Goal: Transaction & Acquisition: Purchase product/service

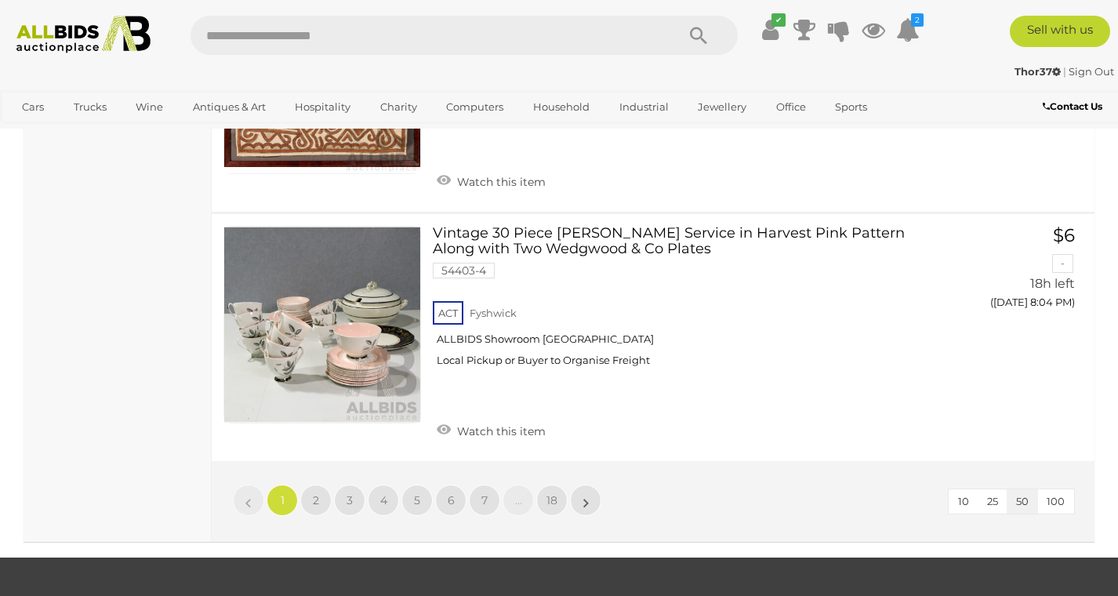
scroll to position [12488, 0]
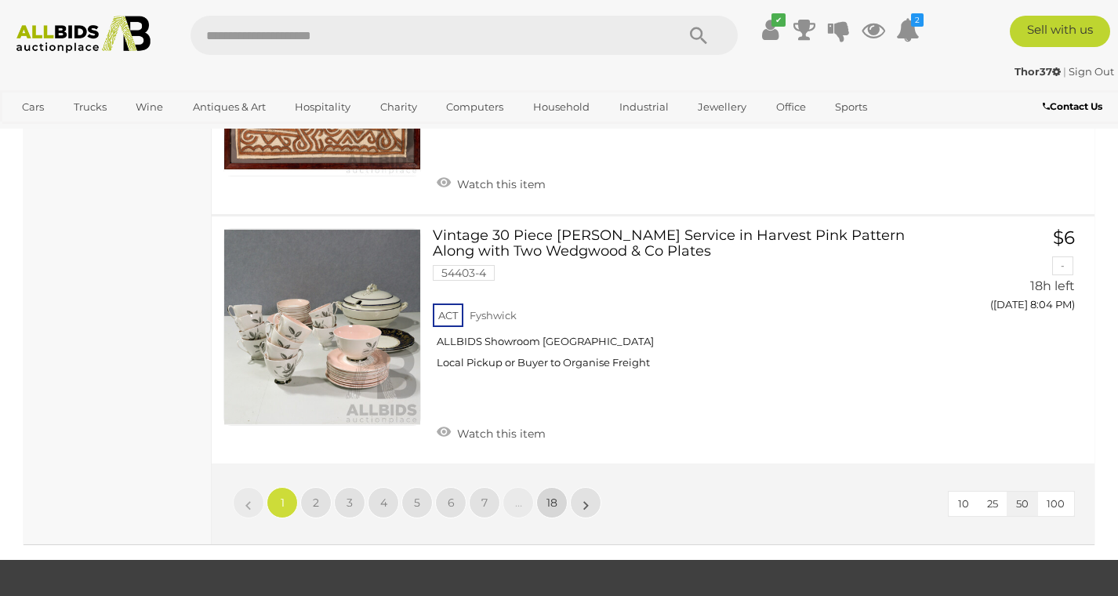
click at [557, 487] on link "18" at bounding box center [551, 502] width 31 height 31
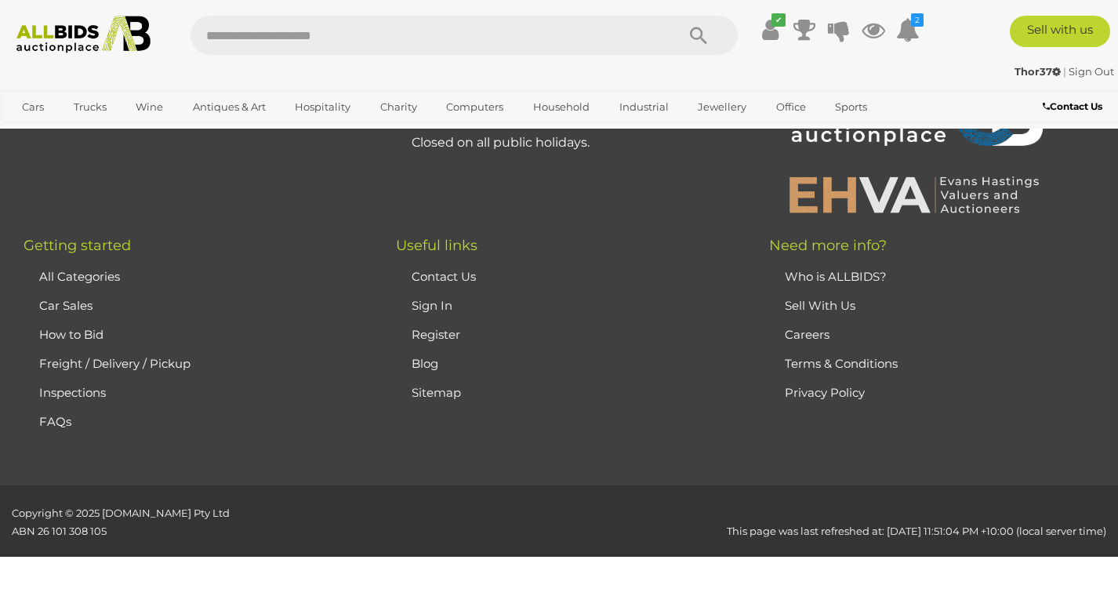
scroll to position [347, 0]
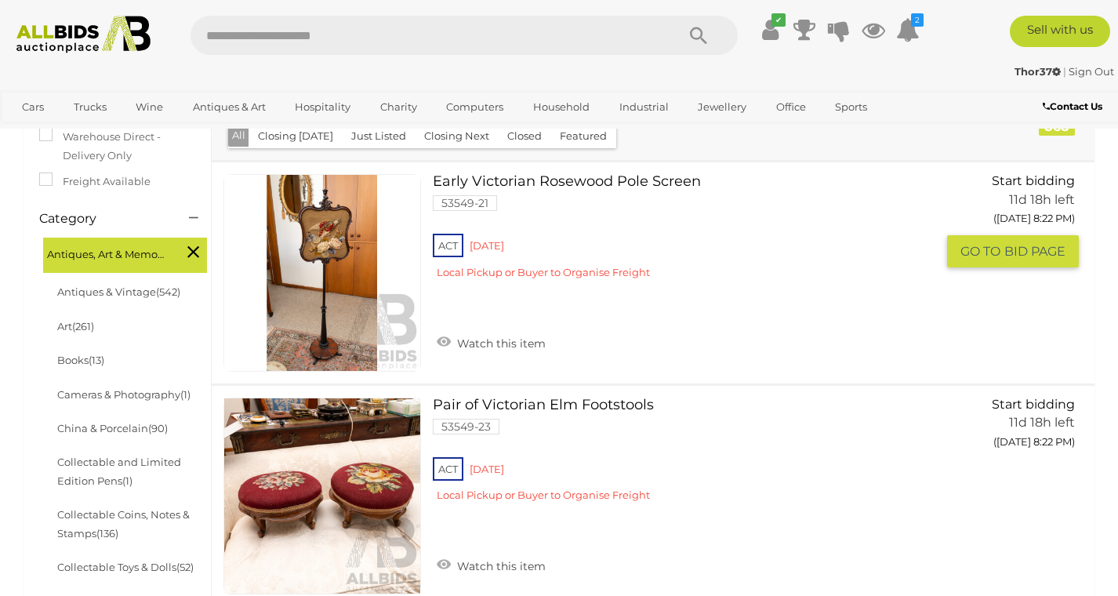
click at [363, 271] on link at bounding box center [323, 273] width 198 height 198
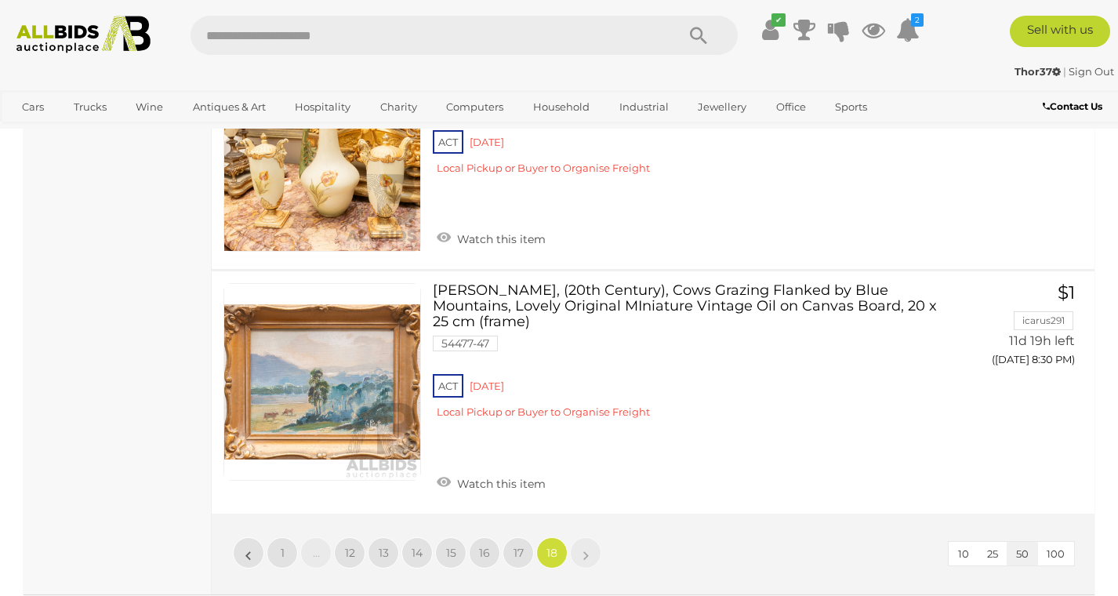
scroll to position [4162, 0]
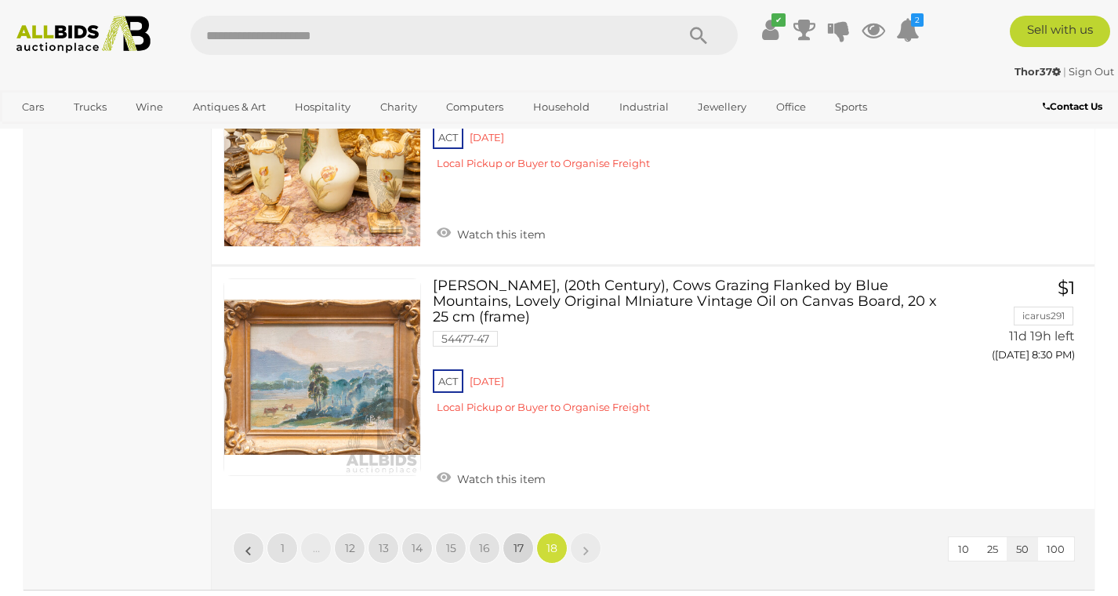
click at [525, 533] on link "17" at bounding box center [518, 548] width 31 height 31
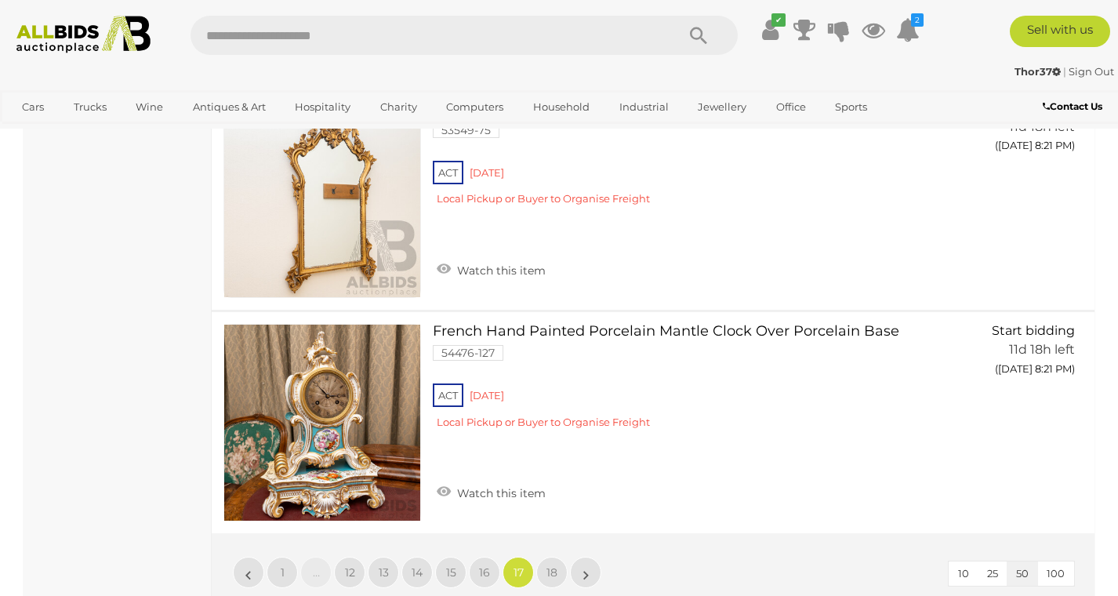
scroll to position [11445, 0]
click at [482, 565] on span "16" at bounding box center [484, 572] width 11 height 14
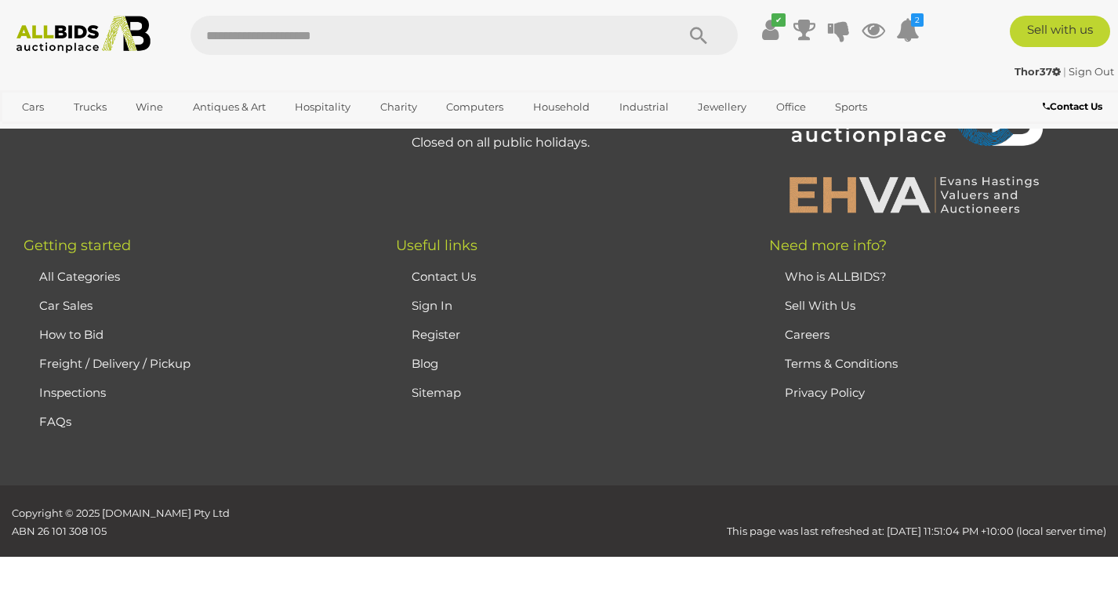
scroll to position [347, 0]
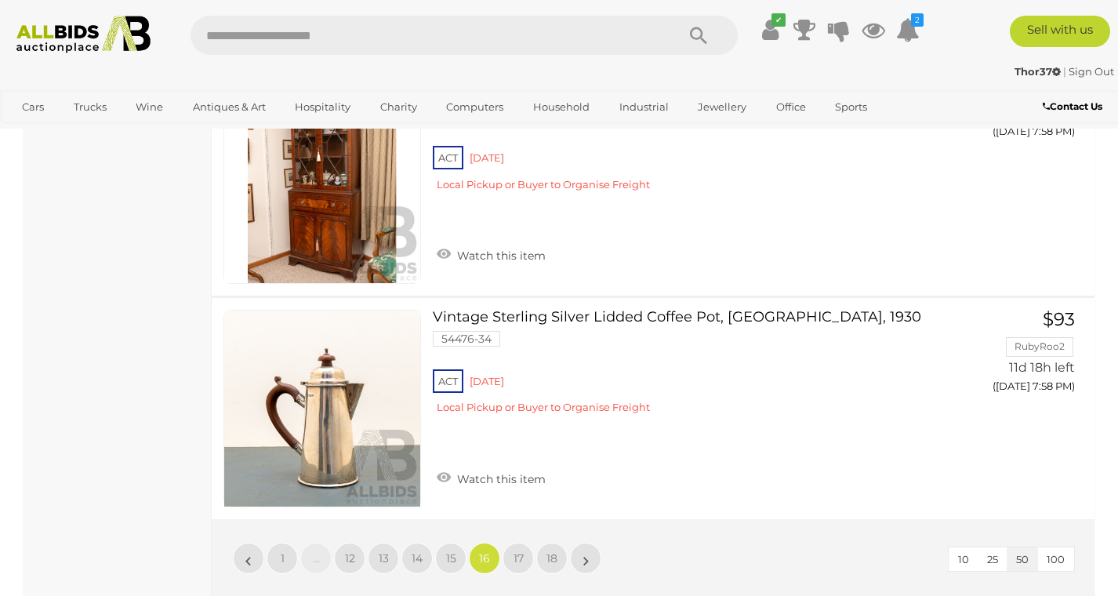
scroll to position [11479, 0]
click at [457, 541] on link "15" at bounding box center [450, 556] width 31 height 31
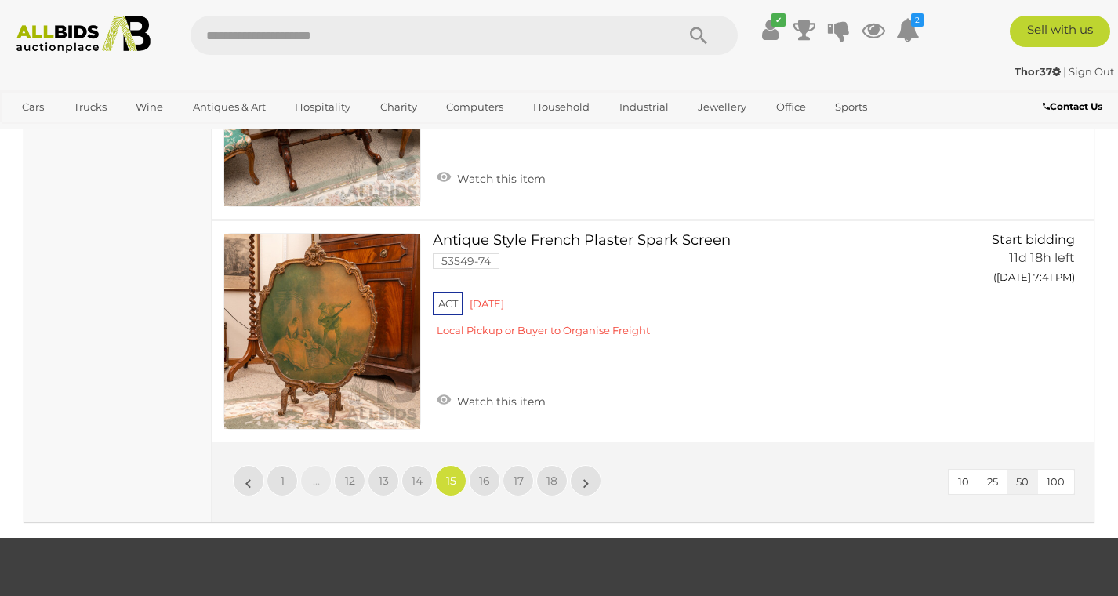
scroll to position [11519, 0]
click at [420, 474] on span "14" at bounding box center [417, 481] width 11 height 14
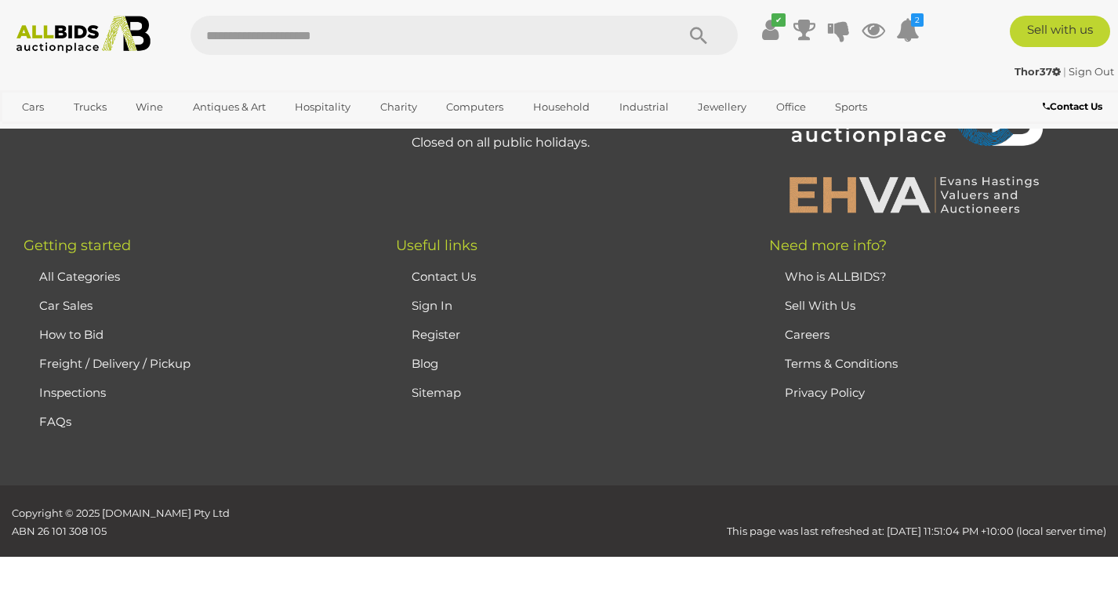
scroll to position [347, 0]
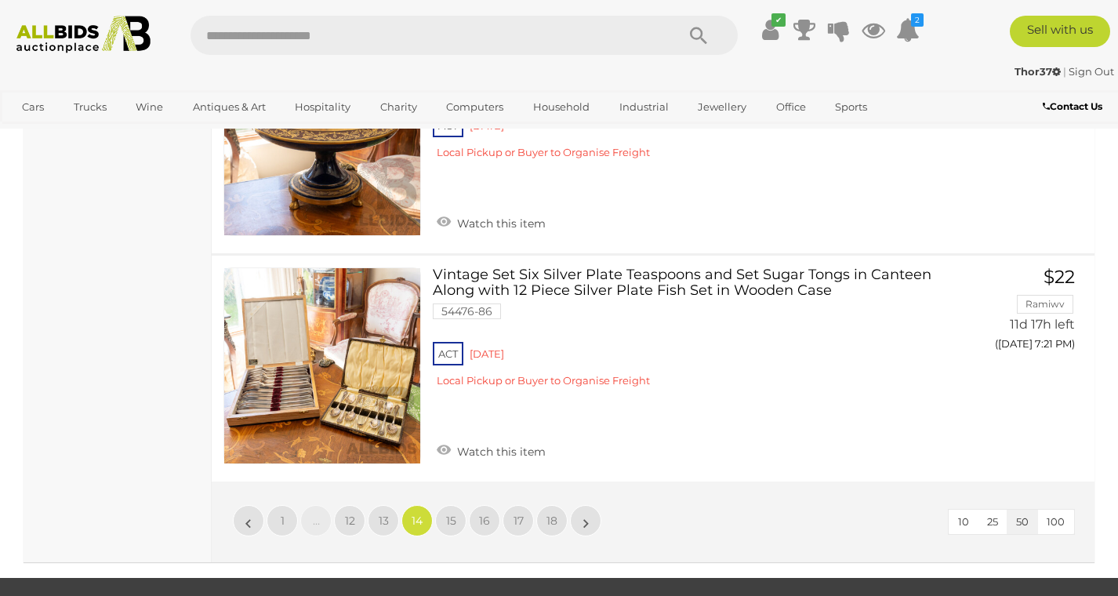
scroll to position [11547, 0]
click at [384, 514] on span "13" at bounding box center [384, 521] width 10 height 14
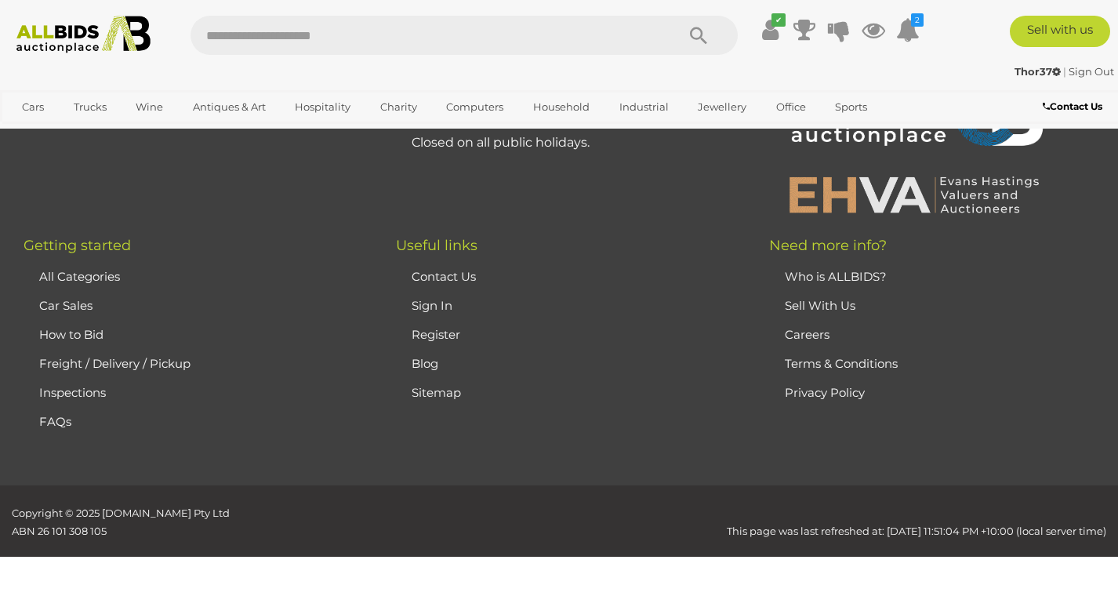
scroll to position [347, 0]
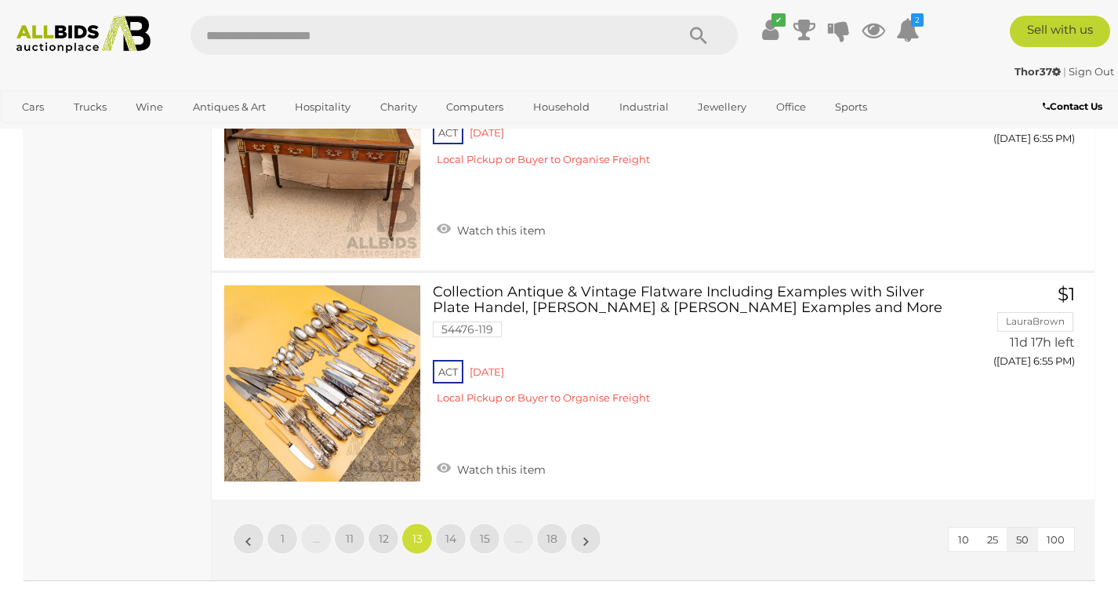
scroll to position [11562, 0]
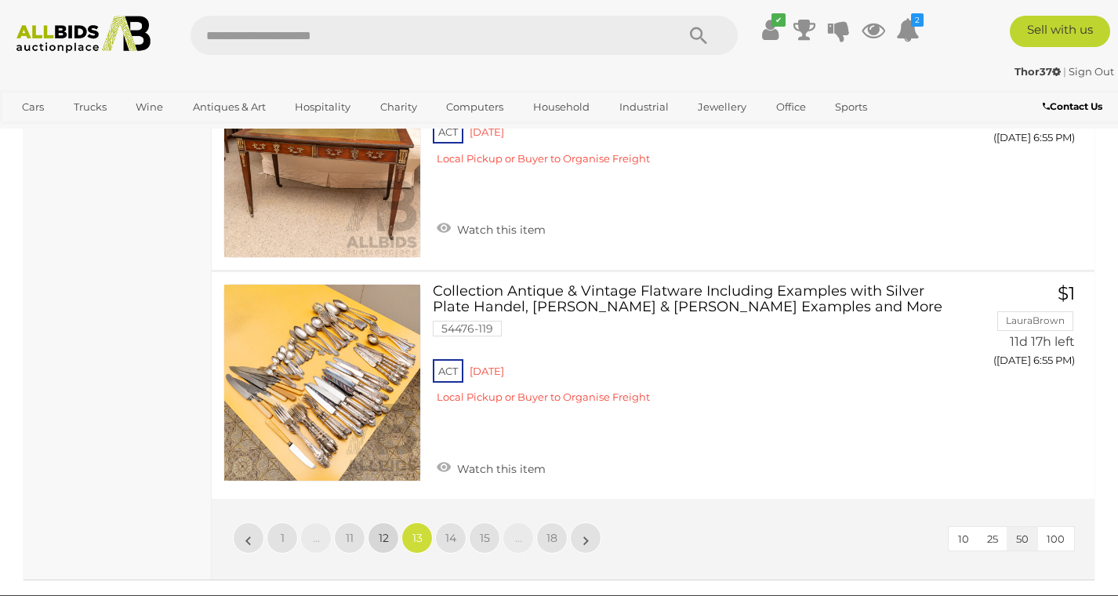
click at [380, 522] on link "12" at bounding box center [383, 537] width 31 height 31
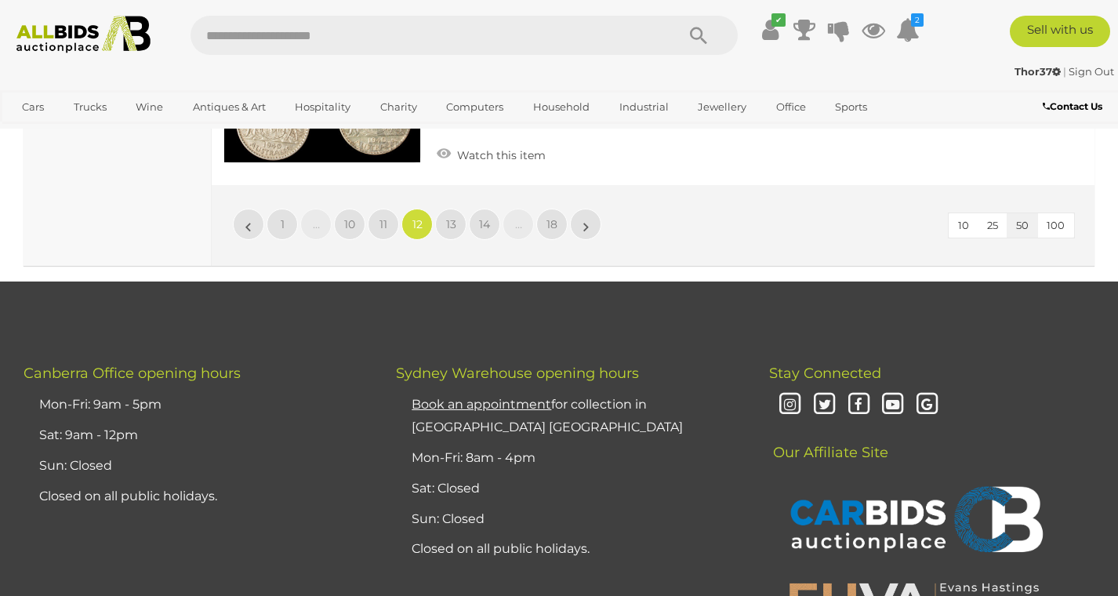
scroll to position [12235, 0]
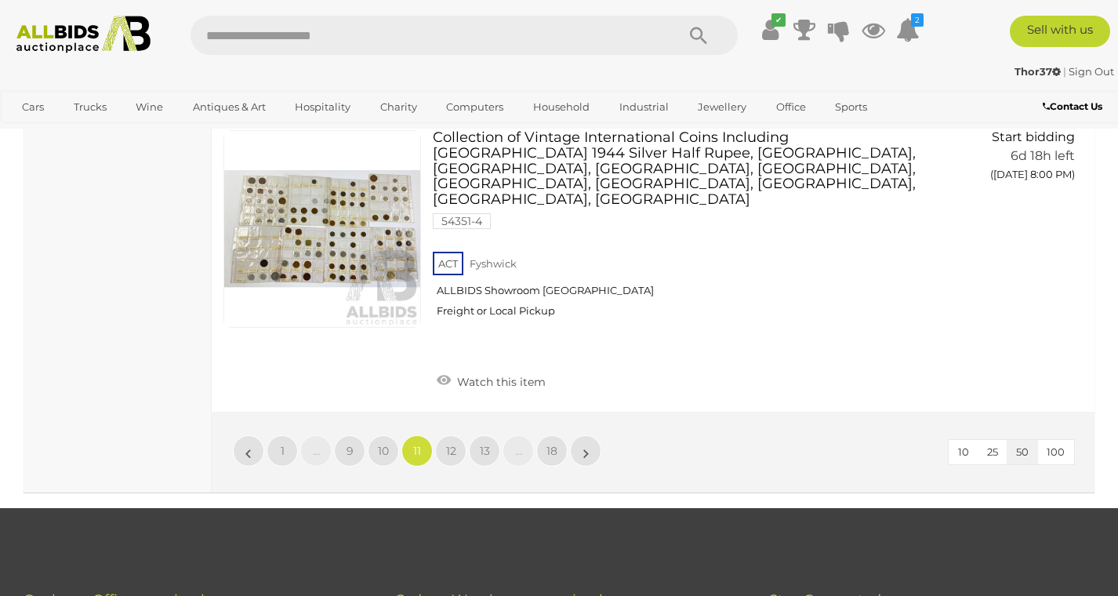
scroll to position [12363, 0]
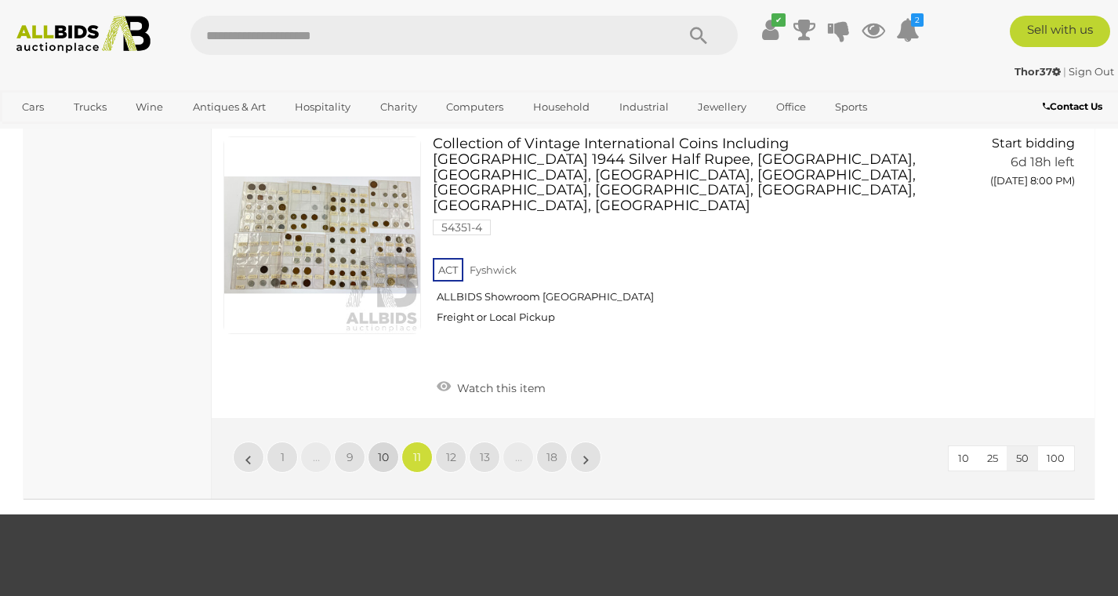
click at [379, 450] on span "10" at bounding box center [383, 457] width 11 height 14
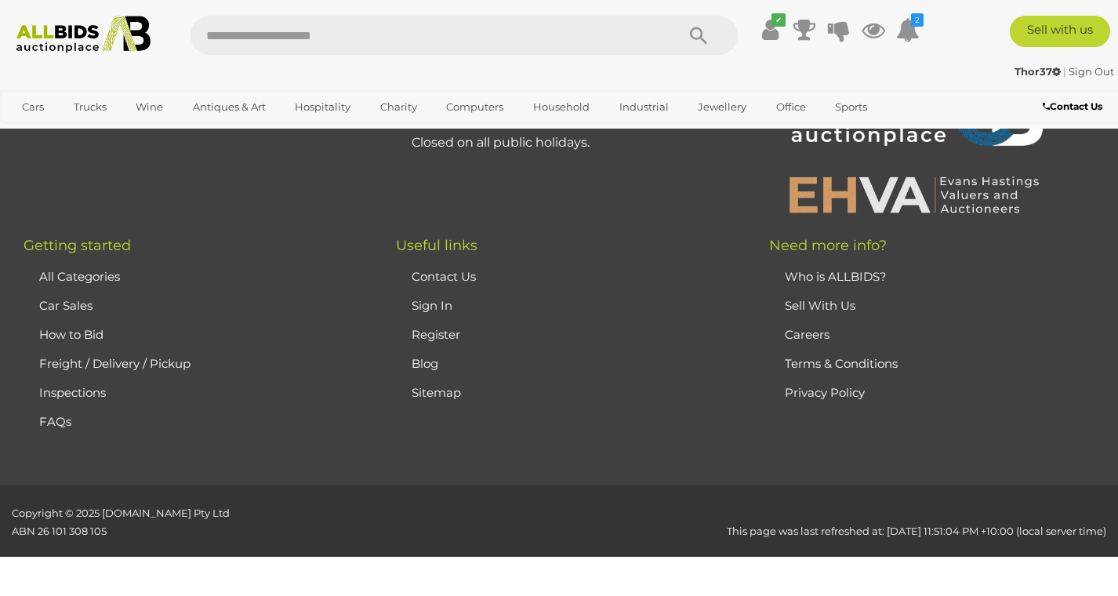
scroll to position [347, 0]
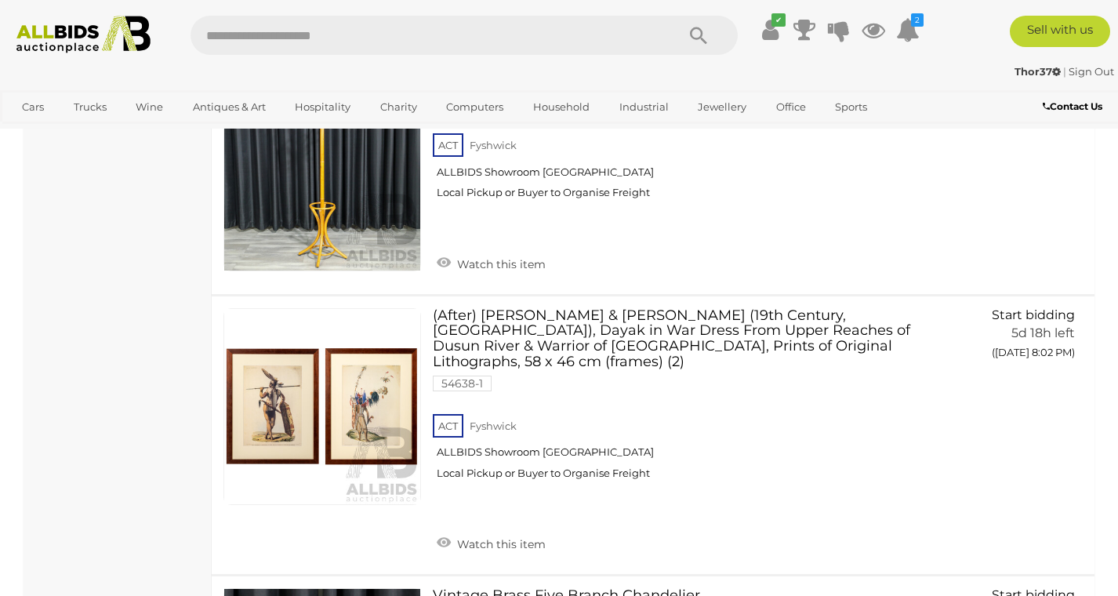
scroll to position [1649, 0]
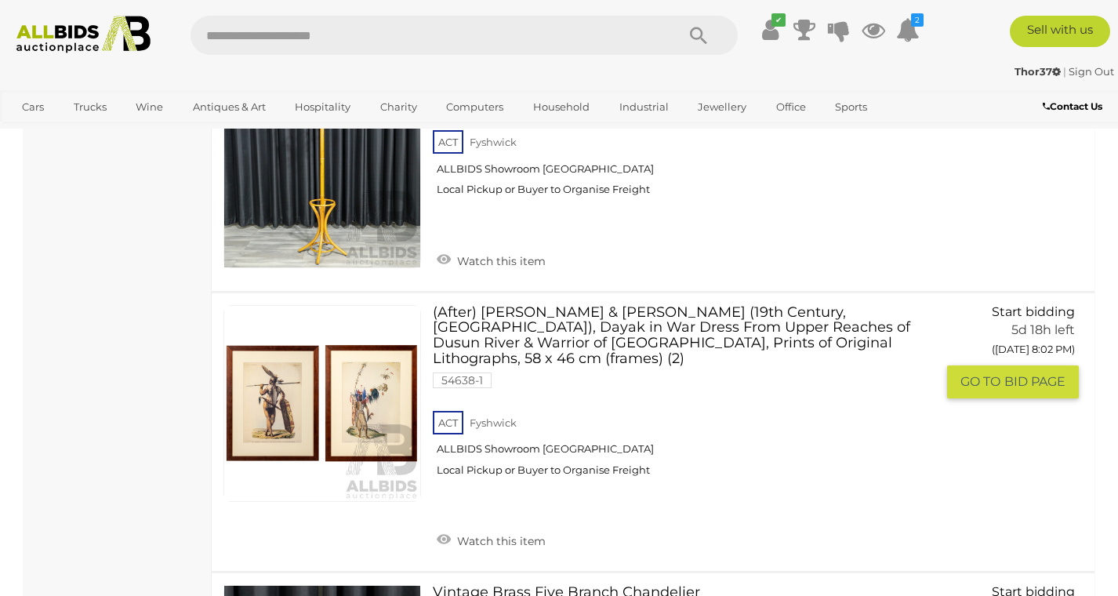
click at [376, 390] on link at bounding box center [323, 404] width 198 height 198
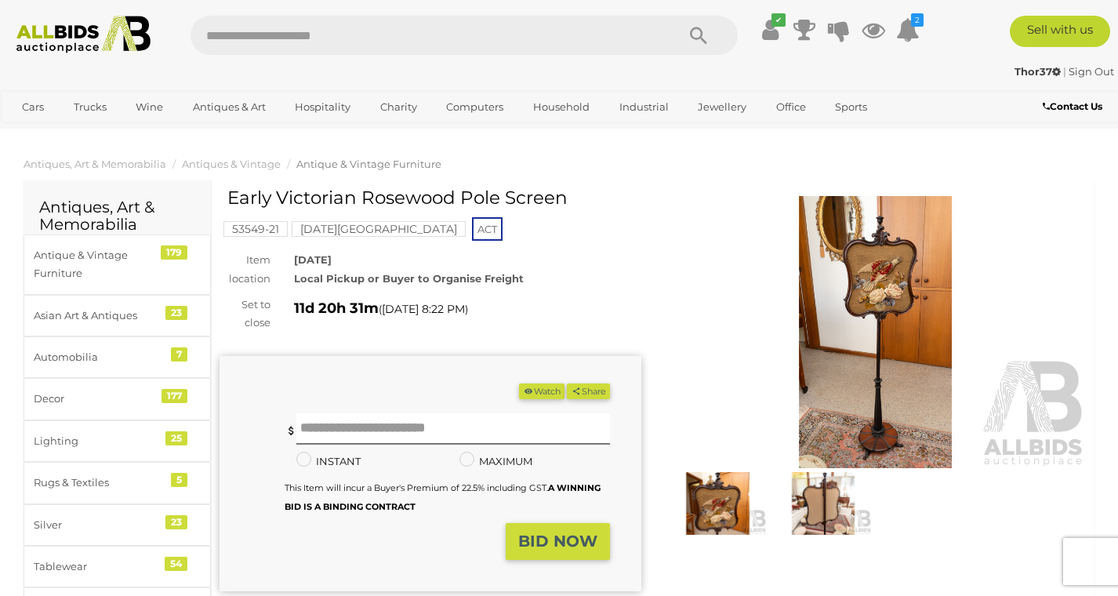
click at [895, 300] on img at bounding box center [876, 332] width 422 height 272
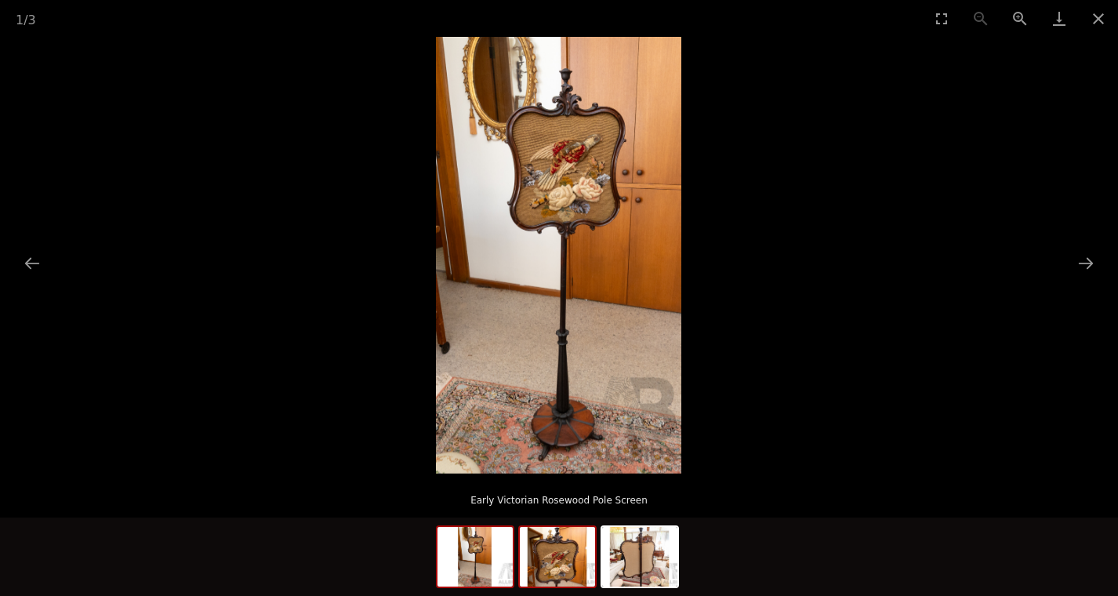
click at [567, 557] on img at bounding box center [557, 557] width 75 height 60
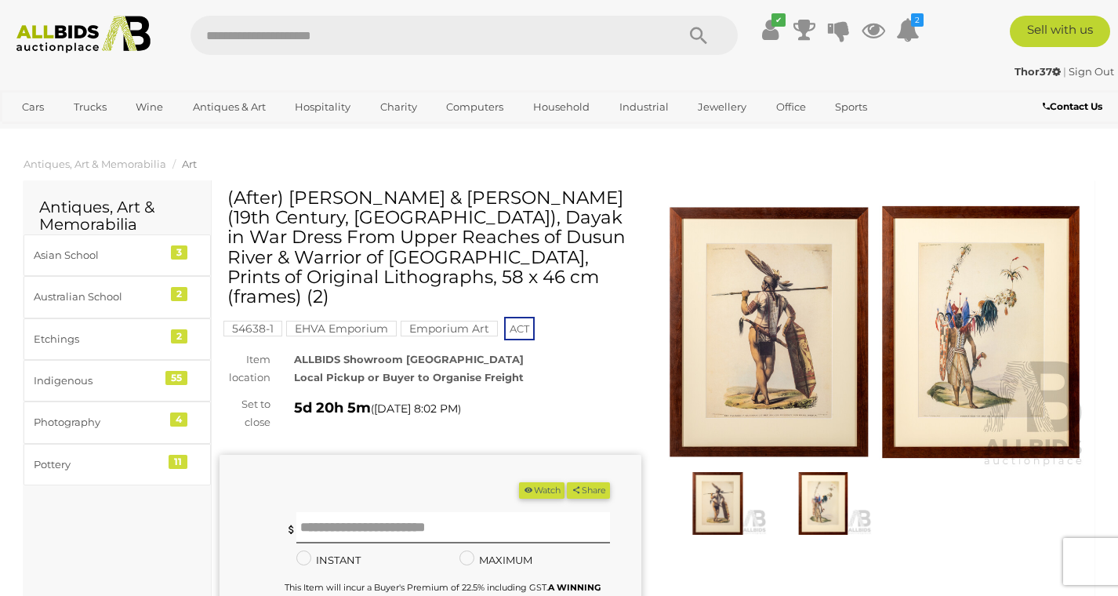
click at [758, 400] on img at bounding box center [876, 332] width 422 height 272
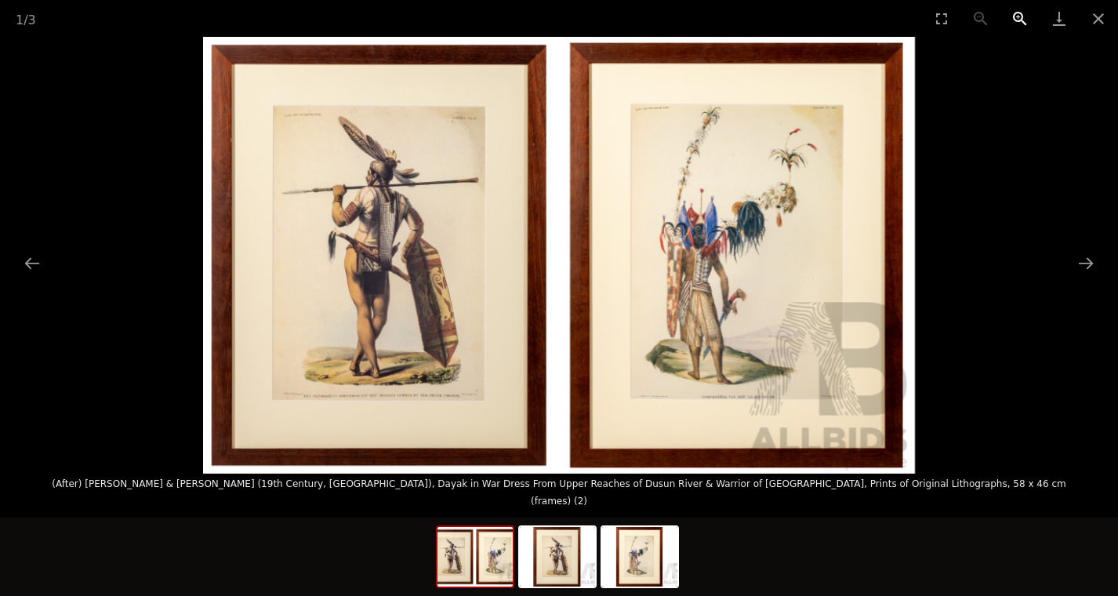
click at [1016, 23] on button "Zoom in" at bounding box center [1020, 18] width 39 height 37
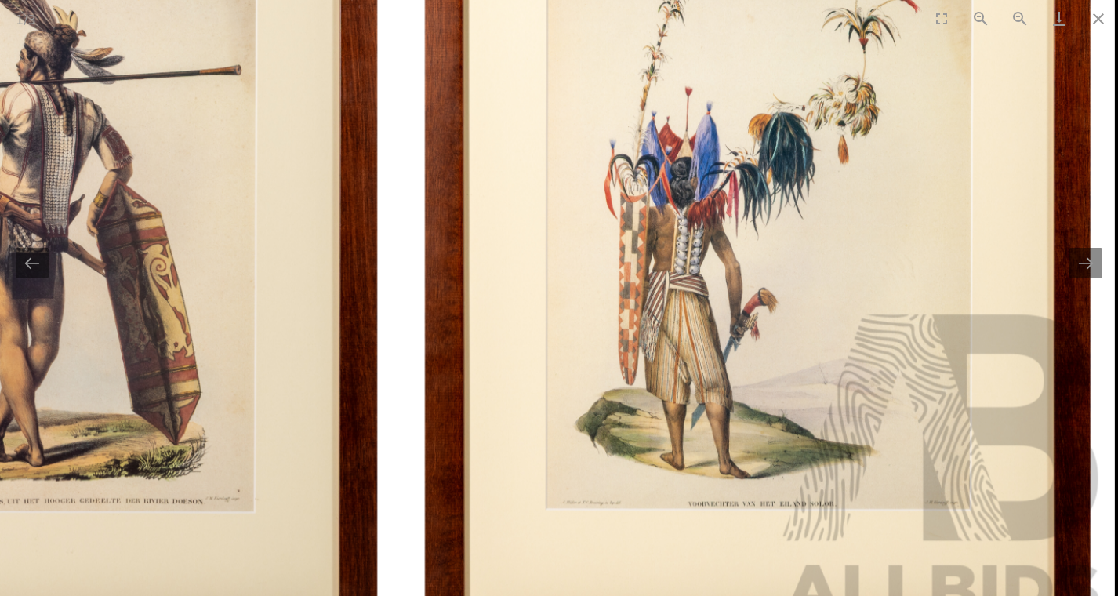
drag, startPoint x: 748, startPoint y: 526, endPoint x: 576, endPoint y: 513, distance: 173.1
click at [576, 513] on img at bounding box center [403, 221] width 1424 height 874
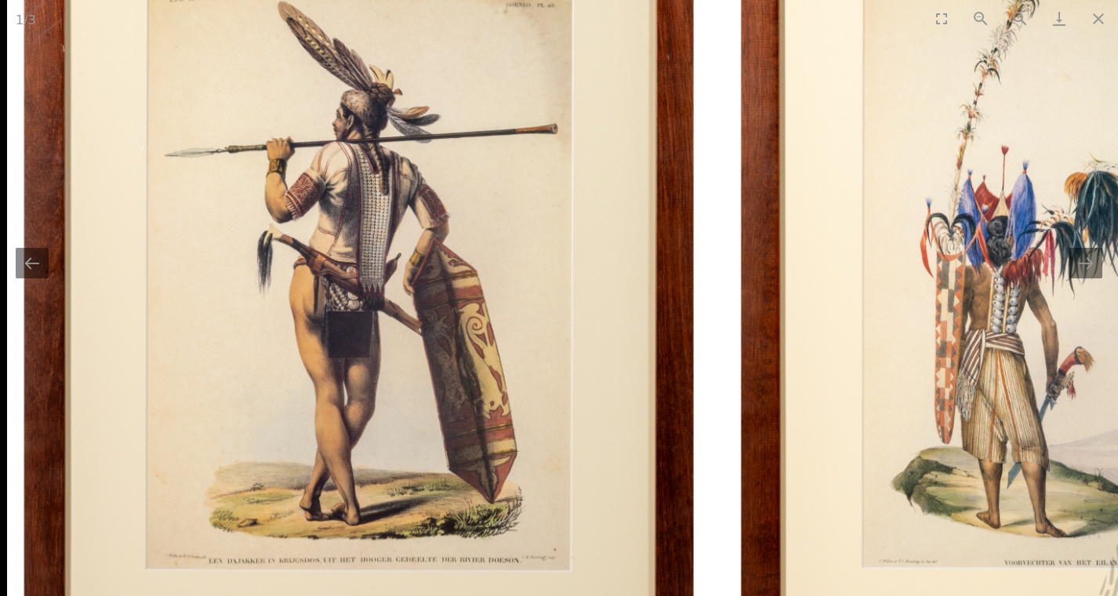
drag, startPoint x: 262, startPoint y: 468, endPoint x: 611, endPoint y: 527, distance: 353.9
click at [611, 527] on img at bounding box center [719, 279] width 1424 height 874
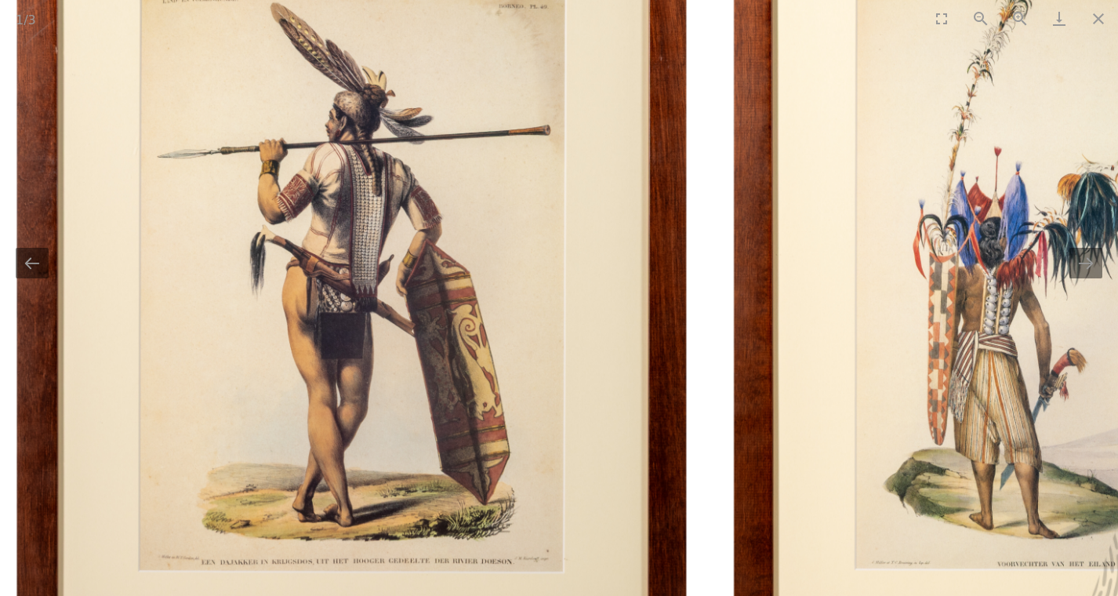
scroll to position [224, 0]
click at [1096, 18] on button "Close gallery" at bounding box center [1098, 18] width 39 height 37
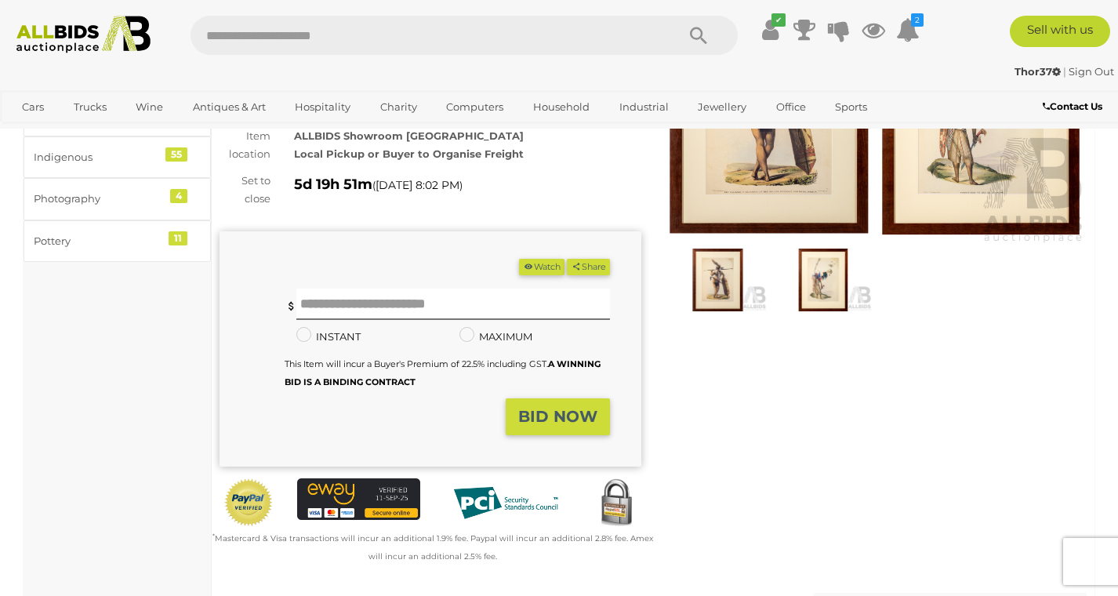
scroll to position [0, 0]
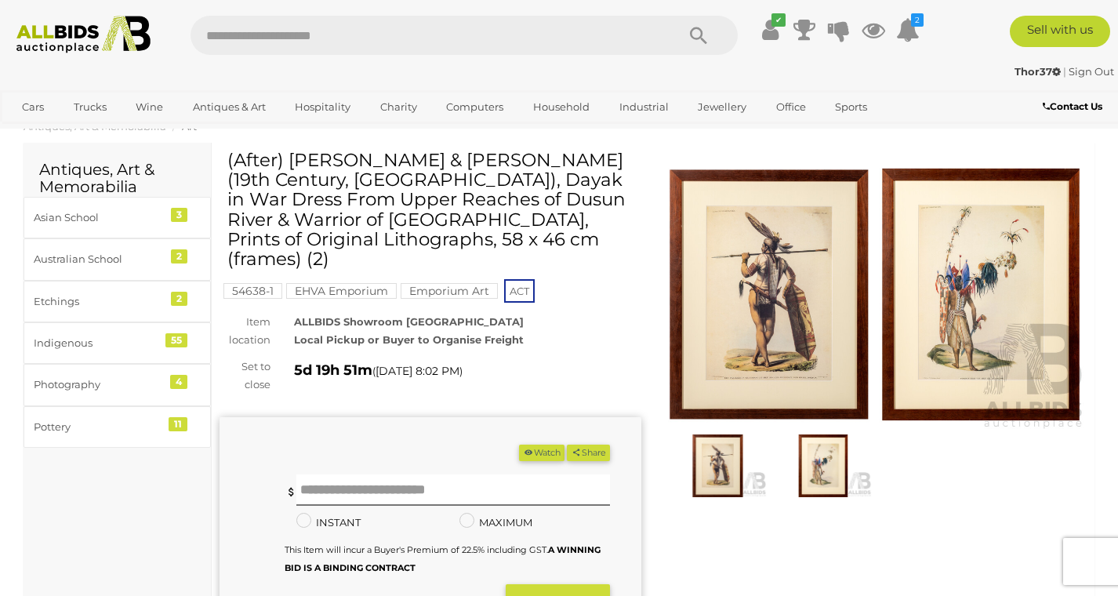
scroll to position [35, 0]
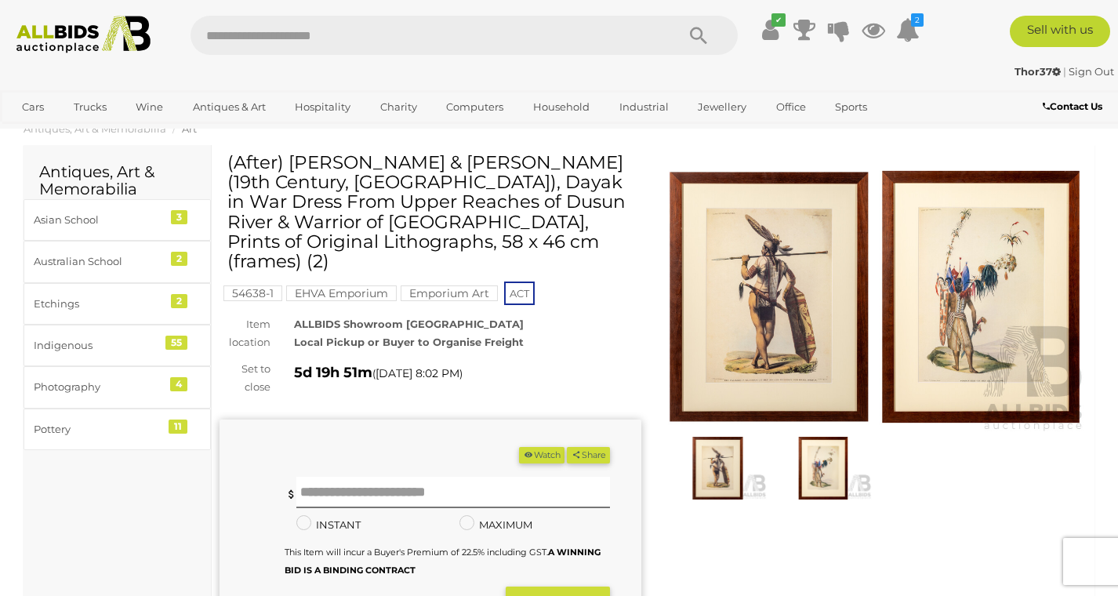
click at [740, 321] on img at bounding box center [876, 297] width 422 height 272
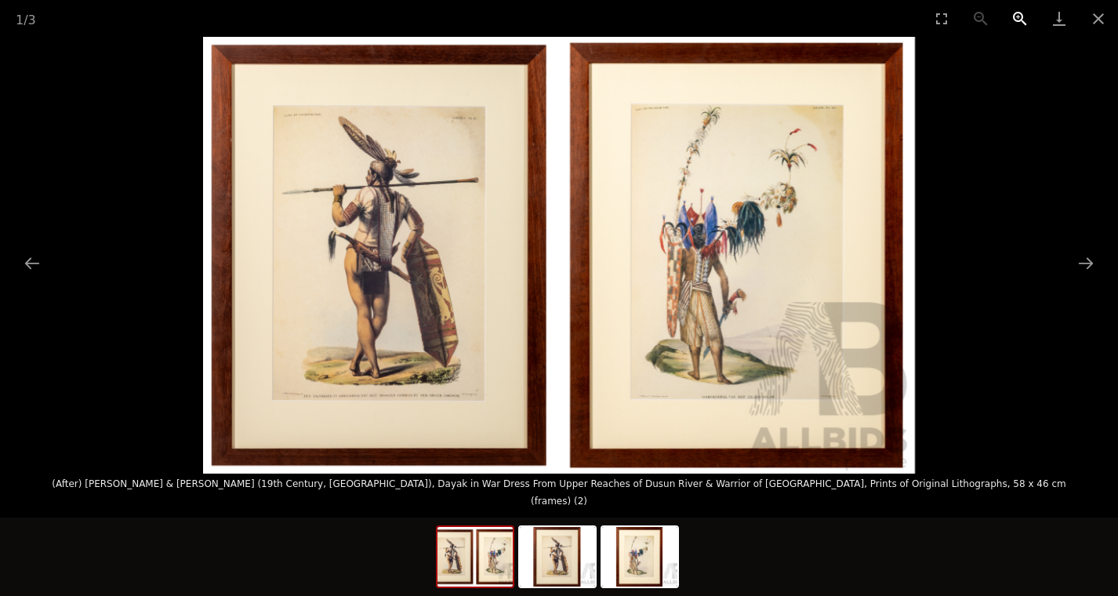
click at [1016, 19] on button "Zoom in" at bounding box center [1020, 18] width 39 height 37
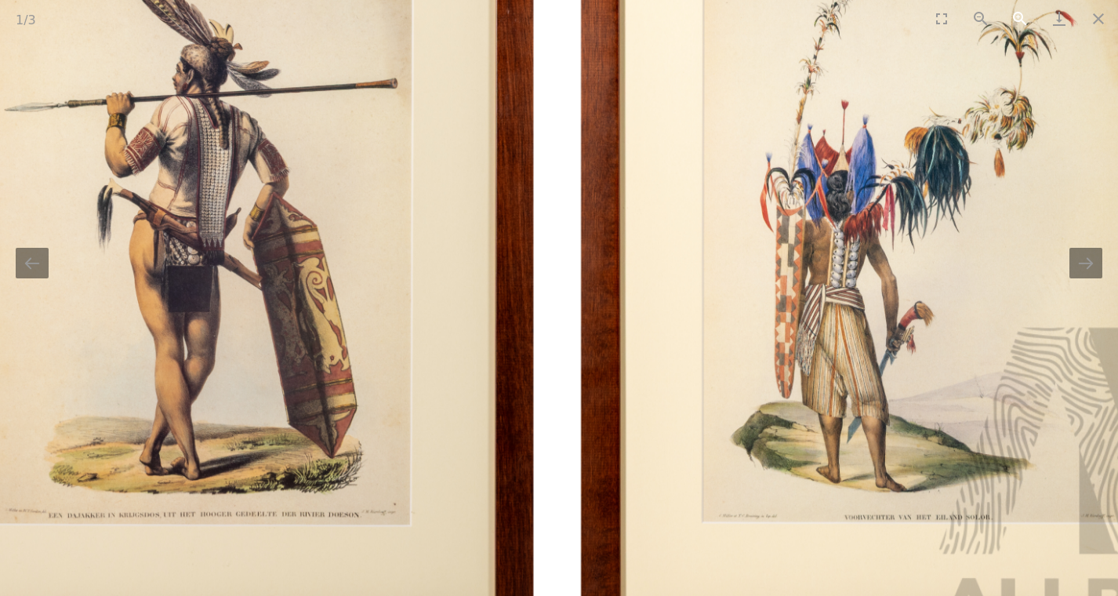
click at [1022, 17] on button "Zoom in" at bounding box center [1020, 18] width 39 height 37
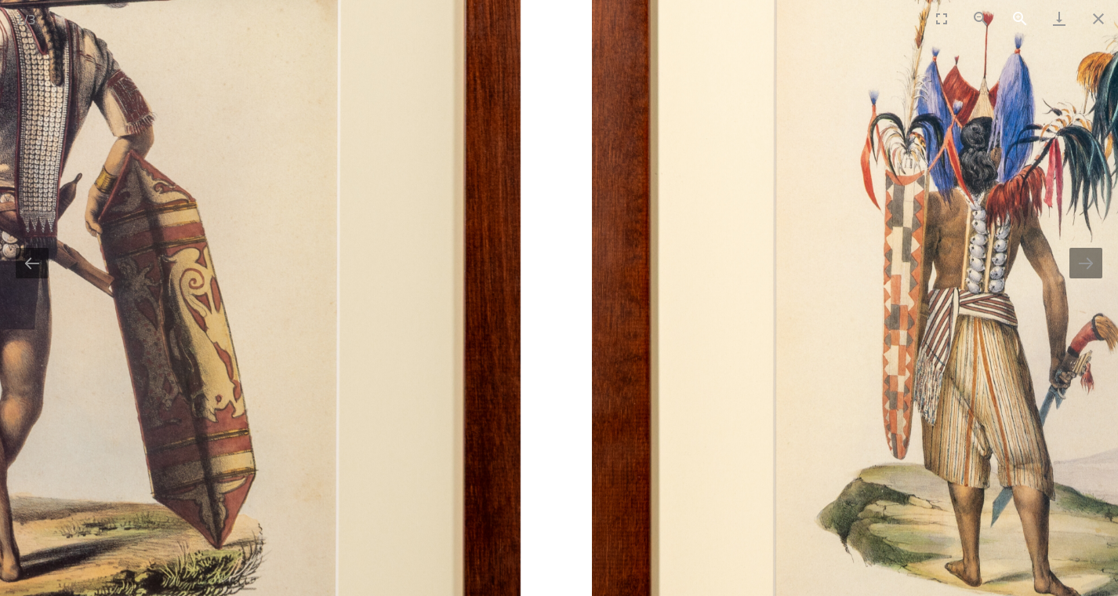
click at [1022, 17] on button "Zoom in" at bounding box center [1020, 18] width 39 height 37
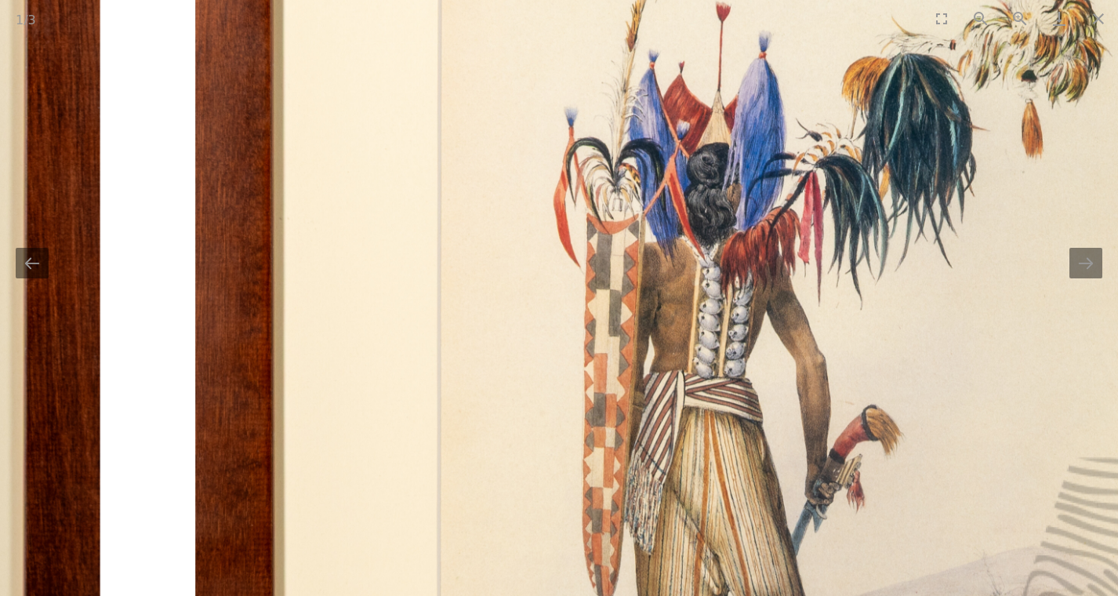
drag, startPoint x: 971, startPoint y: 132, endPoint x: 581, endPoint y: 204, distance: 396.4
click at [581, 204] on img at bounding box center [151, 270] width 2849 height 1747
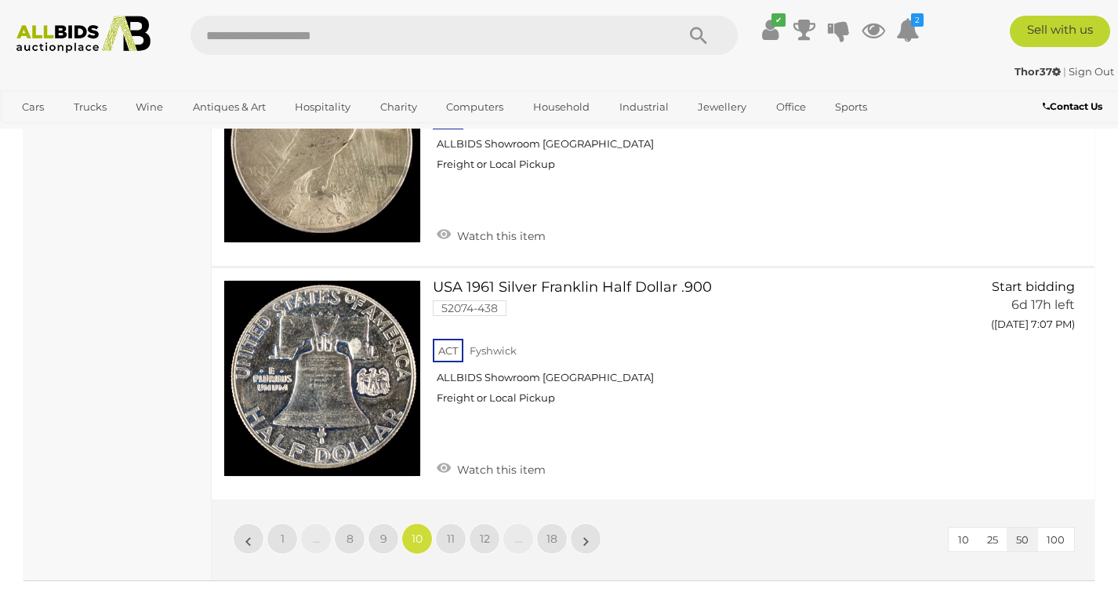
scroll to position [12192, 0]
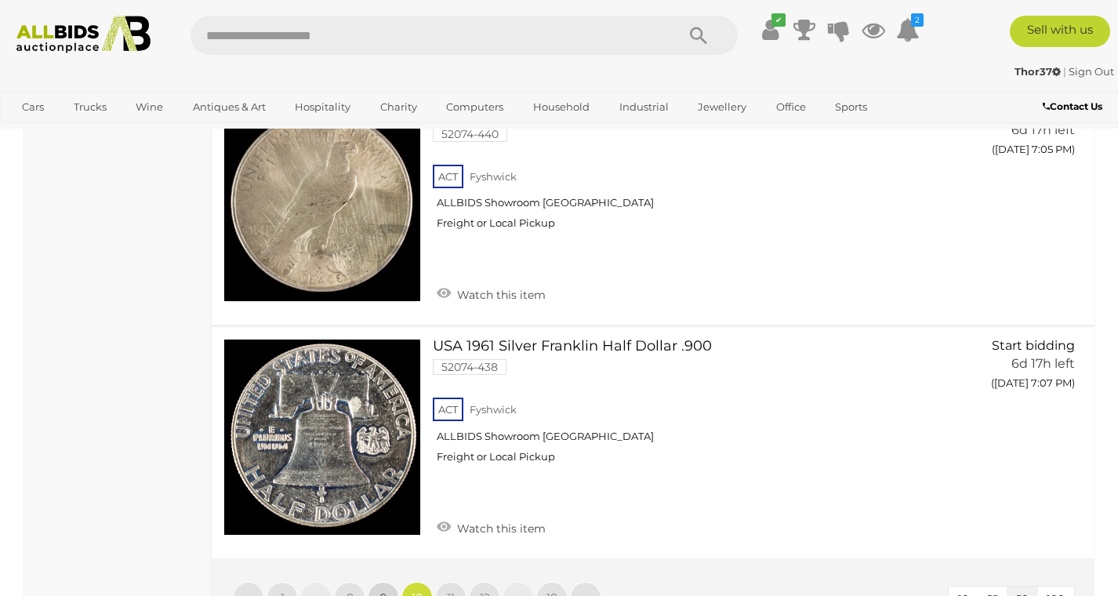
click at [377, 582] on link "9" at bounding box center [383, 597] width 31 height 31
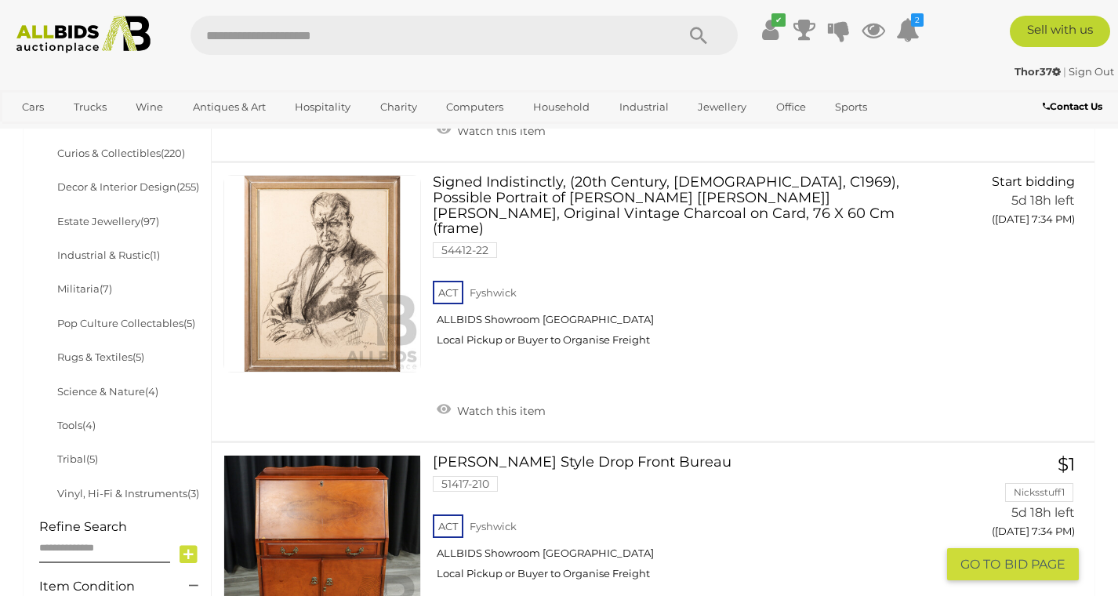
scroll to position [825, 0]
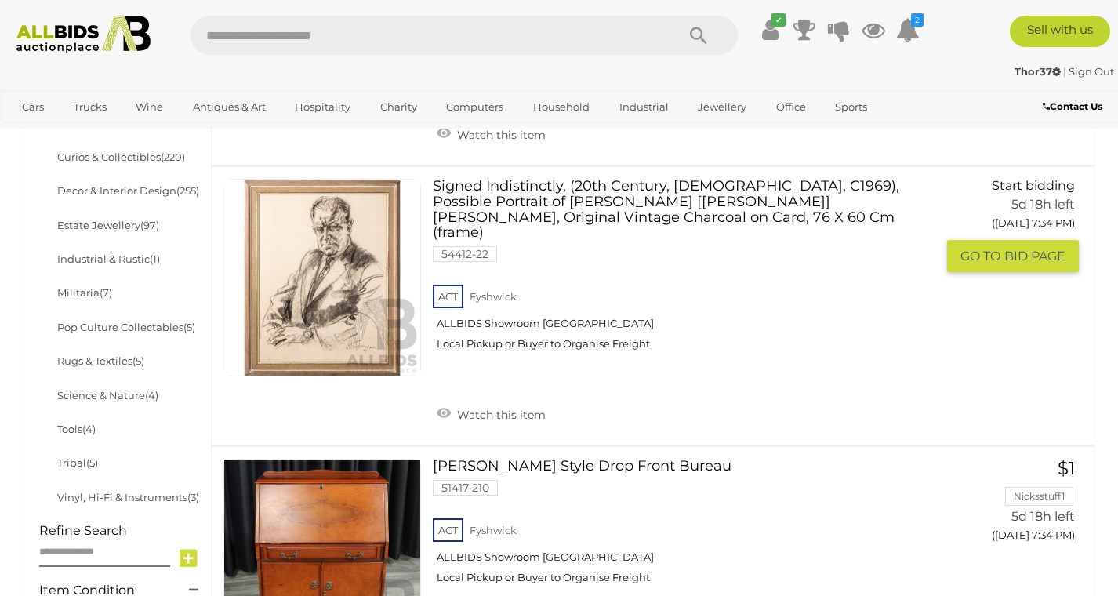
click at [345, 282] on link at bounding box center [323, 278] width 198 height 198
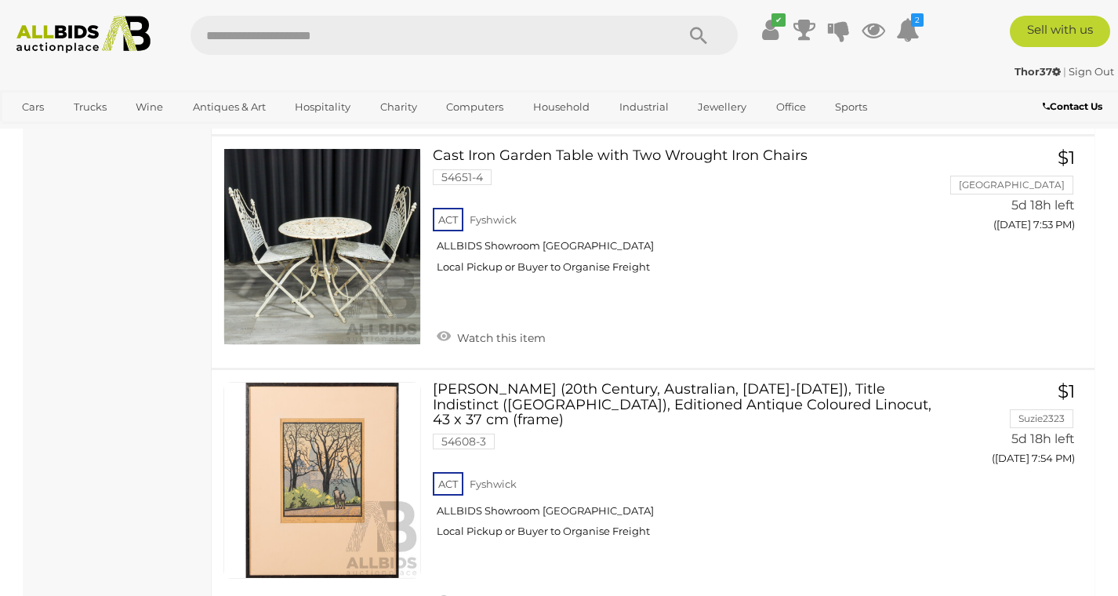
scroll to position [11141, 0]
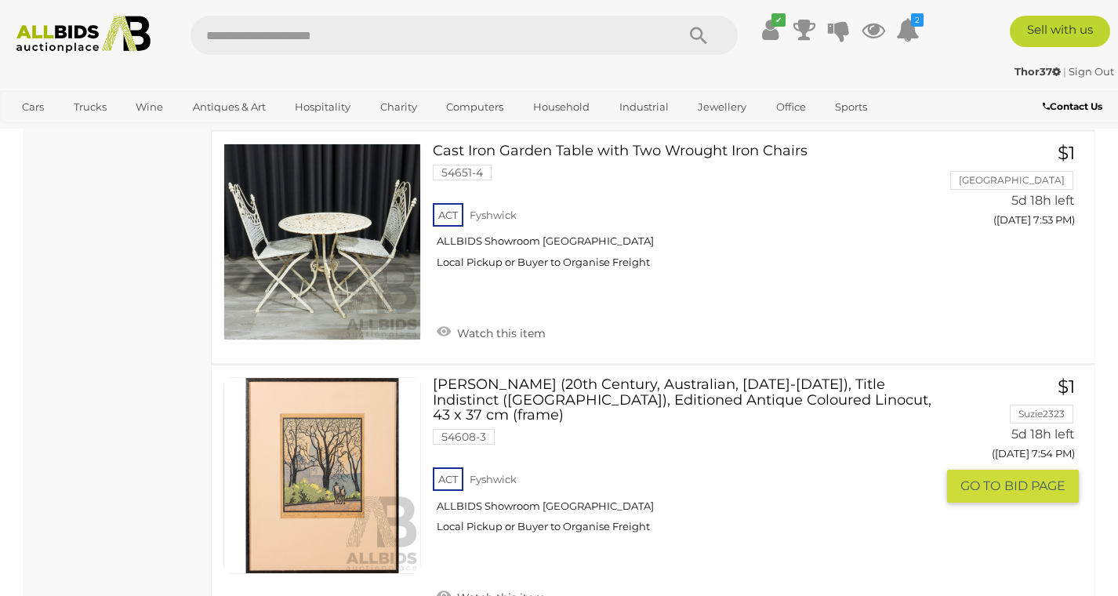
click at [330, 377] on link at bounding box center [323, 476] width 198 height 198
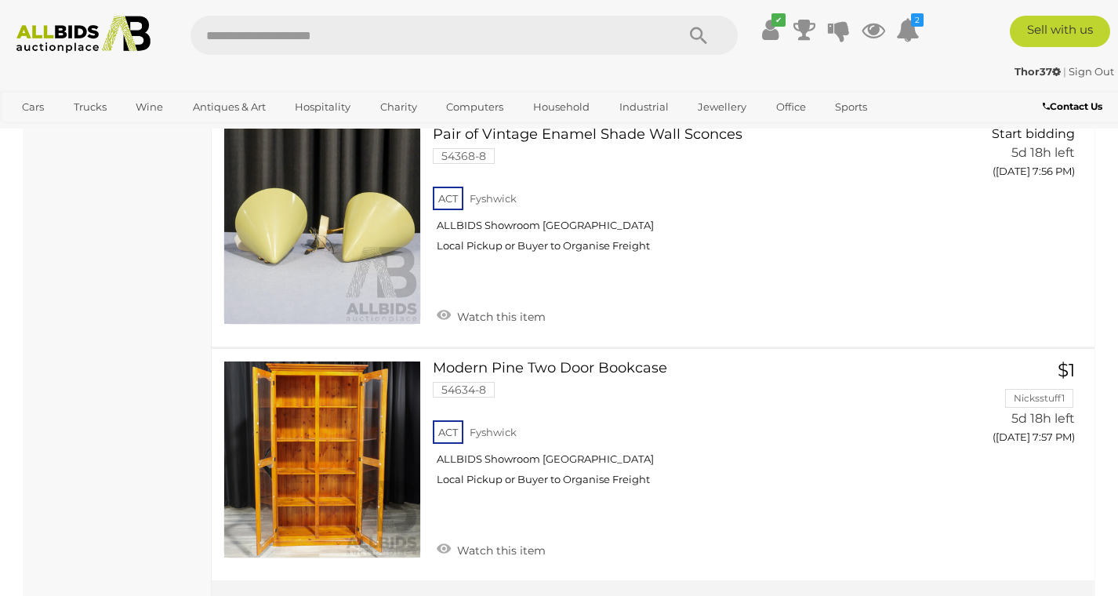
scroll to position [12126, 0]
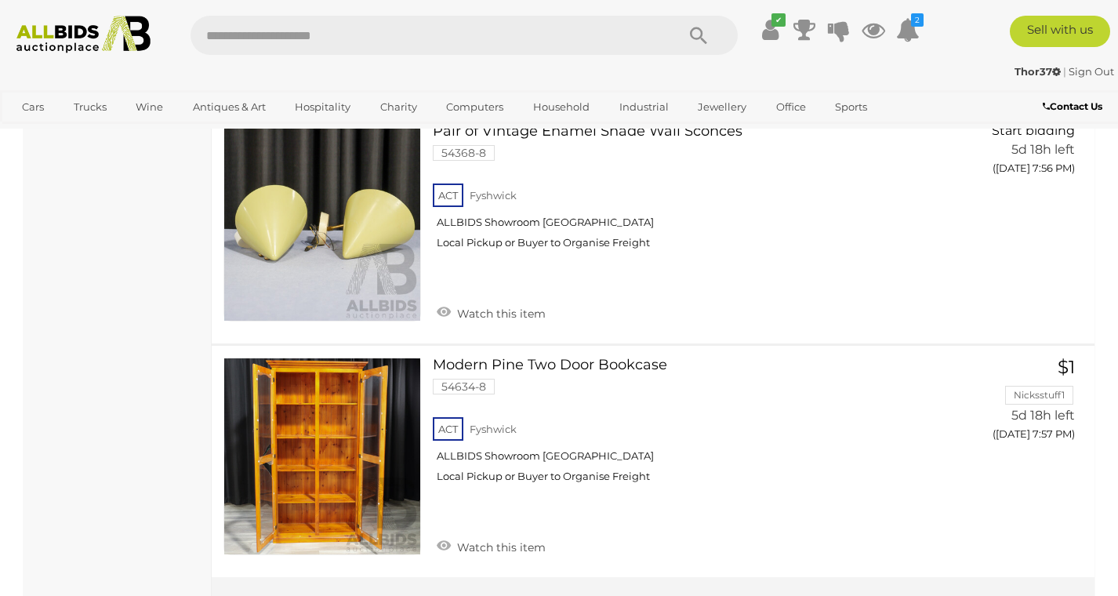
drag, startPoint x: 382, startPoint y: 407, endPoint x: 565, endPoint y: 453, distance: 189.3
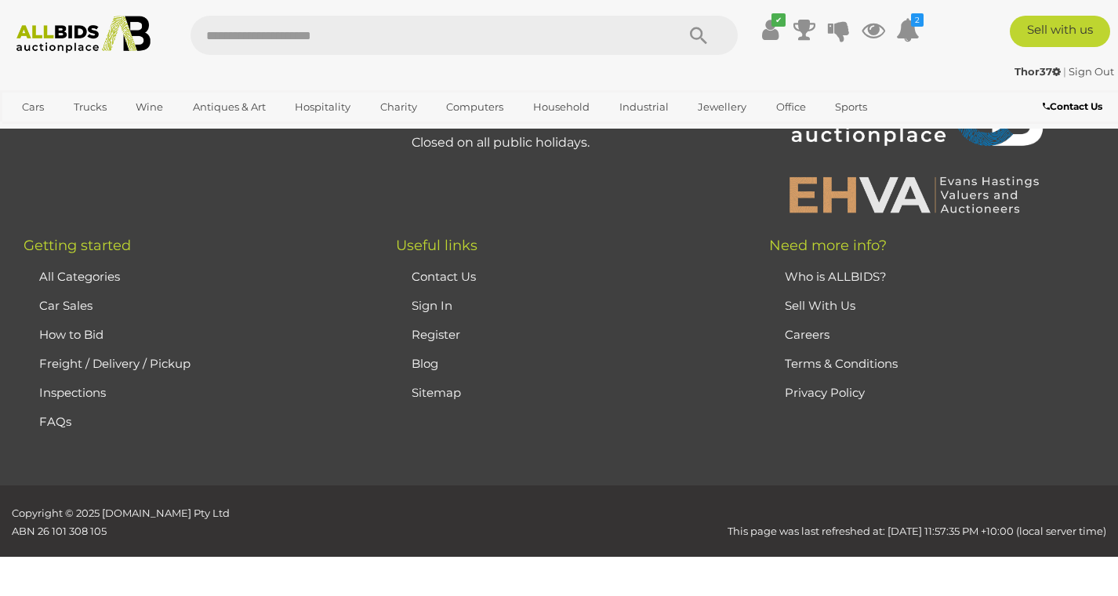
scroll to position [347, 0]
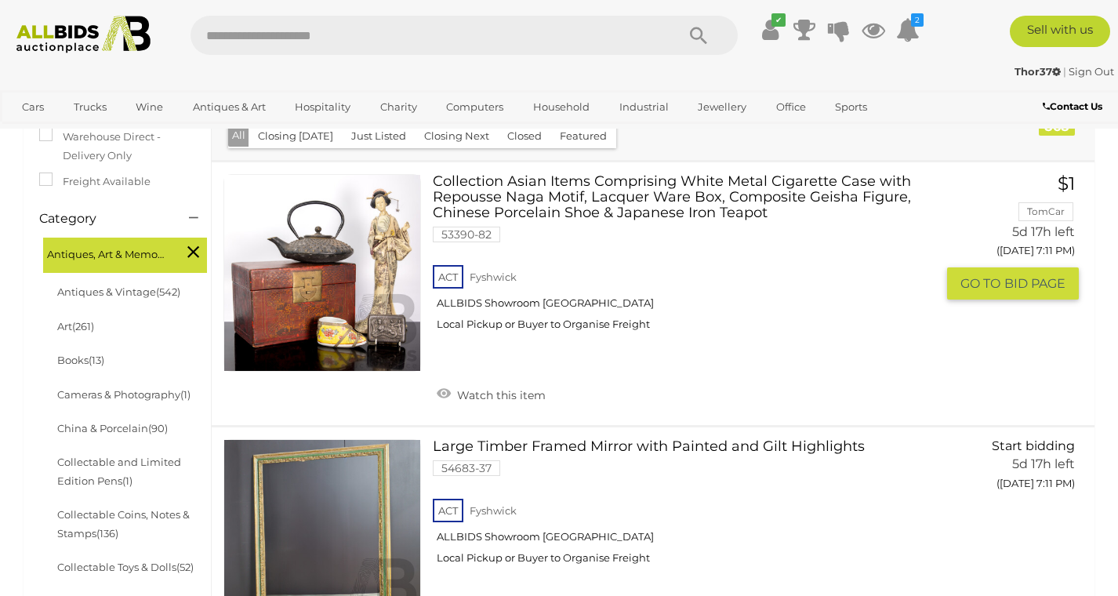
click at [338, 272] on link at bounding box center [323, 273] width 198 height 198
click at [336, 252] on link at bounding box center [323, 273] width 198 height 198
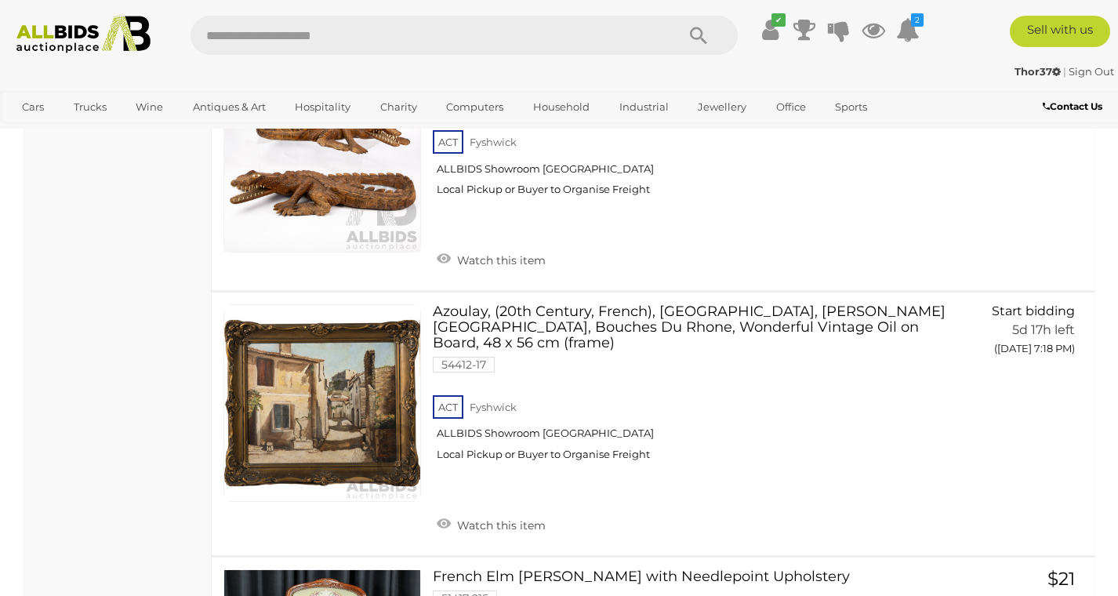
scroll to position [4118, 0]
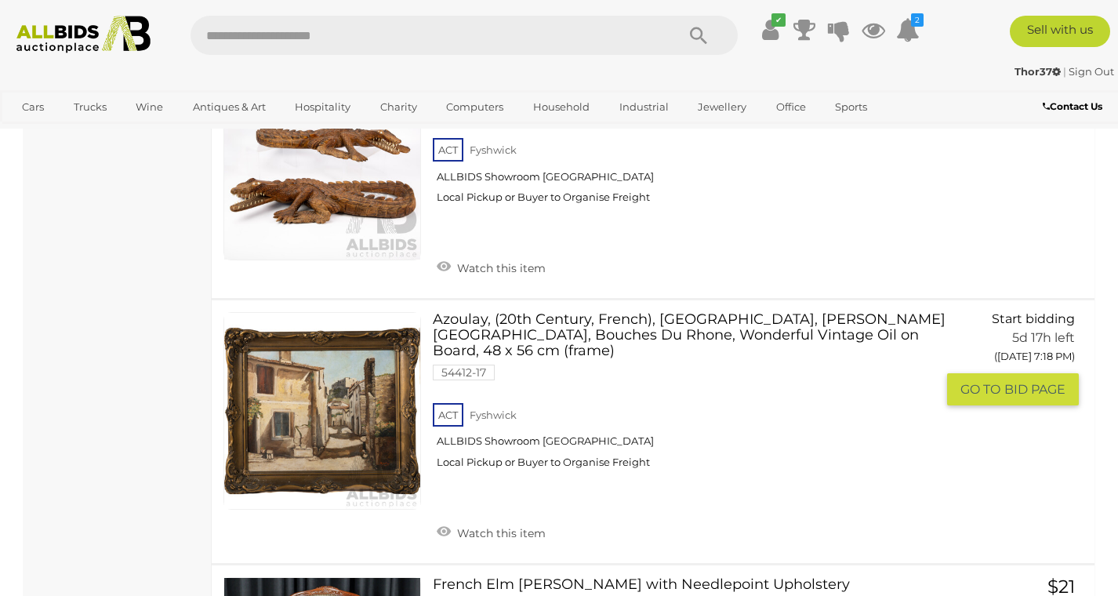
click at [365, 365] on link at bounding box center [323, 411] width 198 height 198
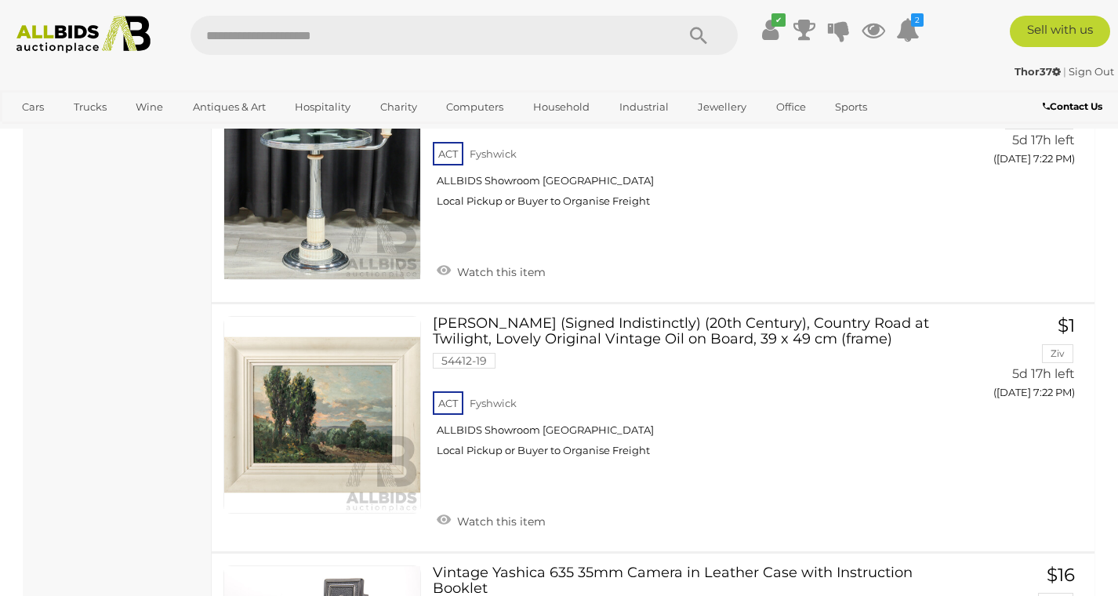
scroll to position [6563, 0]
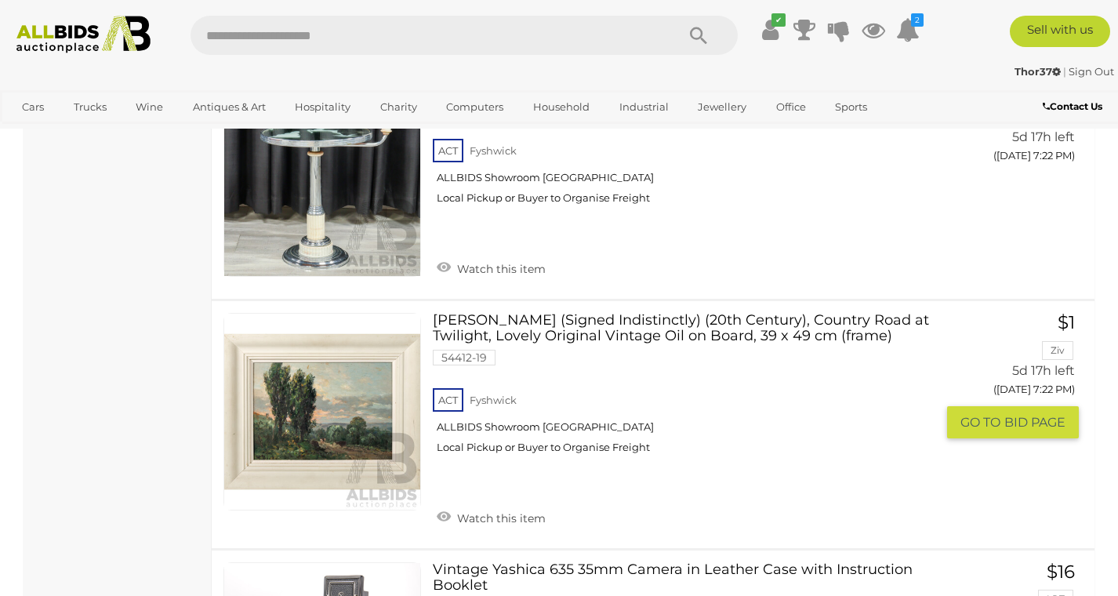
click at [358, 313] on link at bounding box center [323, 412] width 198 height 198
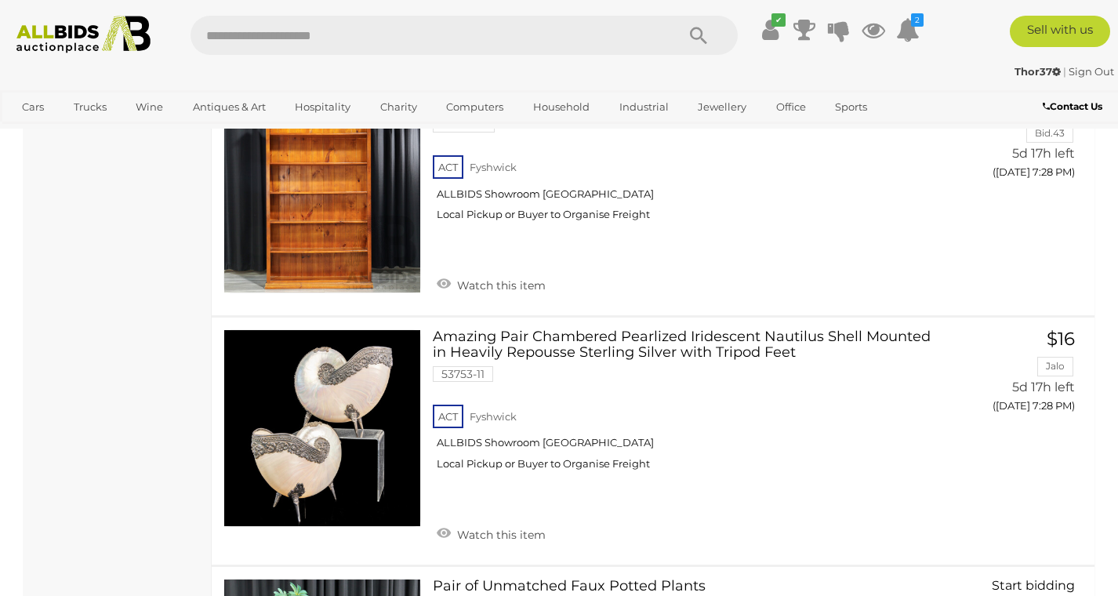
scroll to position [9726, 0]
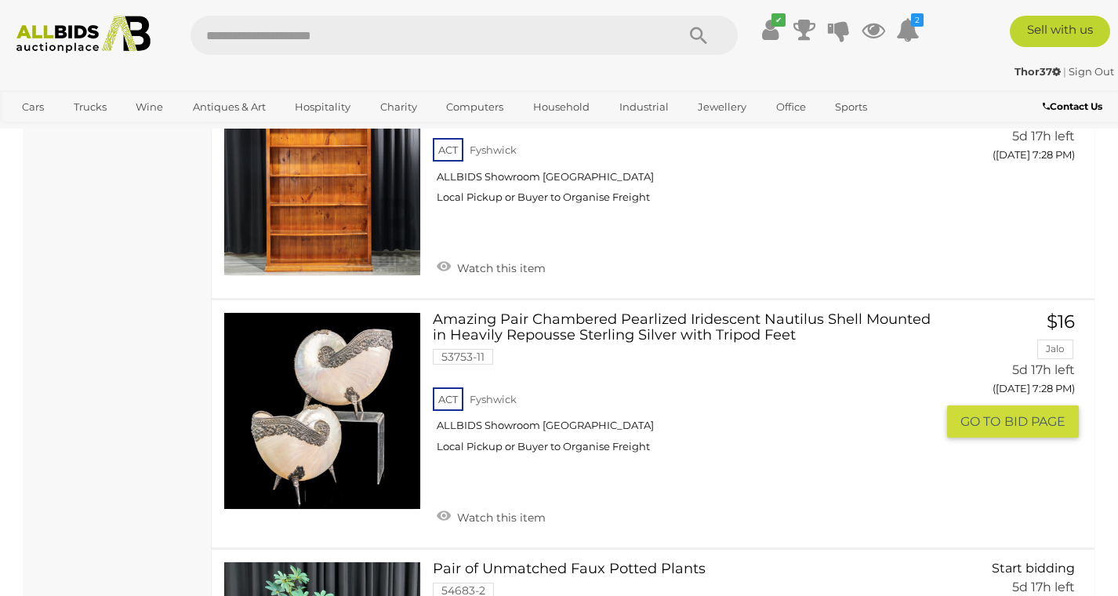
click at [298, 312] on link at bounding box center [323, 411] width 198 height 198
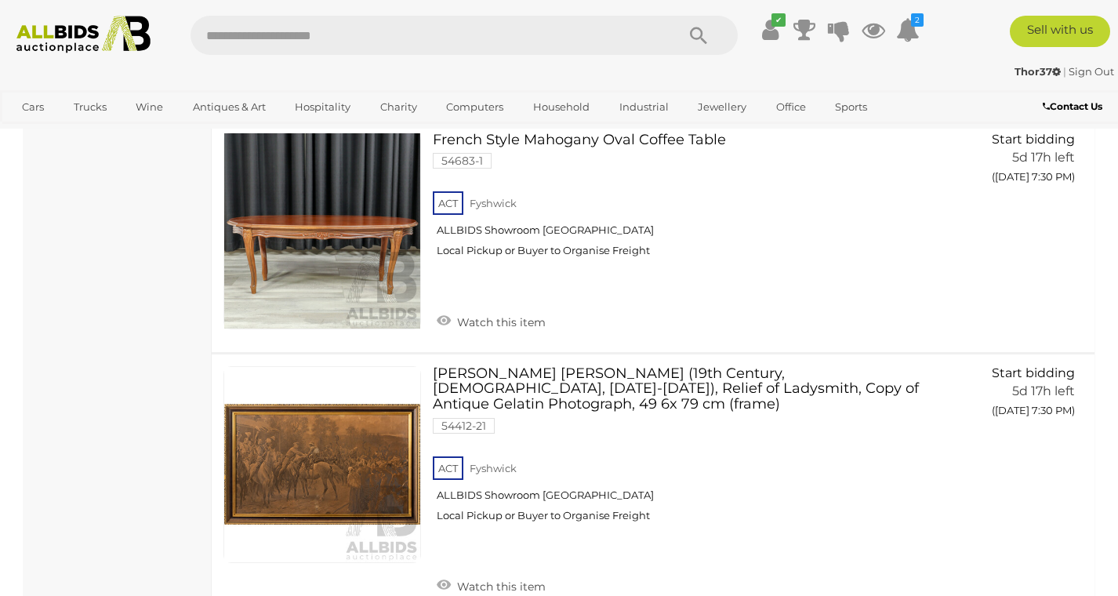
scroll to position [10872, 0]
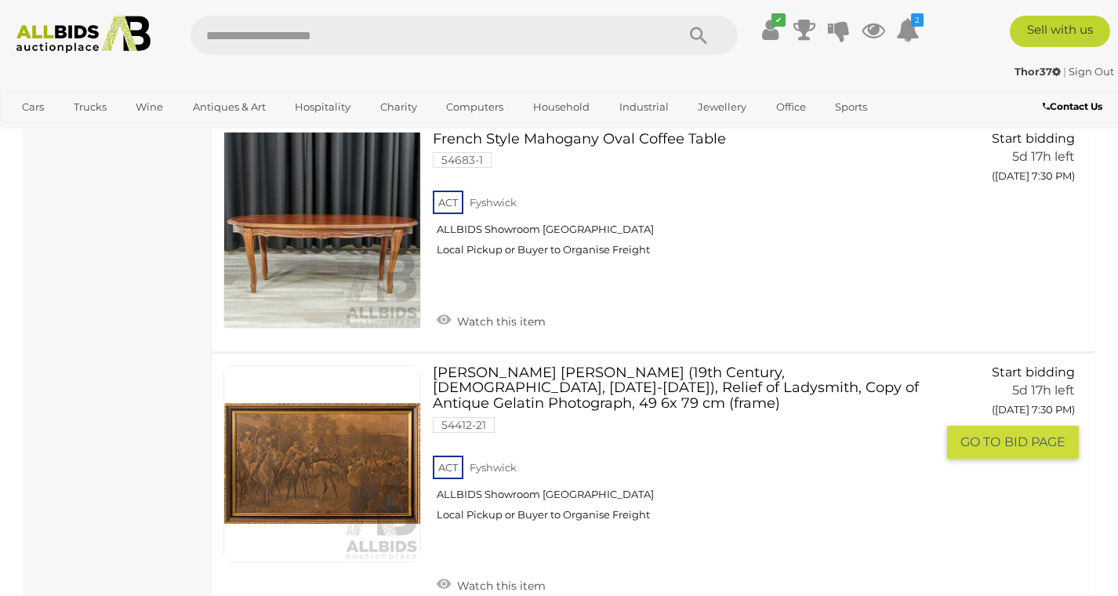
click at [409, 365] on link at bounding box center [323, 464] width 198 height 198
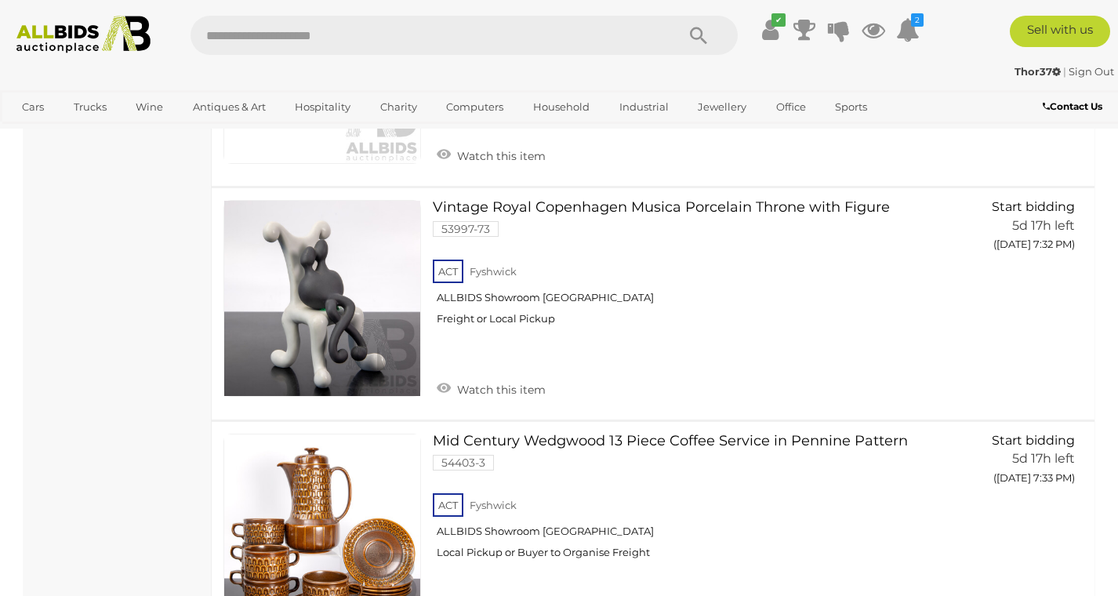
scroll to position [12008, 0]
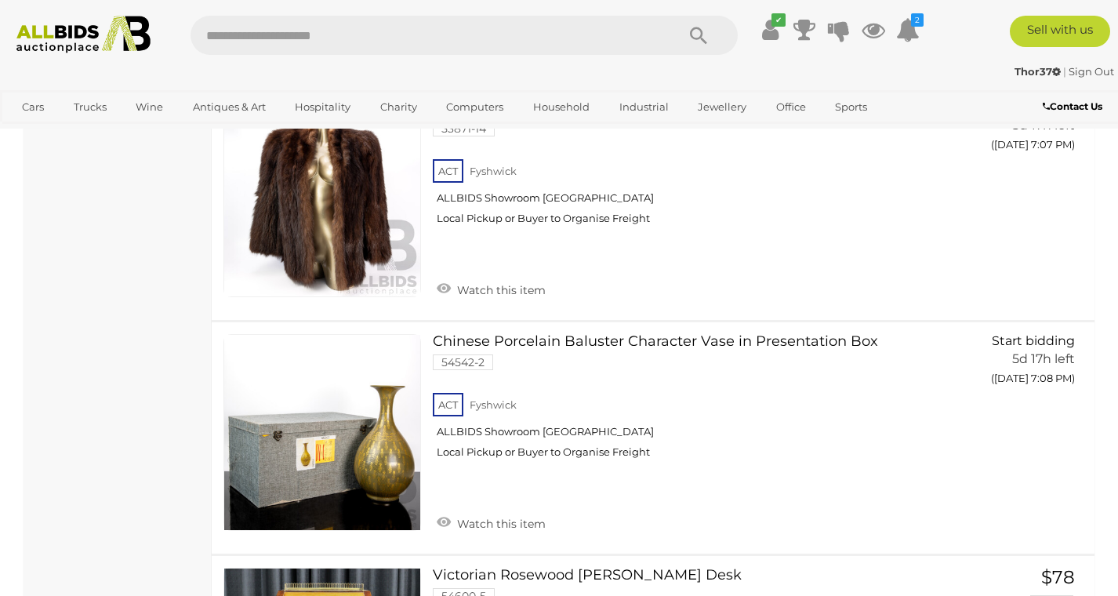
scroll to position [10672, 0]
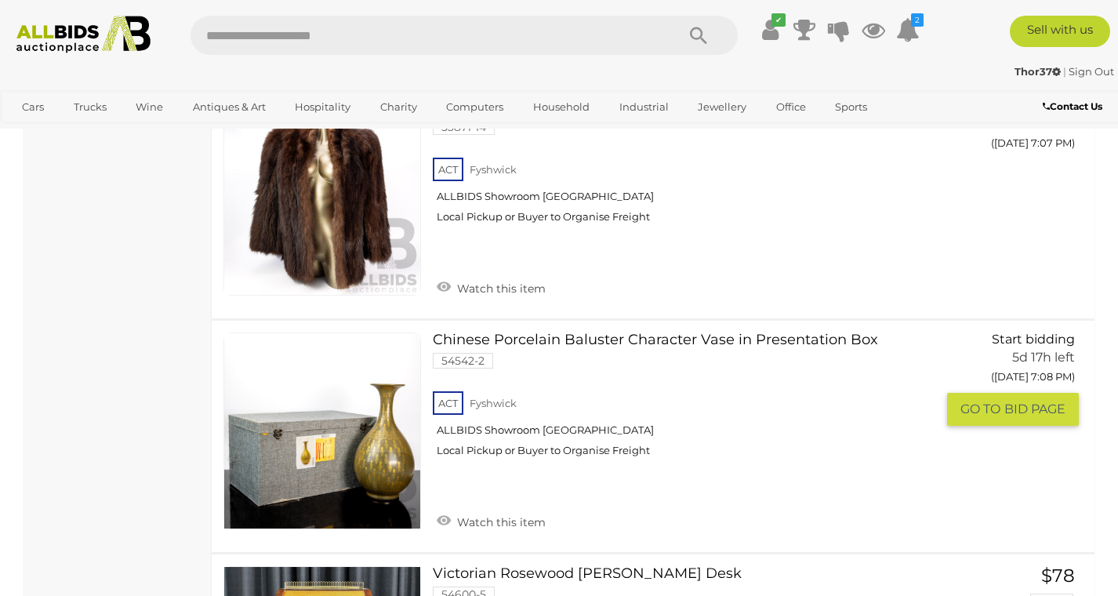
click at [396, 333] on link at bounding box center [323, 432] width 198 height 198
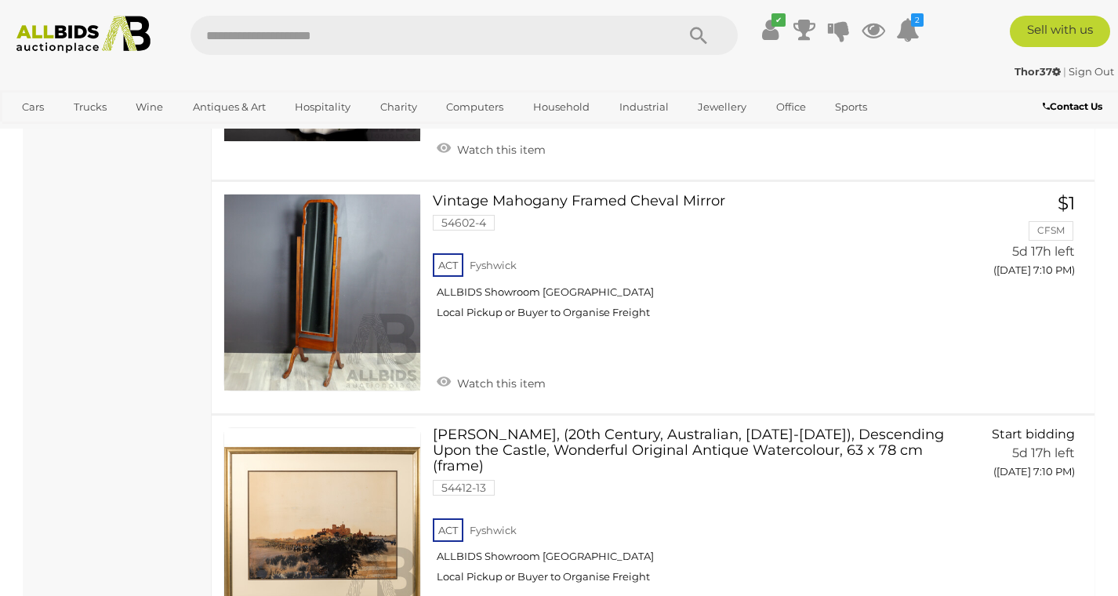
scroll to position [12014, 0]
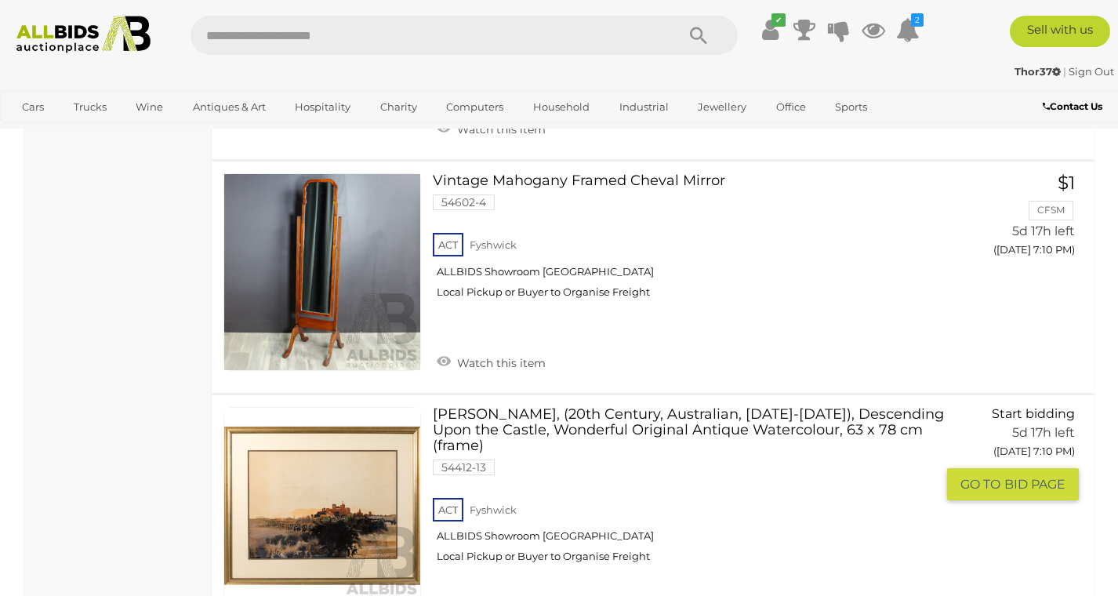
click at [352, 407] on link at bounding box center [323, 506] width 198 height 198
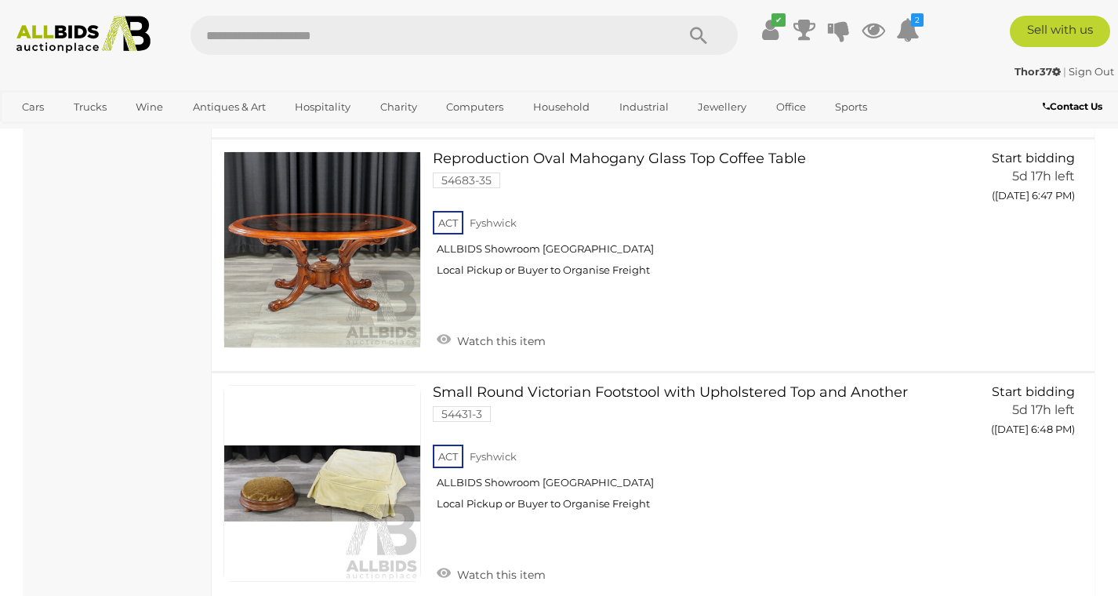
scroll to position [12203, 0]
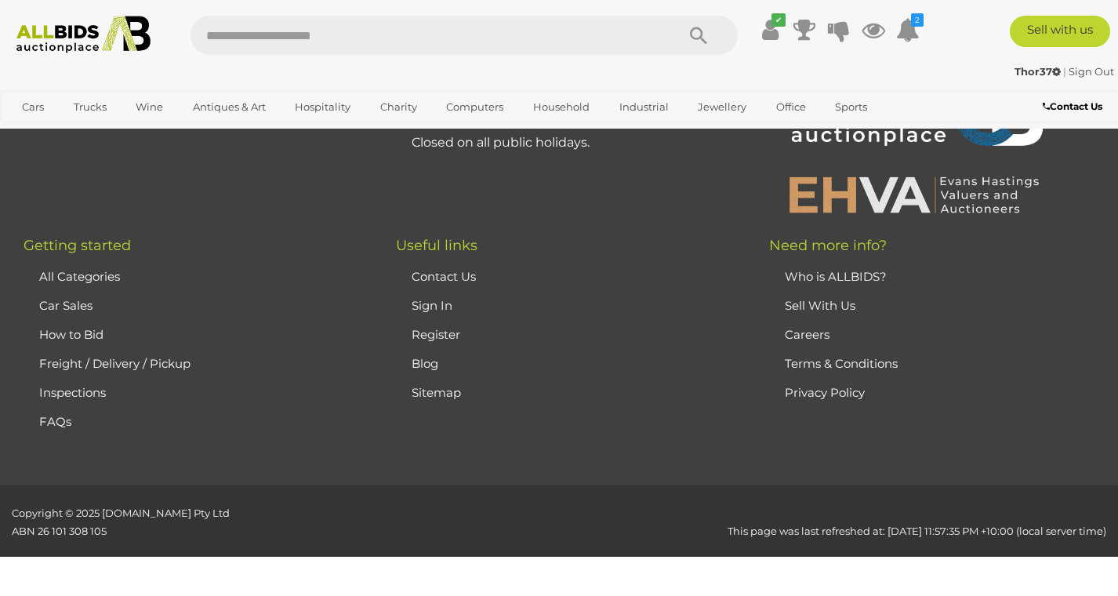
scroll to position [347, 0]
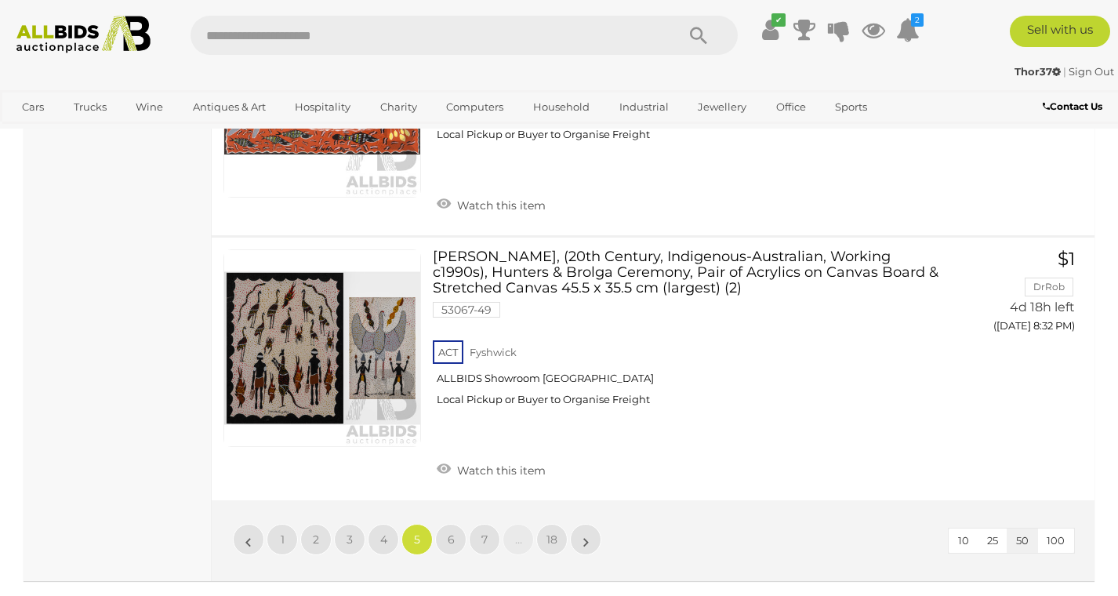
scroll to position [12610, 0]
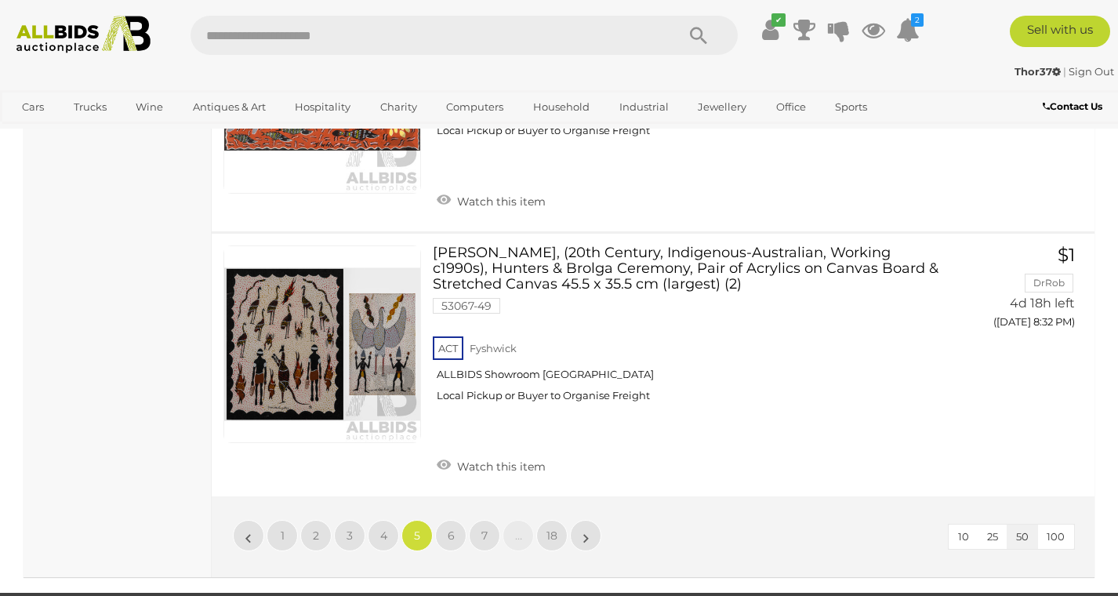
click at [389, 520] on link "4" at bounding box center [383, 535] width 31 height 31
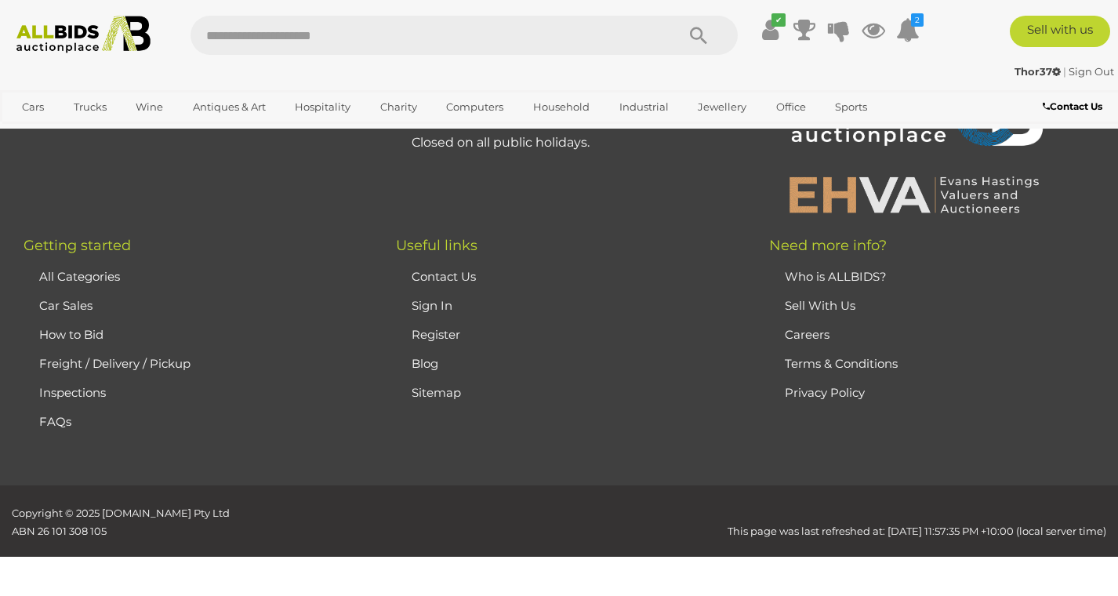
scroll to position [347, 0]
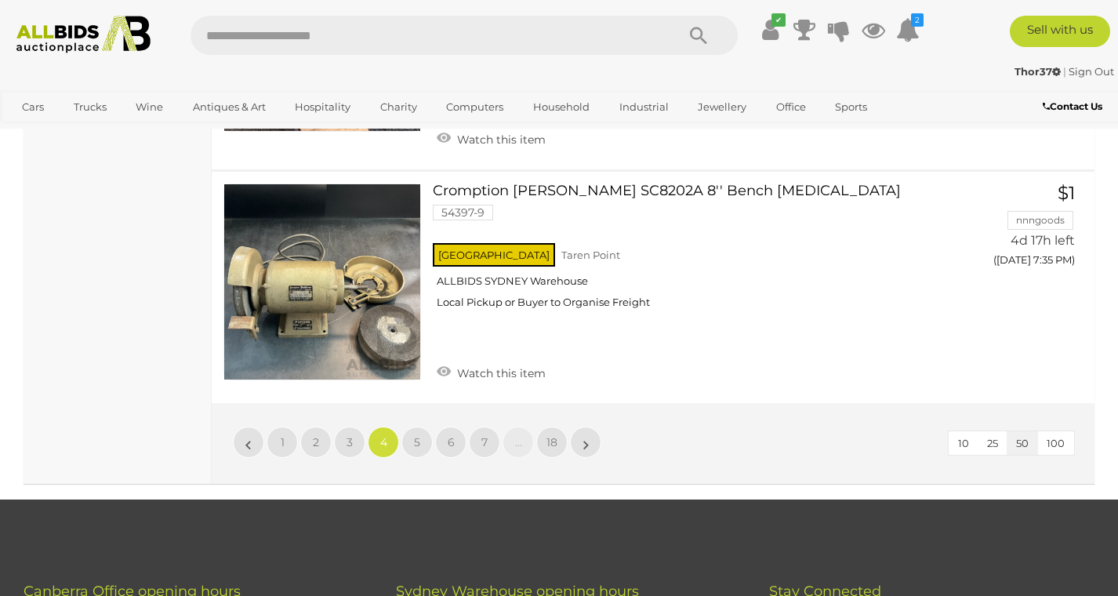
scroll to position [12566, 0]
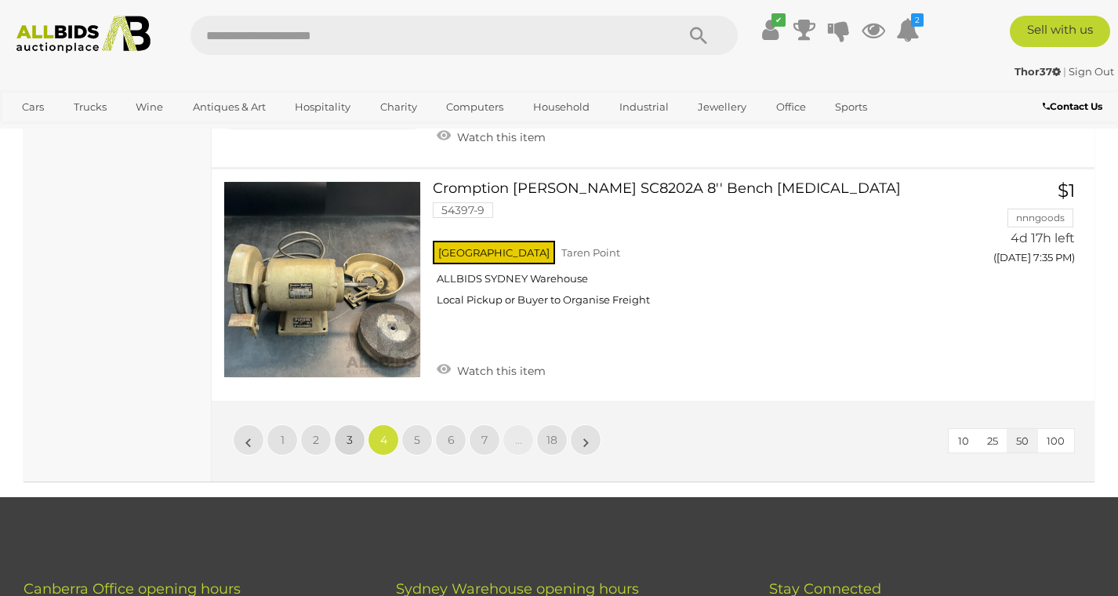
click at [348, 424] on link "3" at bounding box center [349, 439] width 31 height 31
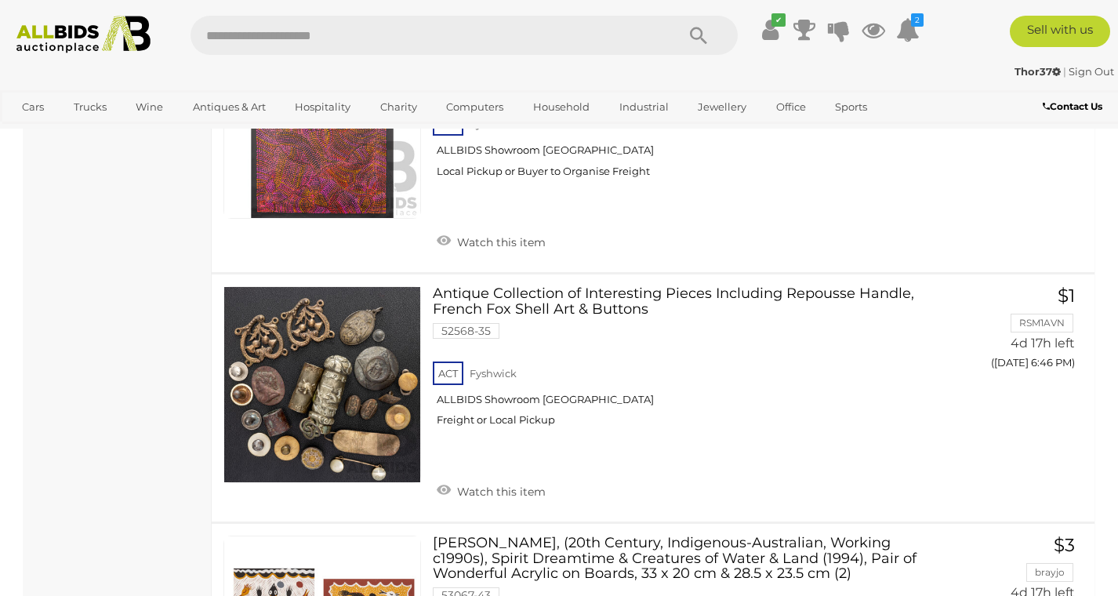
scroll to position [8927, 0]
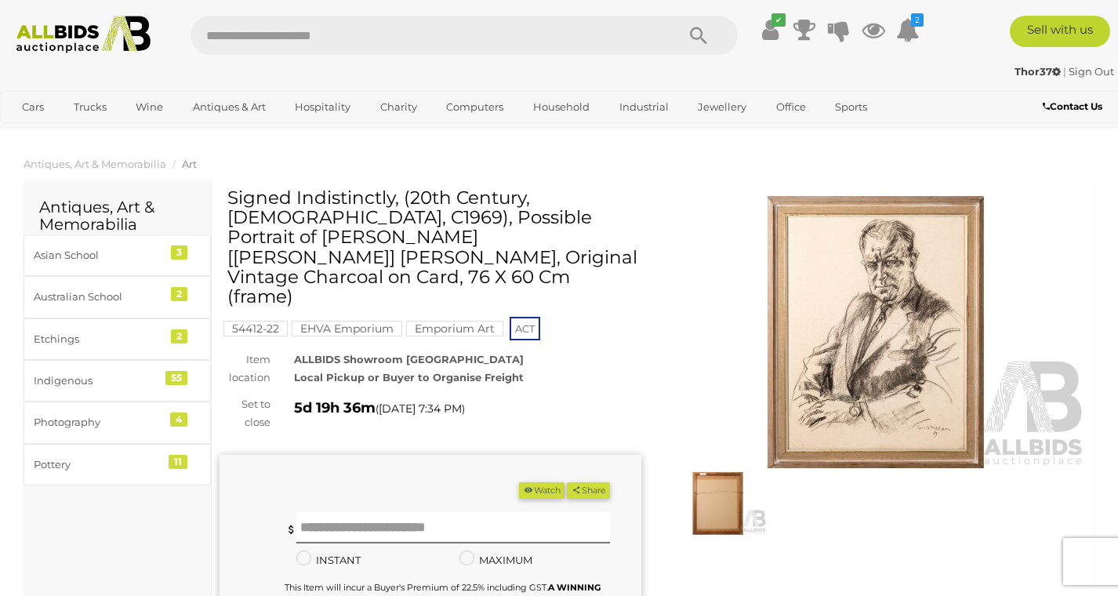
click at [843, 385] on img at bounding box center [876, 332] width 422 height 272
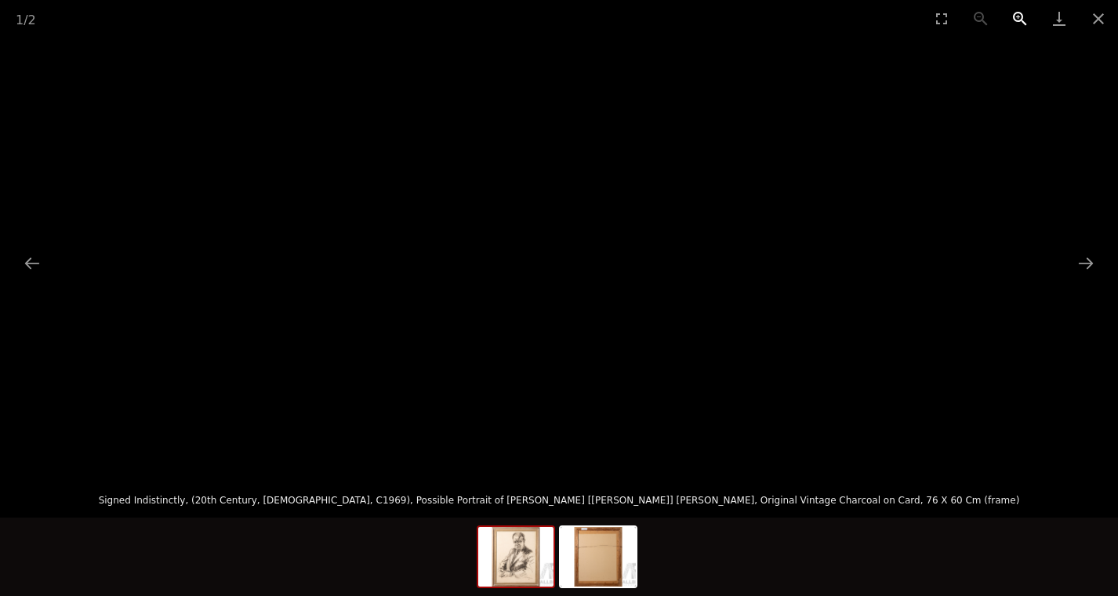
click at [1023, 20] on button "Zoom in" at bounding box center [1020, 18] width 39 height 37
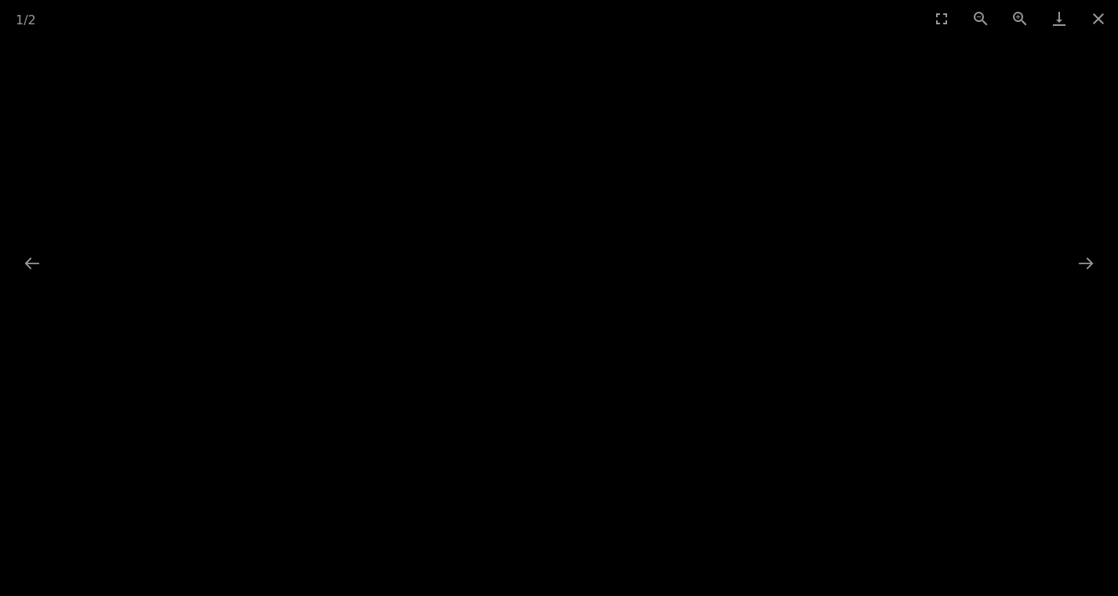
click at [386, 21] on img at bounding box center [386, 21] width 0 height 0
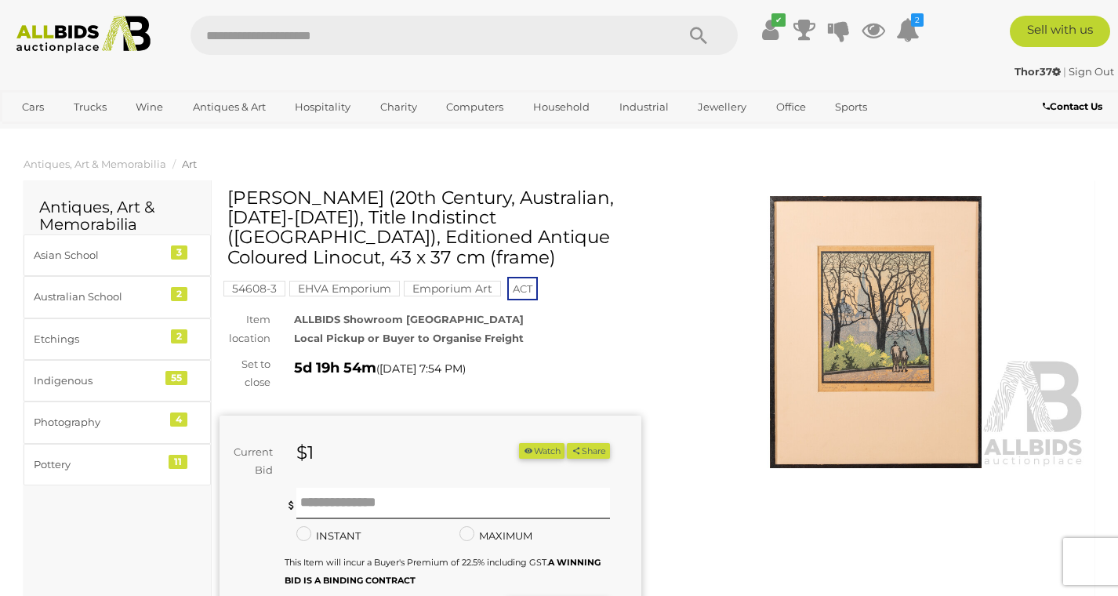
click at [832, 371] on img at bounding box center [876, 332] width 422 height 272
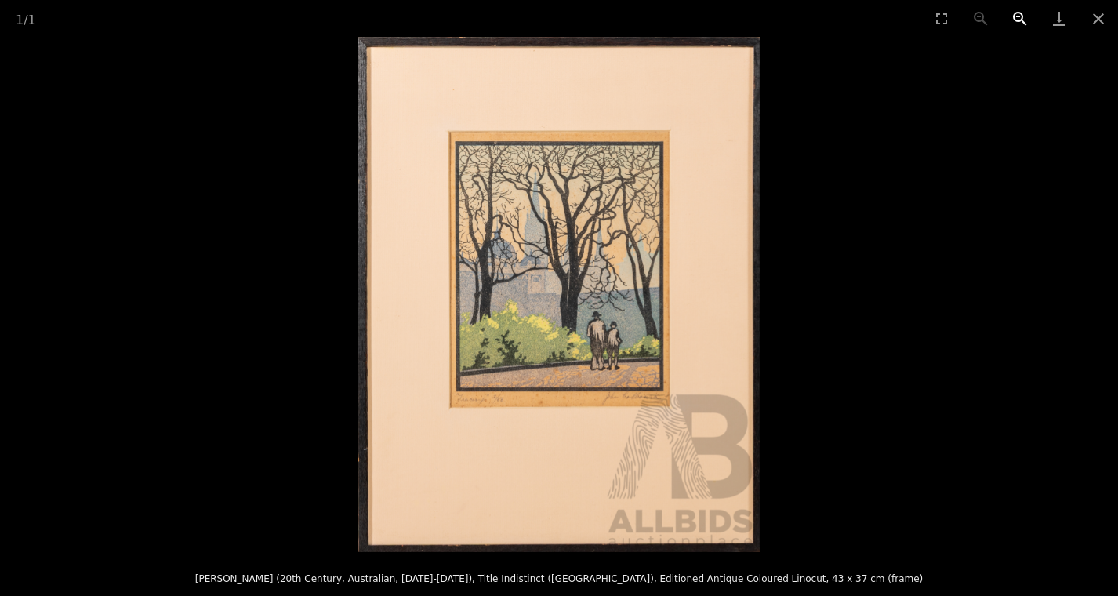
click at [1020, 24] on button "Zoom in" at bounding box center [1020, 18] width 39 height 37
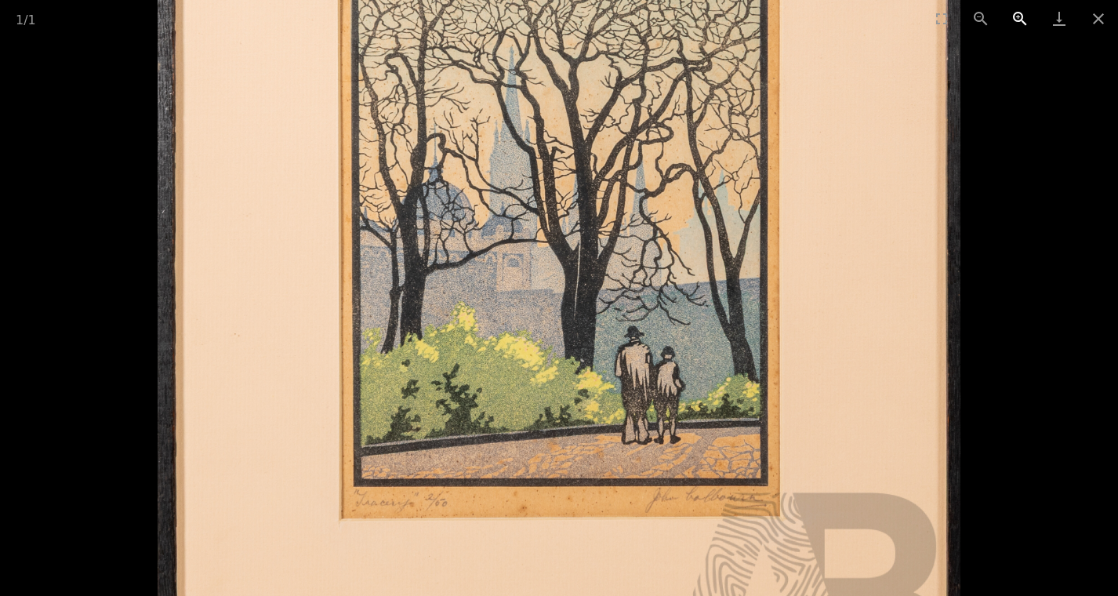
click at [1020, 24] on button "Zoom in" at bounding box center [1020, 18] width 39 height 37
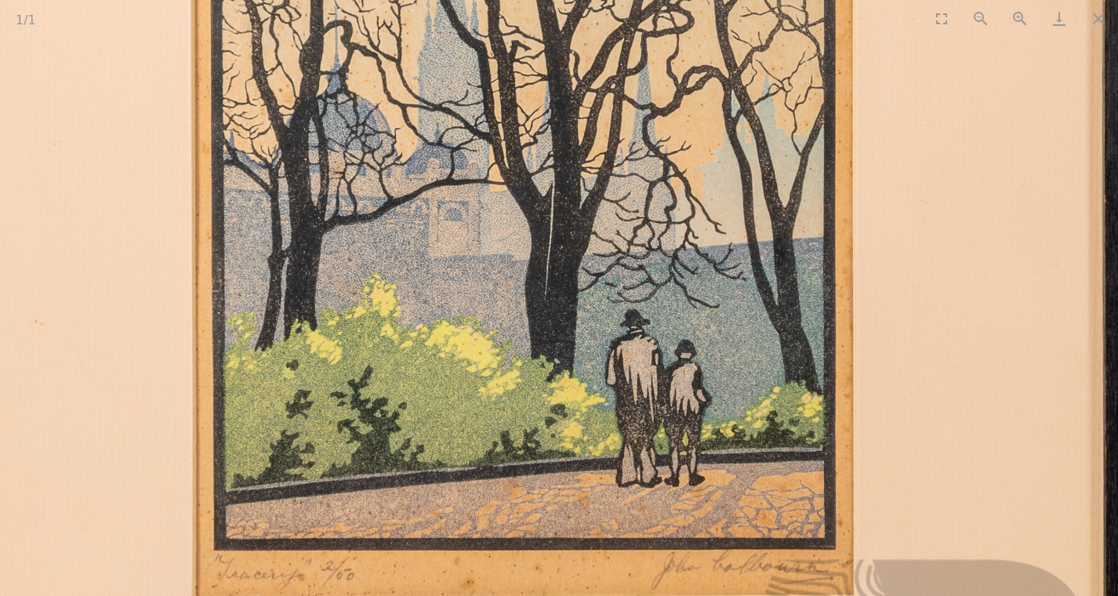
drag, startPoint x: 674, startPoint y: 149, endPoint x: 637, endPoint y: 118, distance: 48.4
click at [637, 118] on img at bounding box center [522, 260] width 1205 height 1546
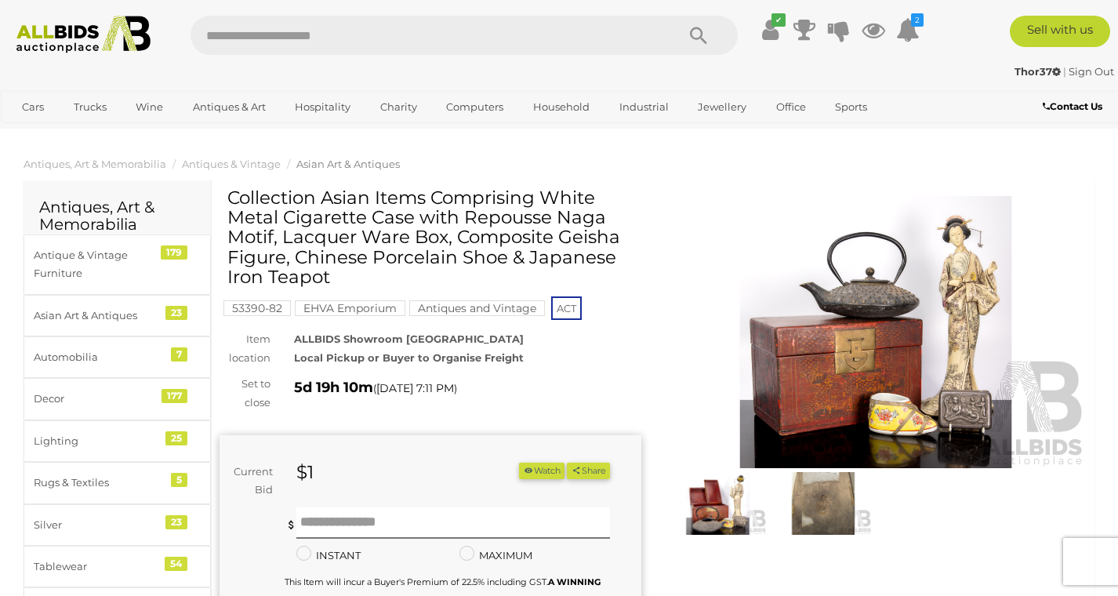
click at [813, 504] on img at bounding box center [824, 503] width 98 height 63
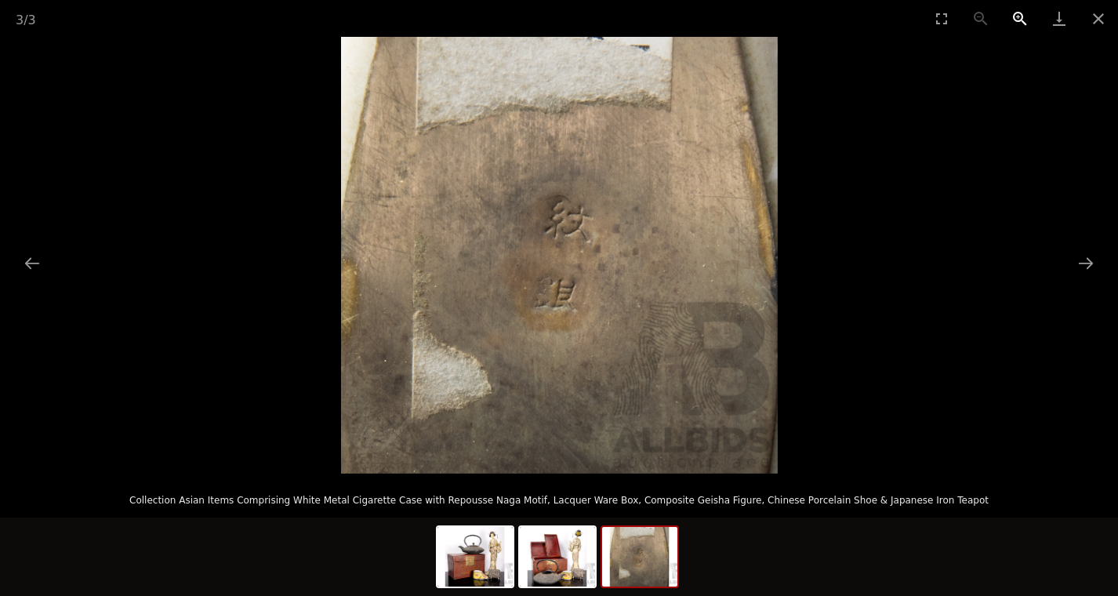
click at [1020, 24] on button "Zoom in" at bounding box center [1020, 18] width 39 height 37
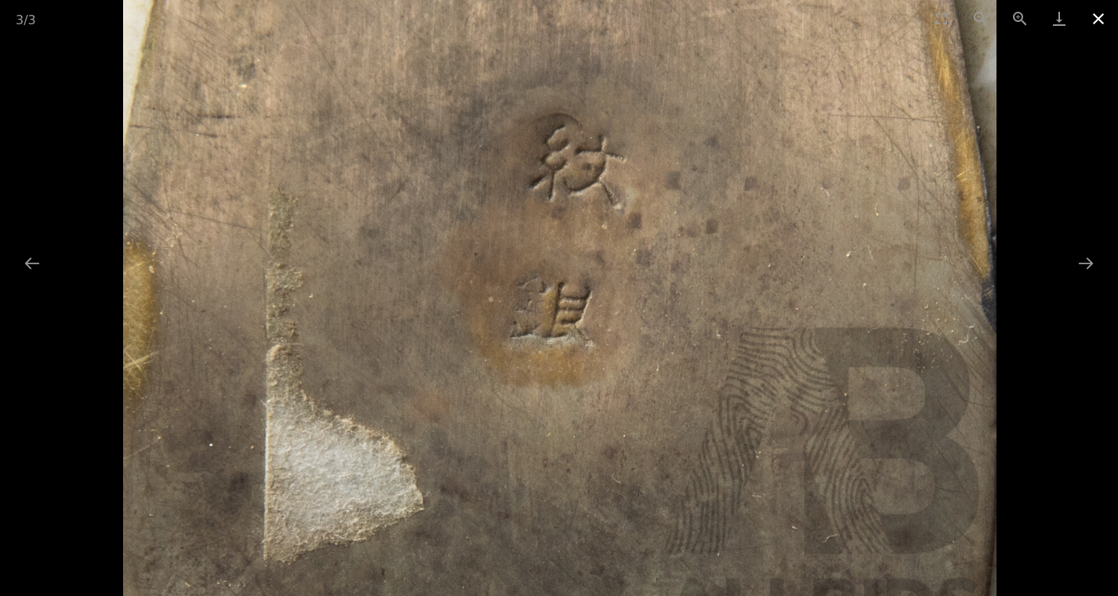
click at [1085, 15] on button "Close gallery" at bounding box center [1098, 18] width 39 height 37
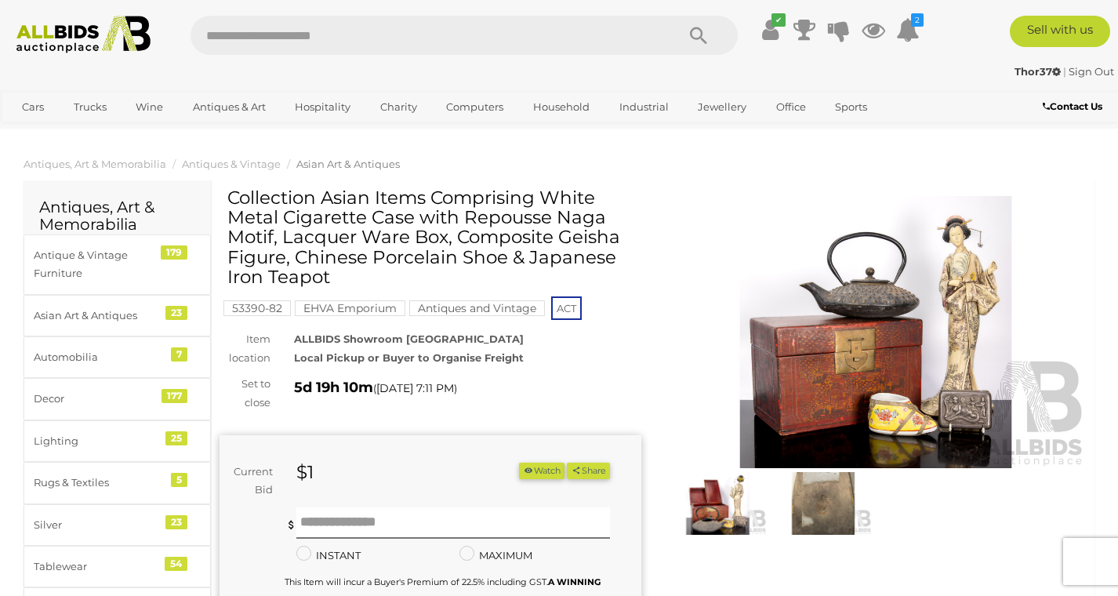
click at [704, 494] on img at bounding box center [718, 503] width 98 height 63
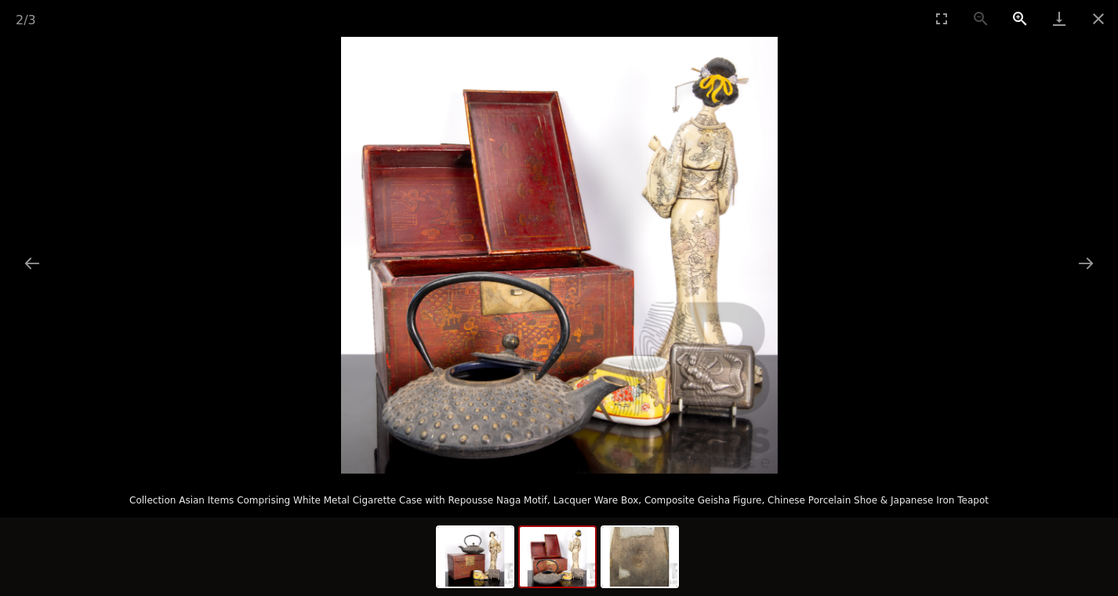
click at [1021, 17] on button "Zoom in" at bounding box center [1020, 18] width 39 height 37
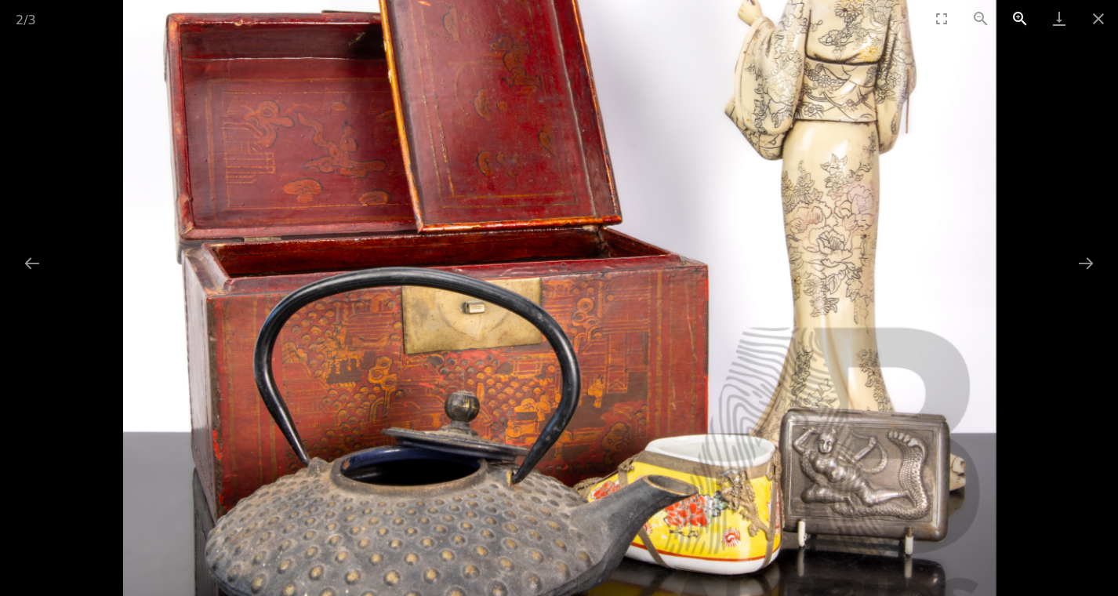
click at [1021, 17] on button "Zoom in" at bounding box center [1020, 18] width 39 height 37
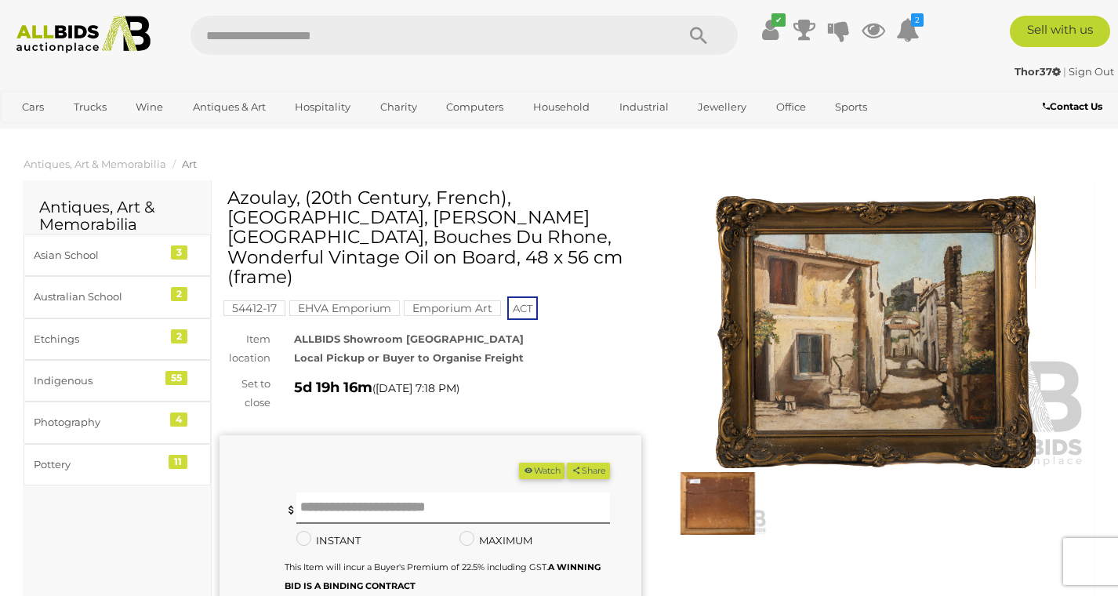
click at [812, 397] on img at bounding box center [876, 332] width 422 height 272
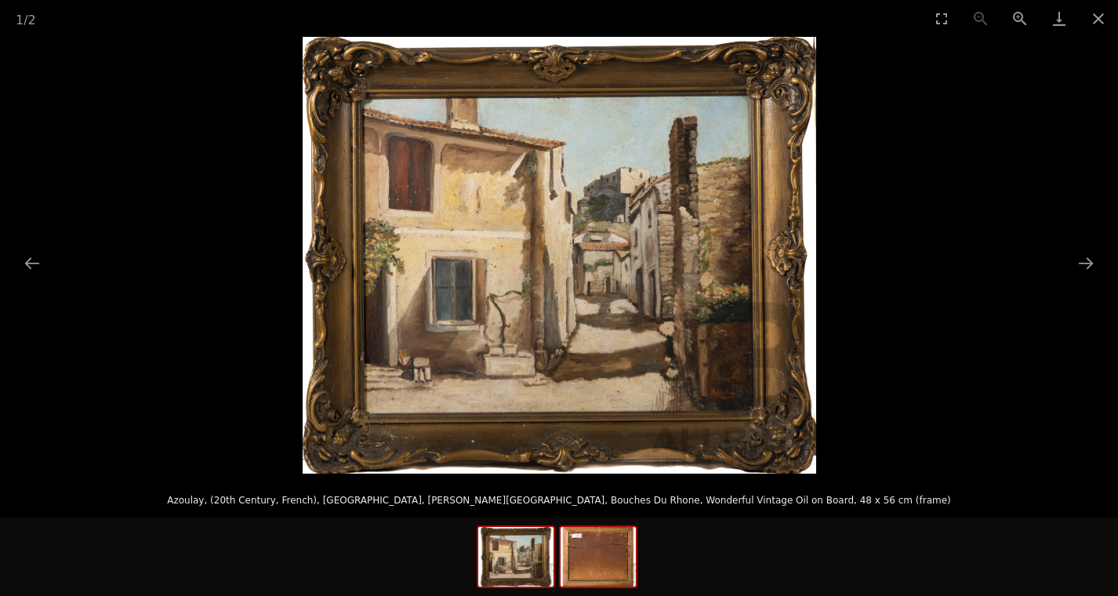
click at [586, 544] on img at bounding box center [598, 557] width 75 height 60
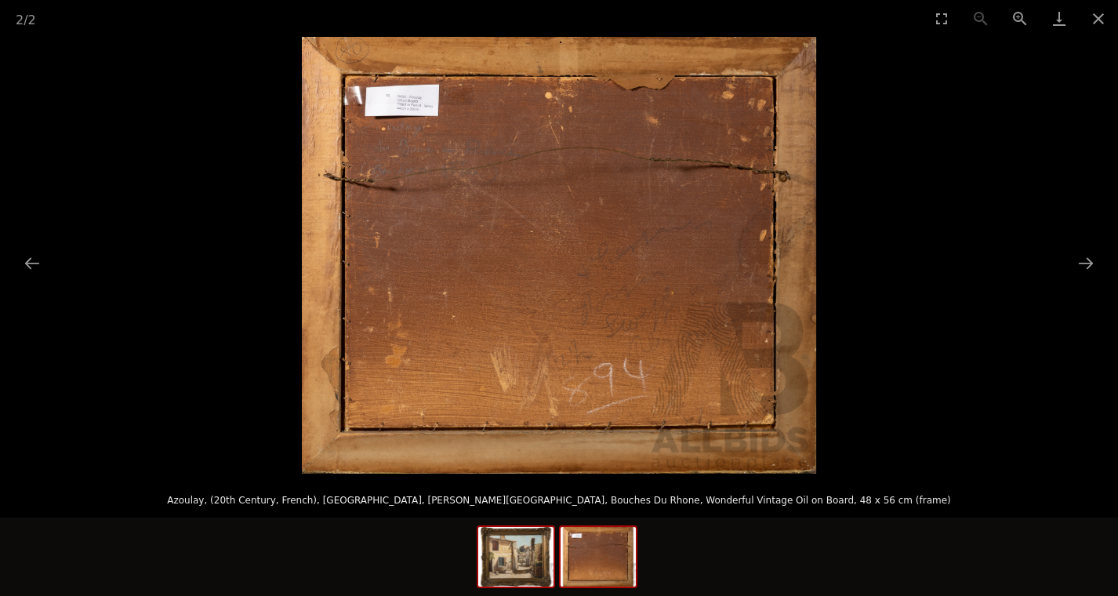
click at [505, 547] on img at bounding box center [515, 557] width 75 height 60
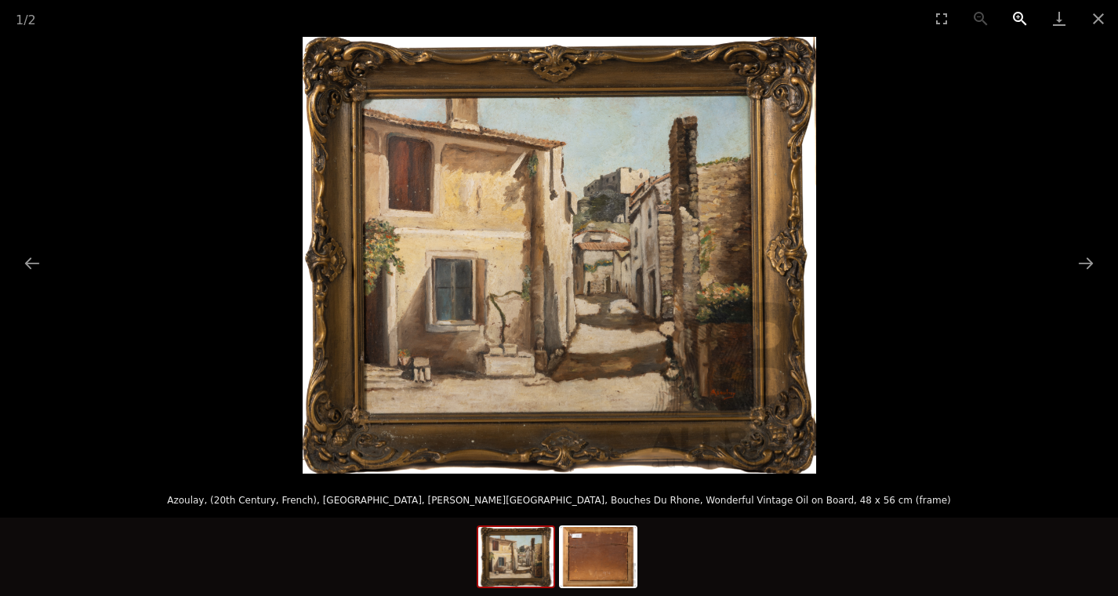
click at [1017, 19] on button "Zoom in" at bounding box center [1020, 18] width 39 height 37
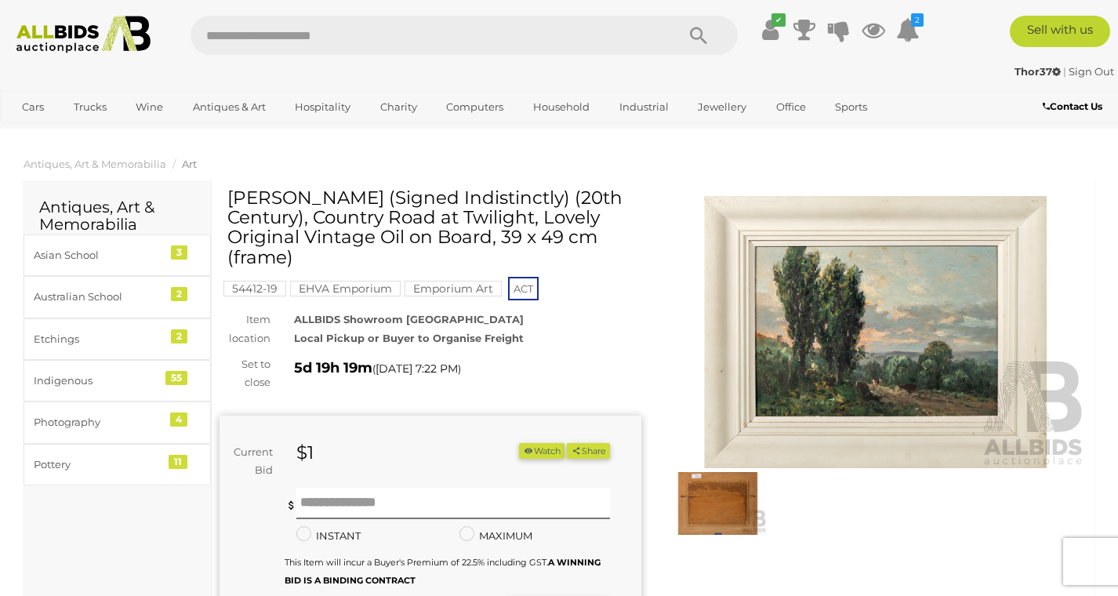
click at [873, 389] on img at bounding box center [876, 332] width 422 height 272
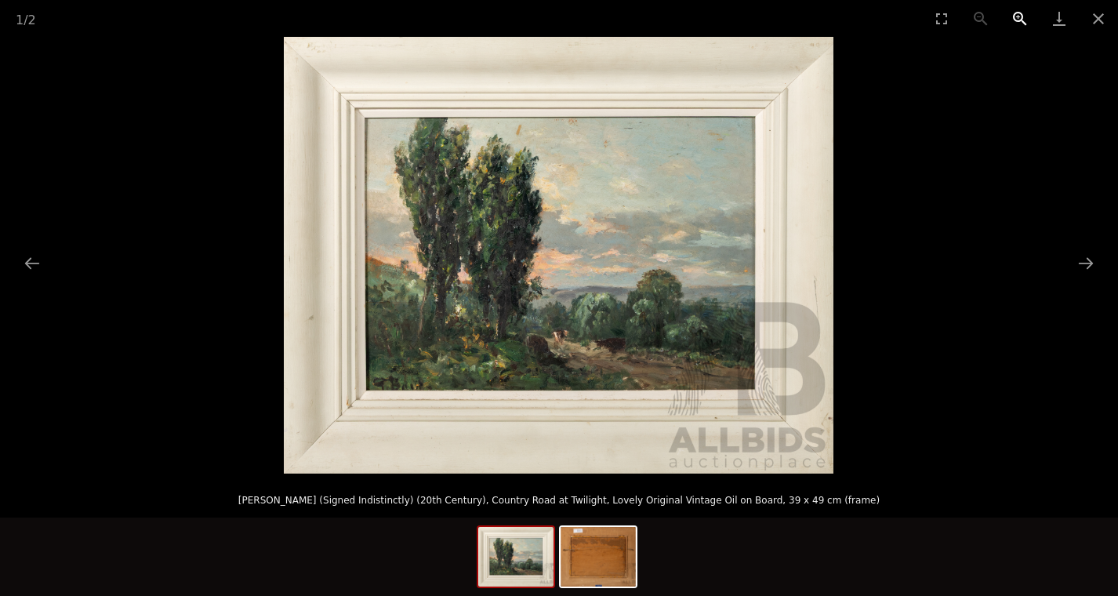
click at [1023, 13] on button "Zoom in" at bounding box center [1020, 18] width 39 height 37
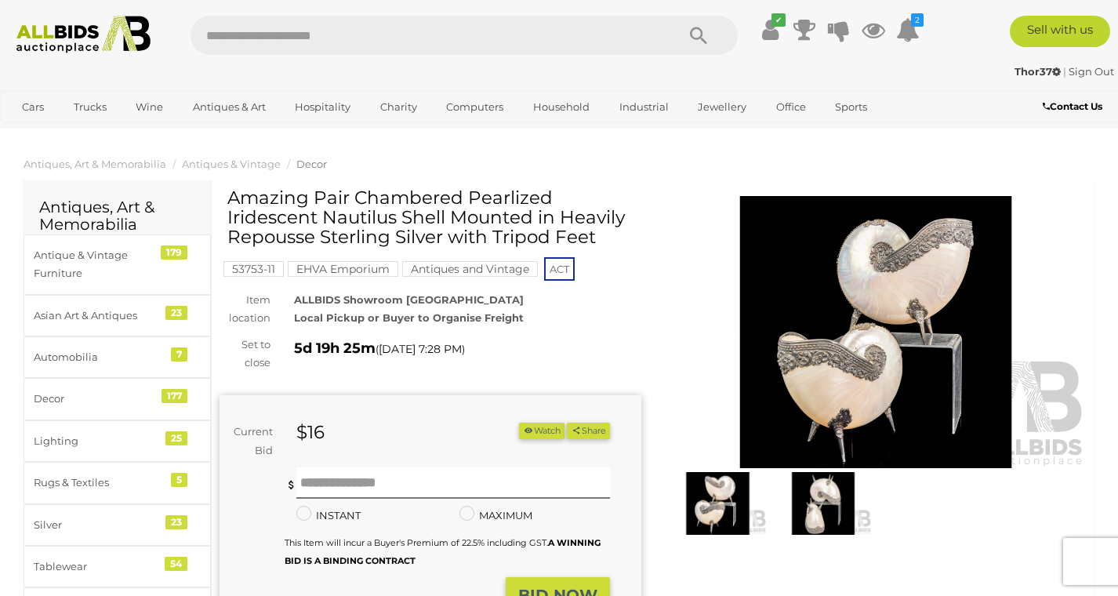
click at [784, 346] on img at bounding box center [876, 332] width 422 height 272
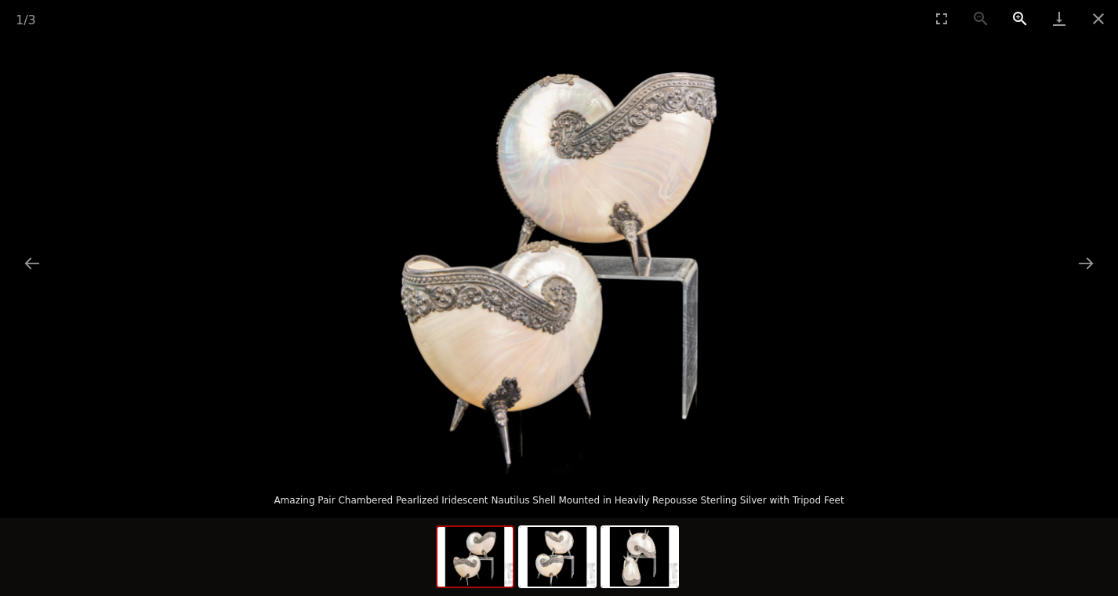
click at [1023, 15] on button "Zoom in" at bounding box center [1020, 18] width 39 height 37
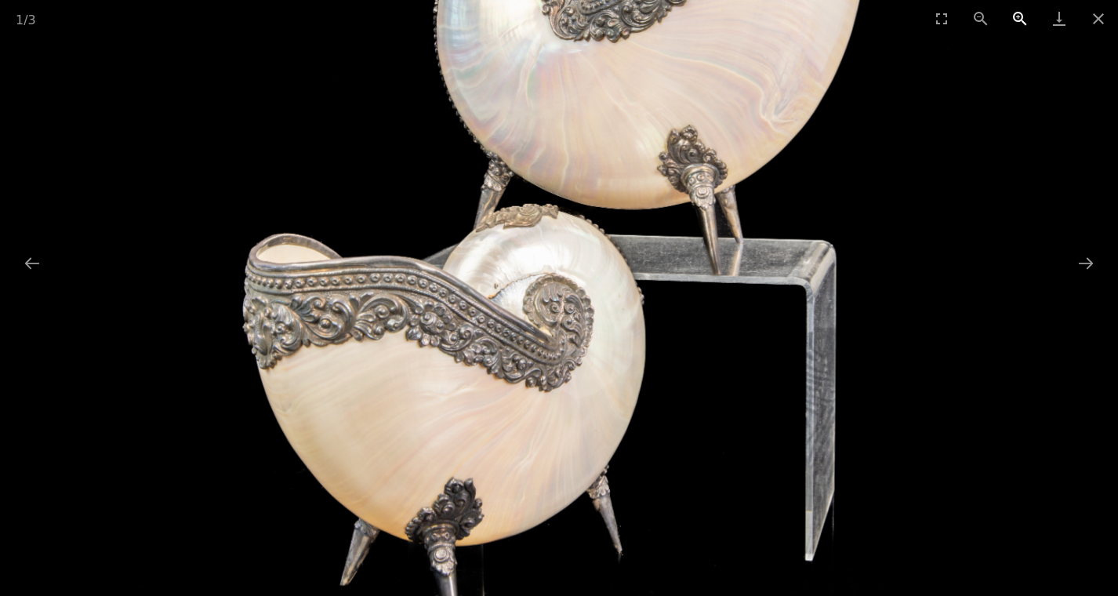
click at [1023, 15] on button "Zoom in" at bounding box center [1020, 18] width 39 height 37
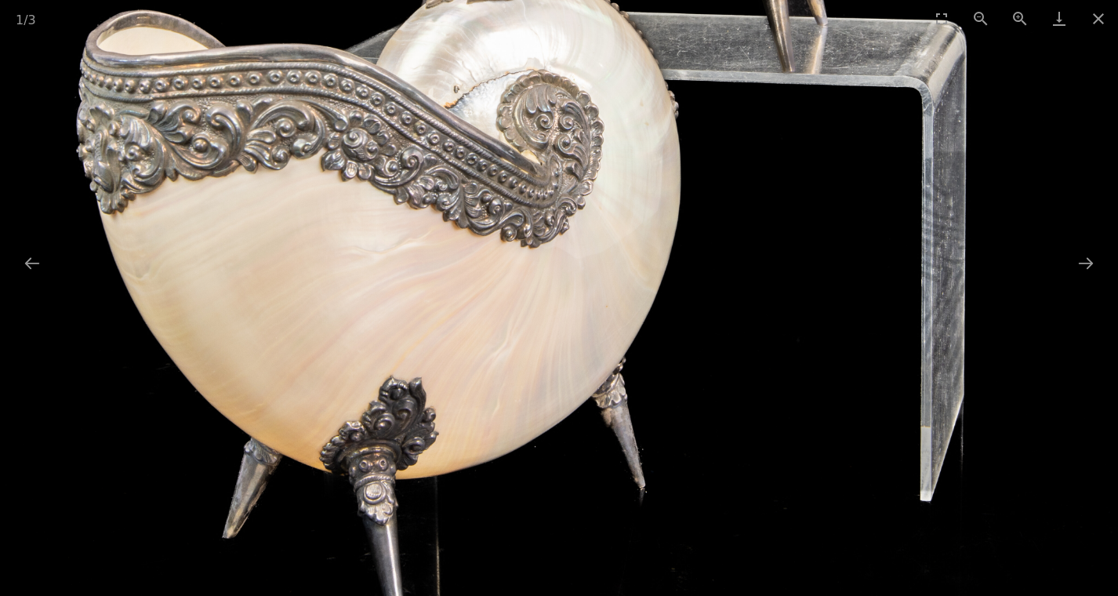
drag, startPoint x: 562, startPoint y: 366, endPoint x: 557, endPoint y: 184, distance: 182.8
click at [557, 184] on img at bounding box center [551, 11] width 1311 height 1311
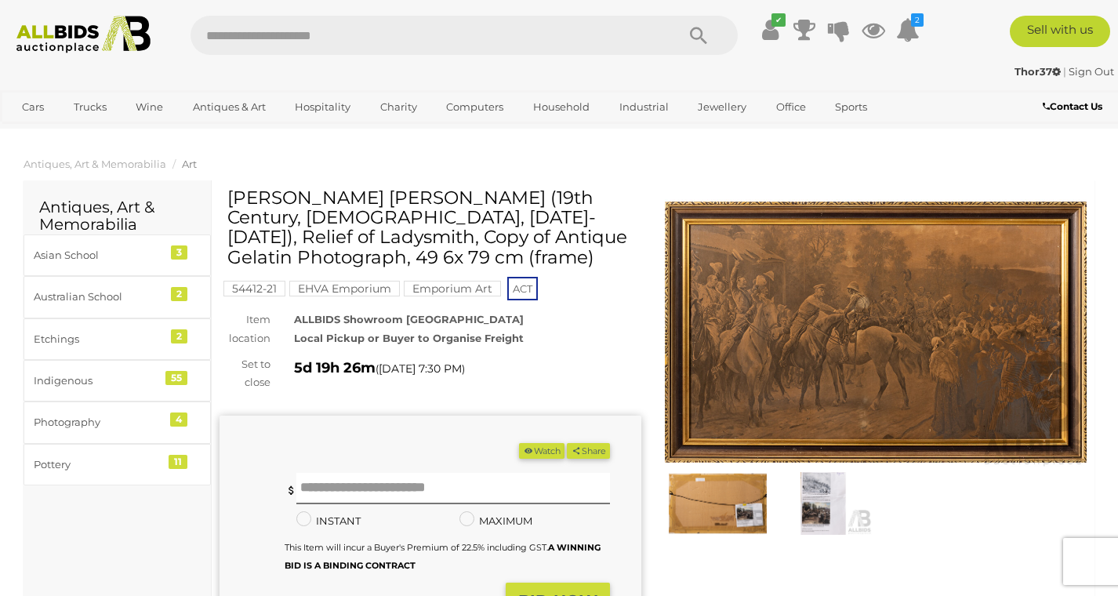
click at [737, 369] on img at bounding box center [876, 332] width 422 height 272
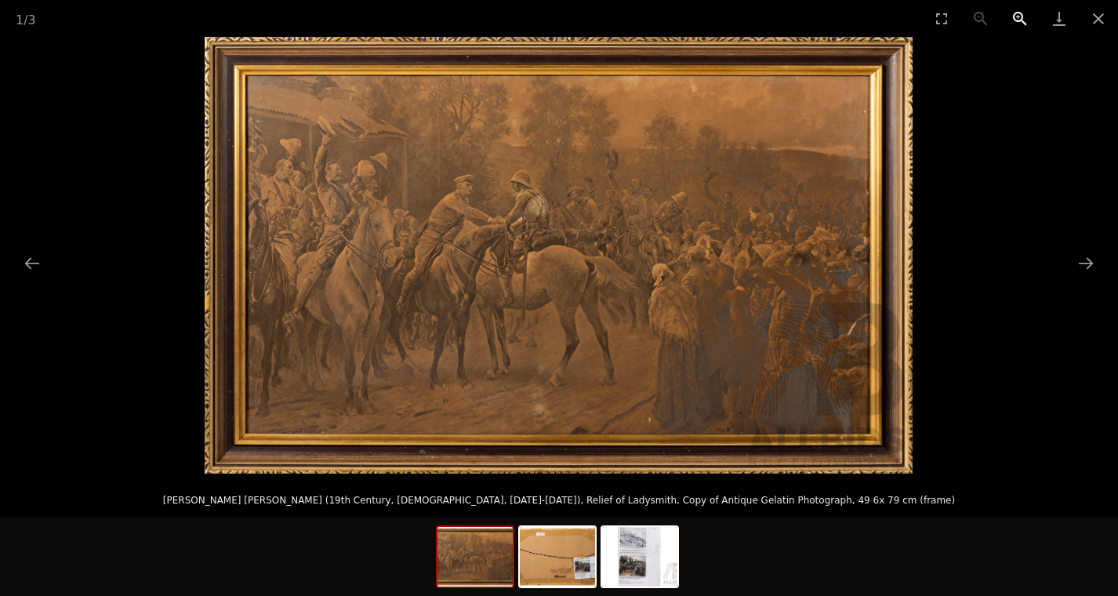
click at [1028, 15] on button "Zoom in" at bounding box center [1020, 18] width 39 height 37
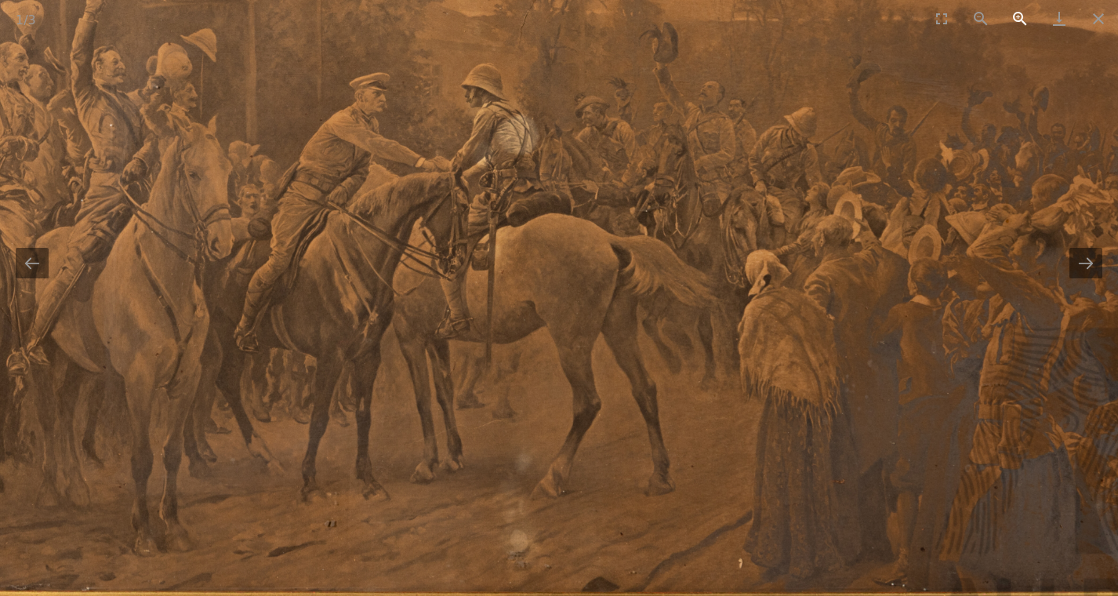
click at [1028, 15] on button "Zoom in" at bounding box center [1020, 18] width 39 height 37
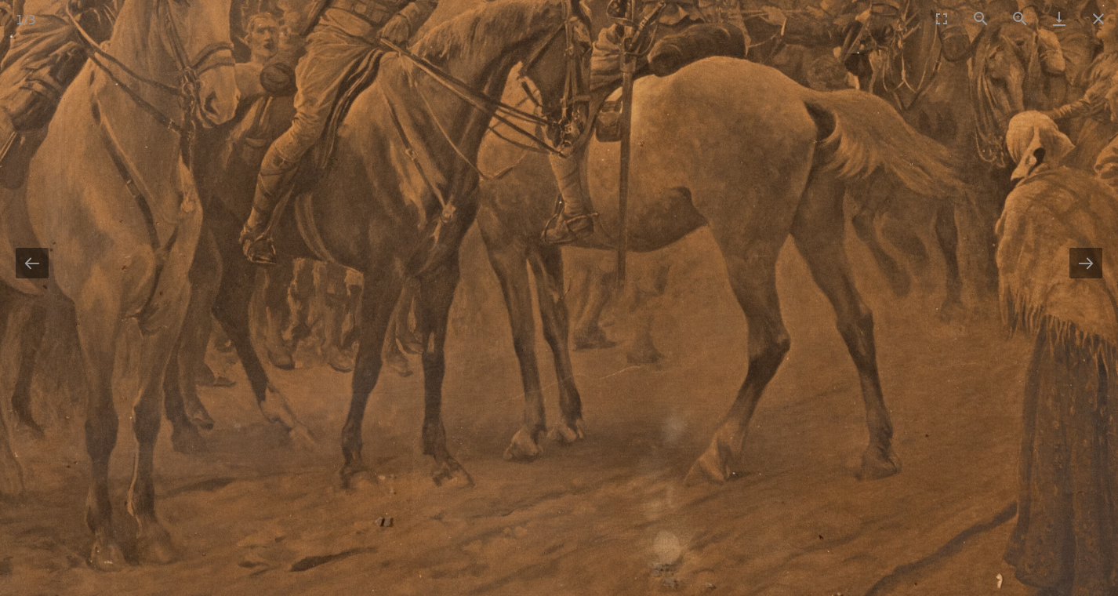
drag, startPoint x: 573, startPoint y: 211, endPoint x: 740, endPoint y: 86, distance: 209.1
click at [740, 86] on img at bounding box center [726, 87] width 2125 height 1311
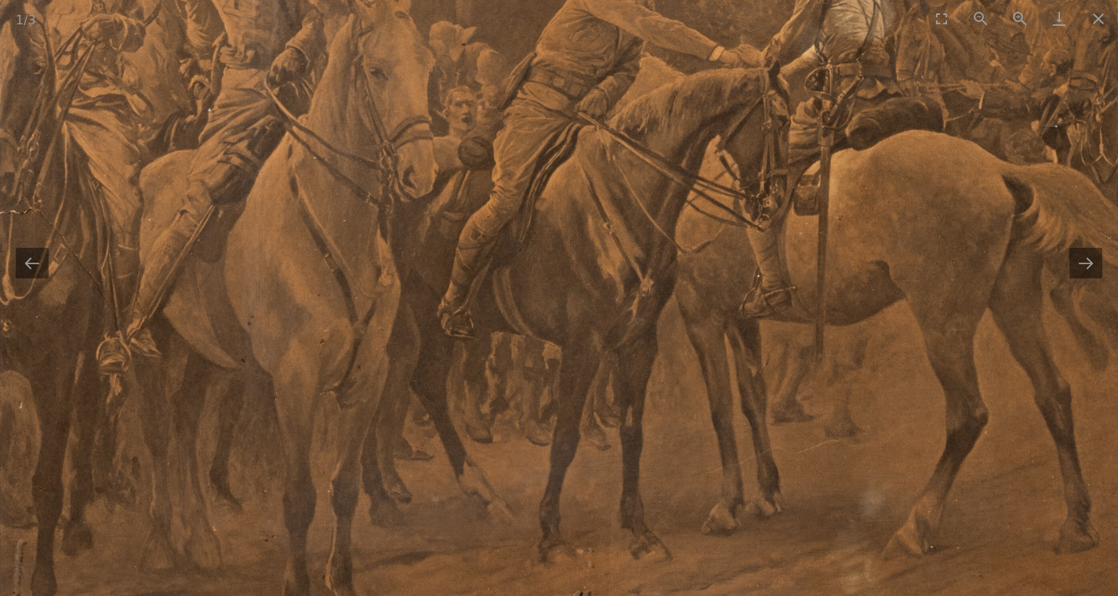
drag, startPoint x: 563, startPoint y: 229, endPoint x: 692, endPoint y: 324, distance: 159.8
click at [732, 324] on img at bounding box center [925, 160] width 2125 height 1311
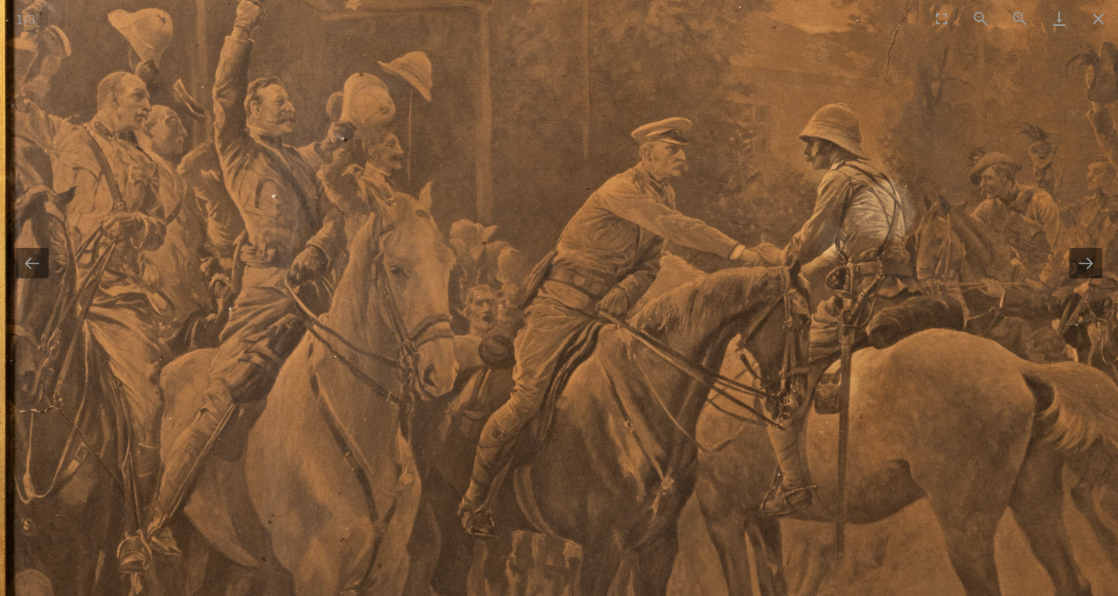
drag, startPoint x: 435, startPoint y: 294, endPoint x: 430, endPoint y: 483, distance: 189.1
click at [431, 486] on img at bounding box center [945, 359] width 2125 height 1311
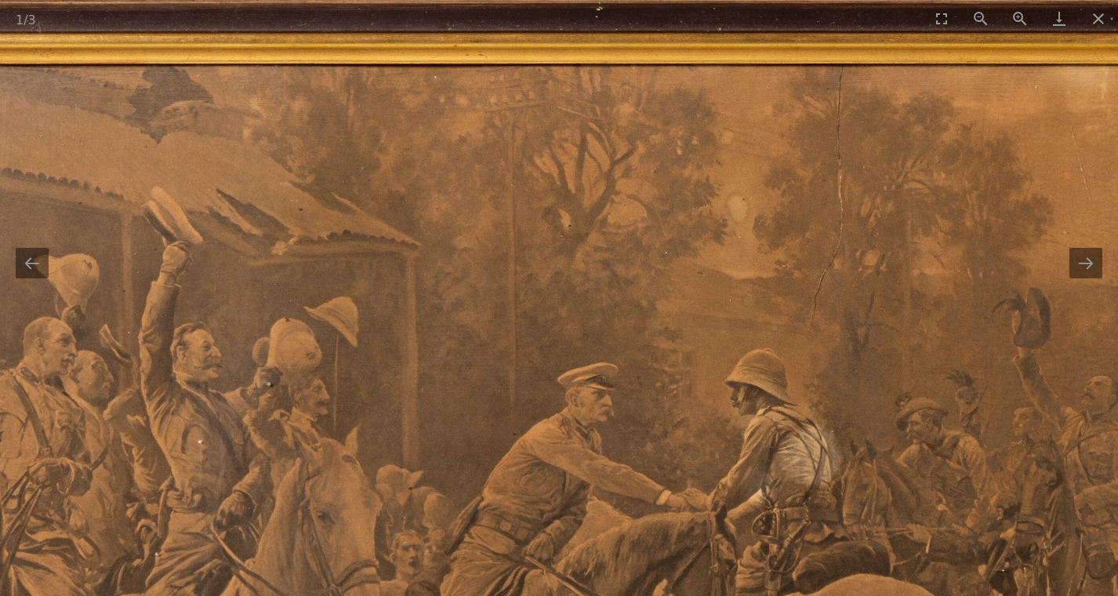
drag, startPoint x: 564, startPoint y: 255, endPoint x: 490, endPoint y: 431, distance: 190.5
click at [490, 431] on img at bounding box center [871, 605] width 2125 height 1311
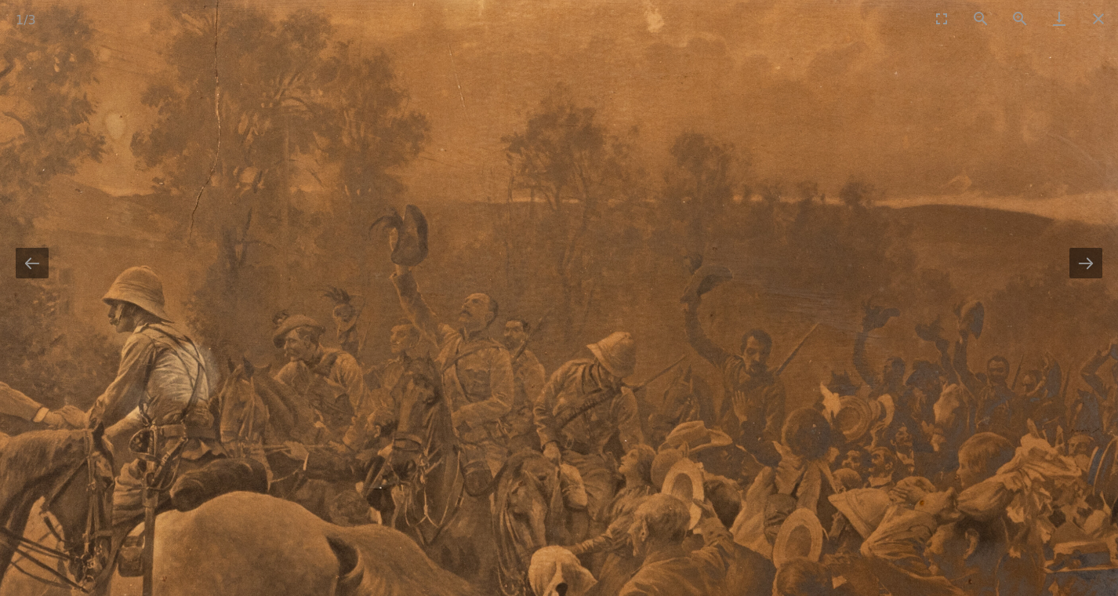
drag, startPoint x: 827, startPoint y: 392, endPoint x: 249, endPoint y: 287, distance: 588.3
click at [249, 287] on img at bounding box center [249, 522] width 2125 height 1311
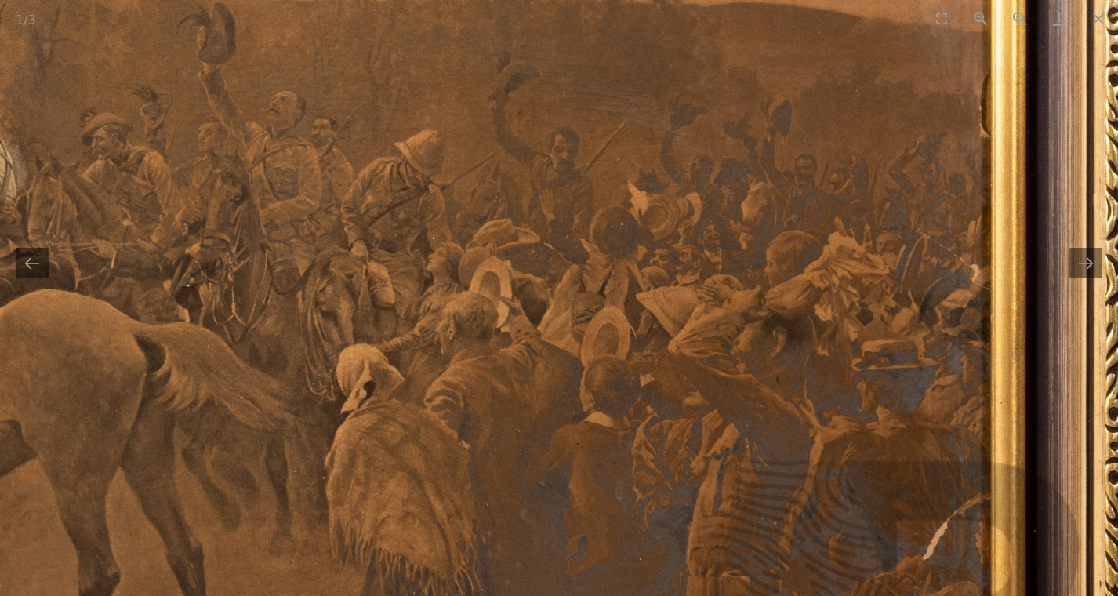
drag, startPoint x: 442, startPoint y: 398, endPoint x: 442, endPoint y: 219, distance: 179.6
click at [442, 216] on img at bounding box center [57, 320] width 2125 height 1311
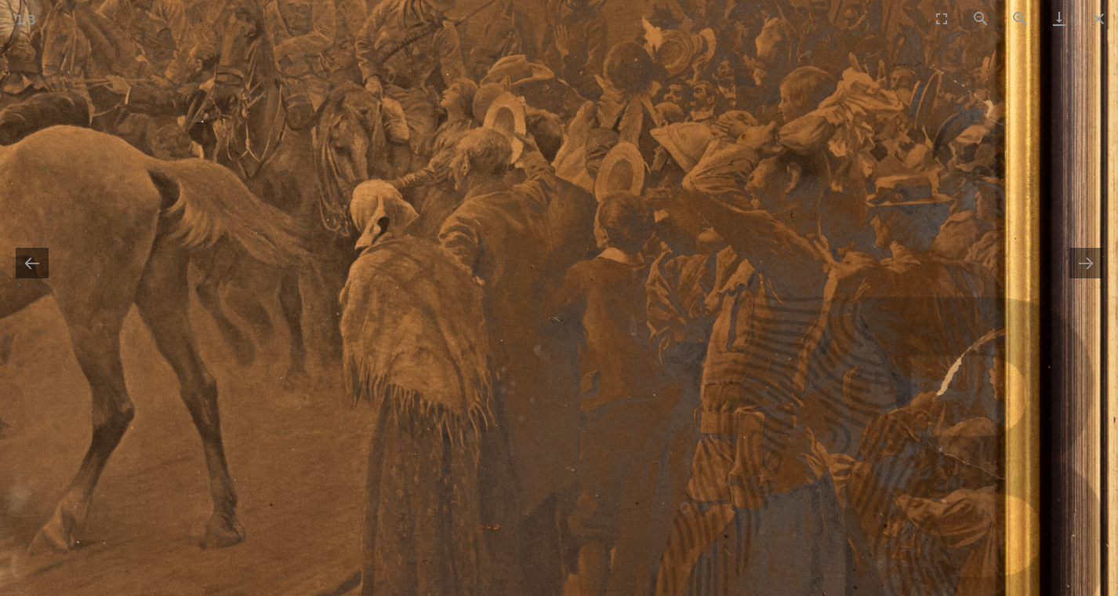
drag, startPoint x: 421, startPoint y: 365, endPoint x: 453, endPoint y: 233, distance: 136.2
click at [435, 233] on img at bounding box center [71, 155] width 2125 height 1311
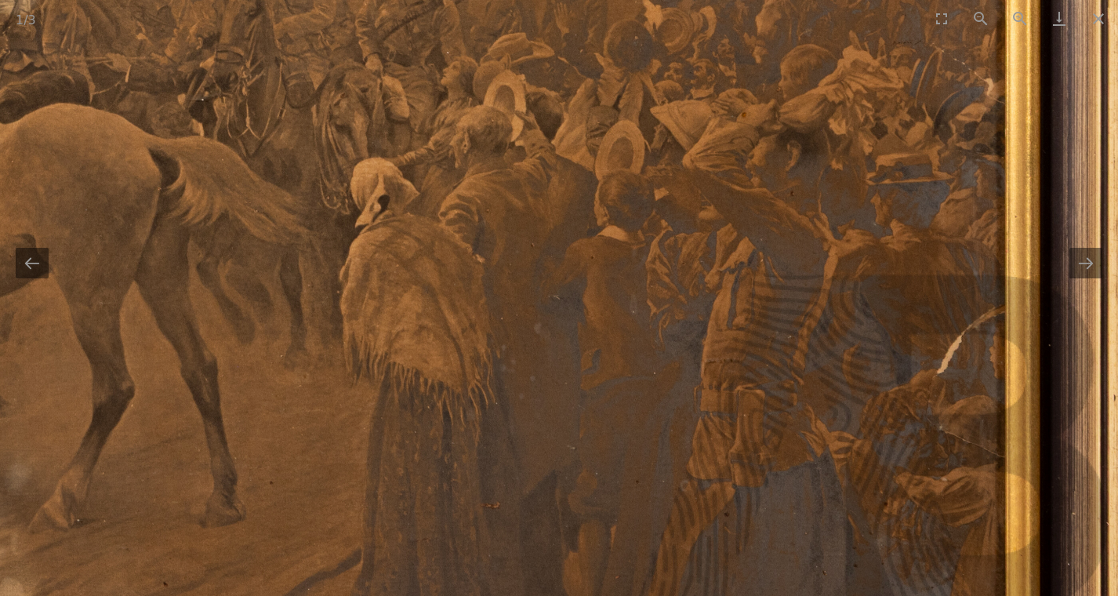
drag, startPoint x: 1096, startPoint y: 21, endPoint x: 1085, endPoint y: 38, distance: 20.9
click at [1096, 23] on button "Close gallery" at bounding box center [1098, 18] width 39 height 37
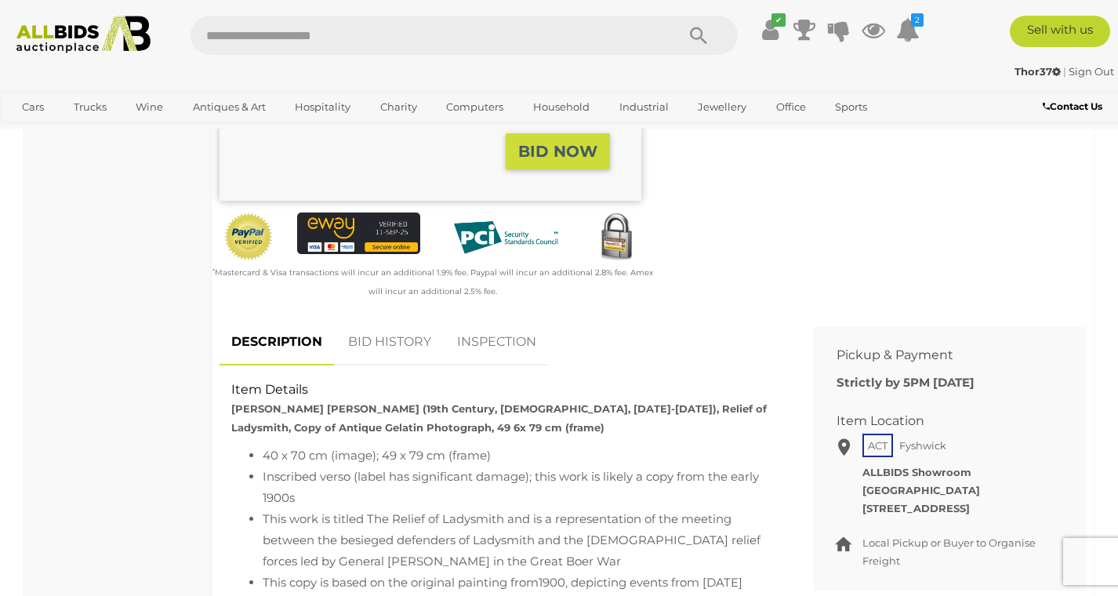
scroll to position [451, 0]
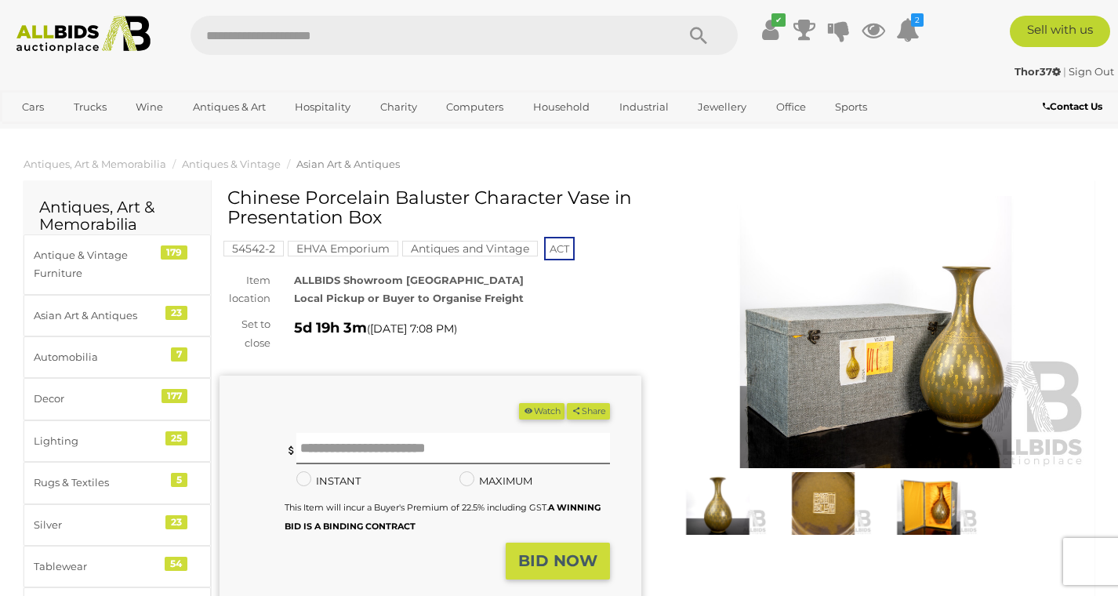
click at [809, 484] on img at bounding box center [824, 503] width 98 height 63
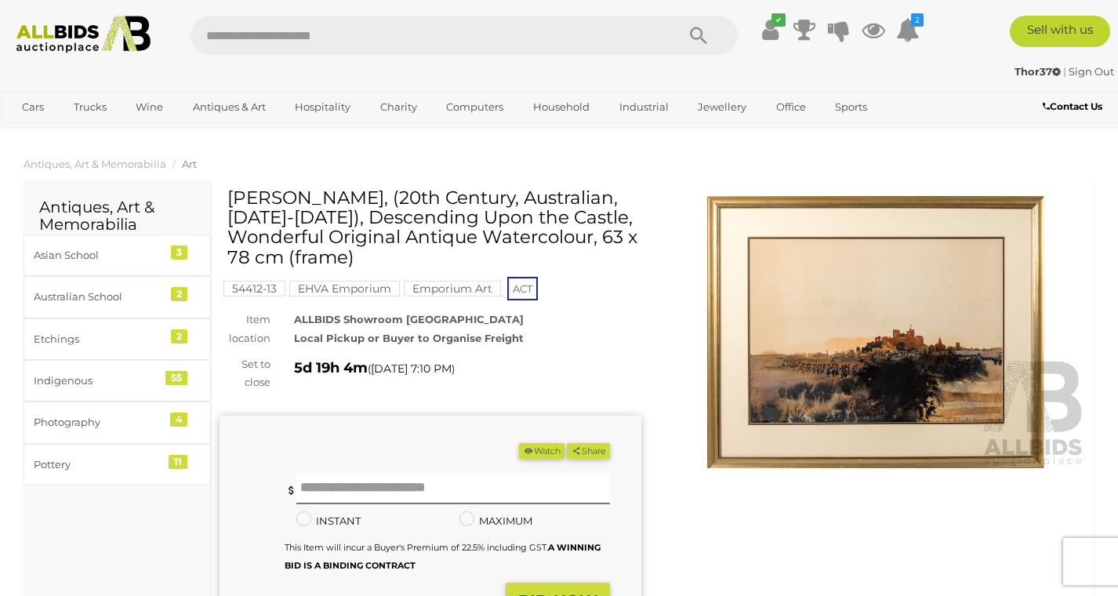
click at [816, 357] on img at bounding box center [876, 332] width 422 height 272
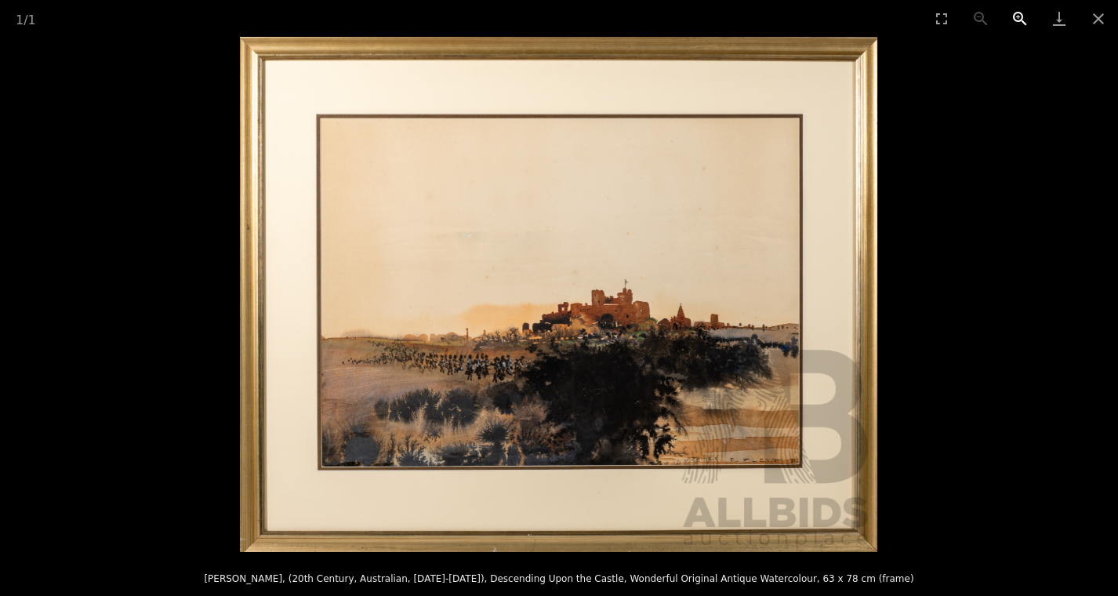
click at [1002, 22] on button "Zoom in" at bounding box center [1020, 18] width 39 height 37
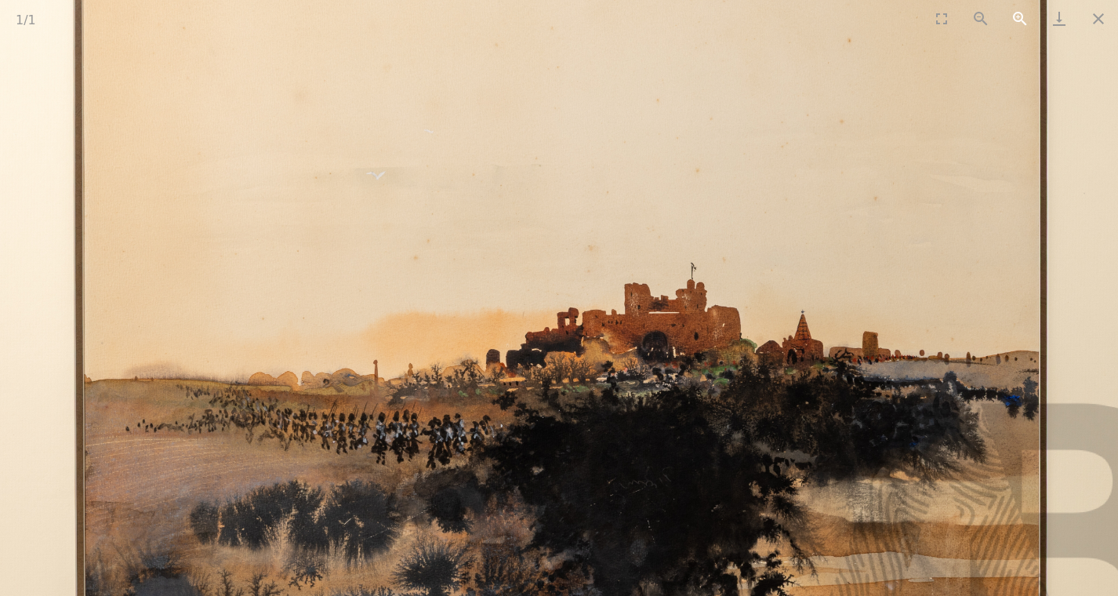
click at [1002, 22] on button "Zoom in" at bounding box center [1020, 18] width 39 height 37
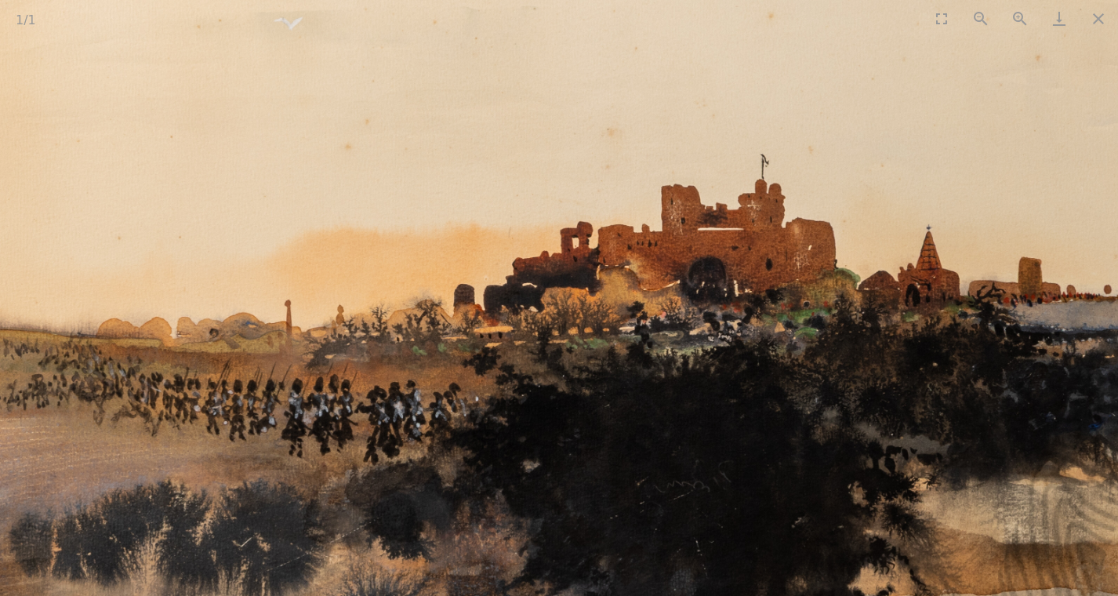
drag, startPoint x: 751, startPoint y: 344, endPoint x: 755, endPoint y: 253, distance: 91.8
click at [755, 253] on img at bounding box center [563, 200] width 1914 height 1546
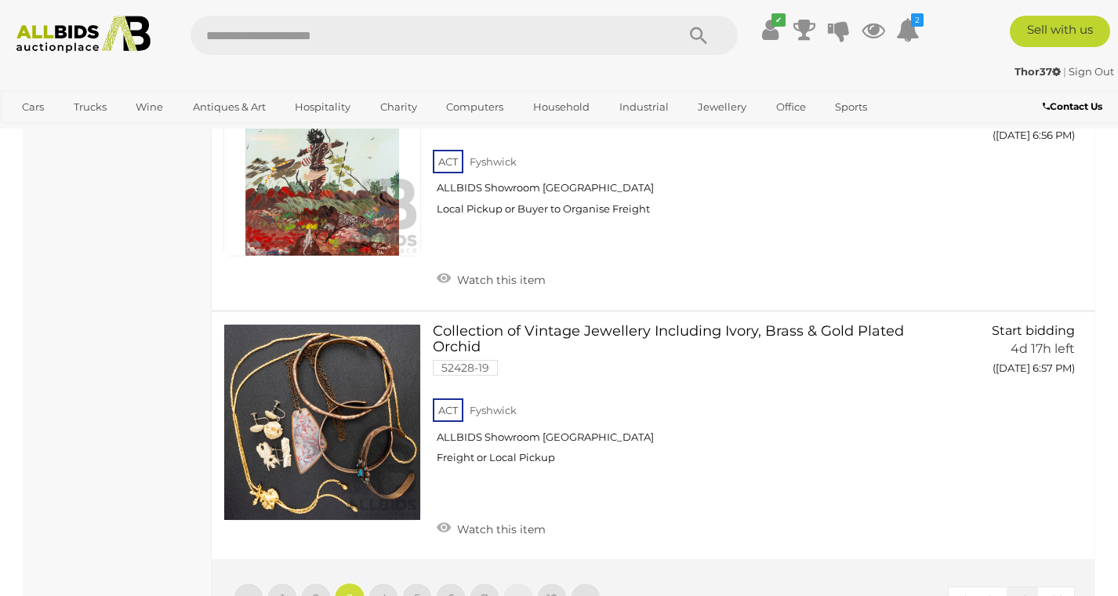
scroll to position [12424, 0]
click at [322, 582] on link "2" at bounding box center [315, 597] width 31 height 31
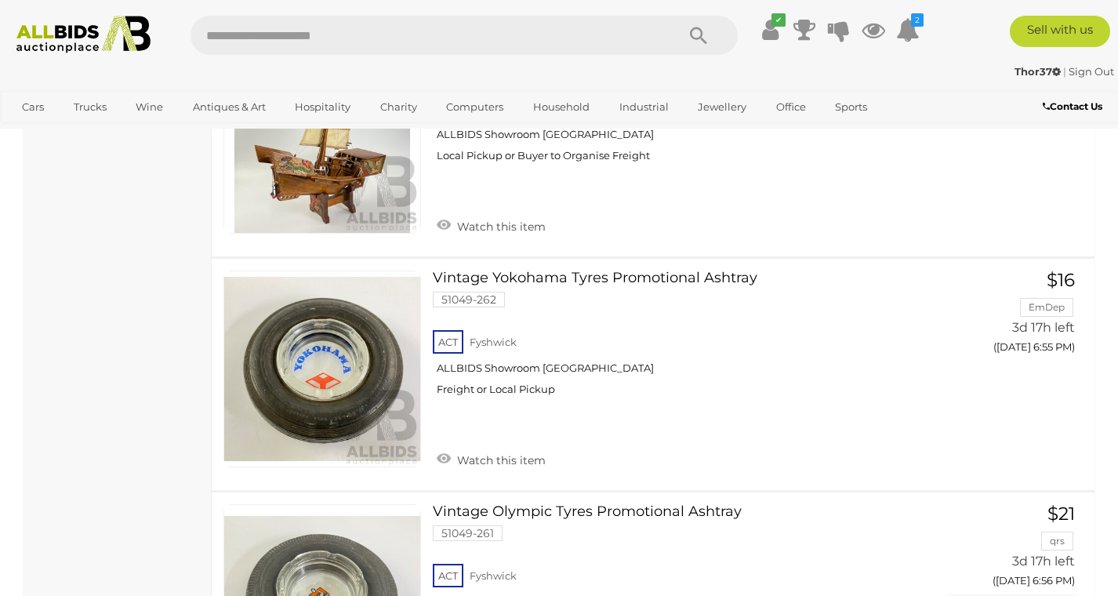
scroll to position [12243, 0]
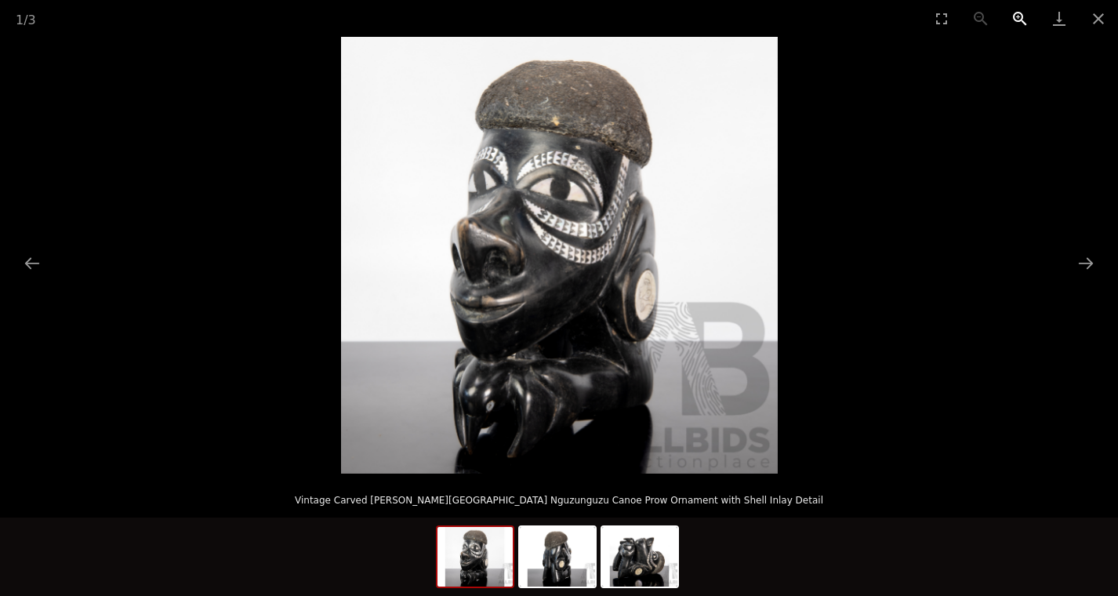
click at [1020, 16] on button "Zoom in" at bounding box center [1020, 18] width 39 height 37
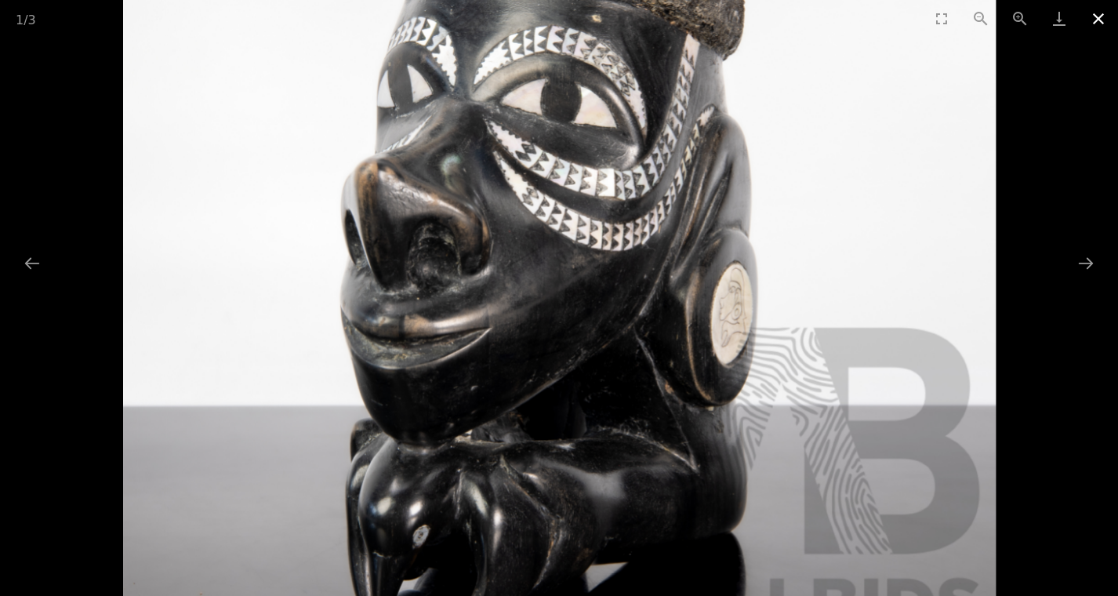
click at [1096, 20] on button "Close gallery" at bounding box center [1098, 18] width 39 height 37
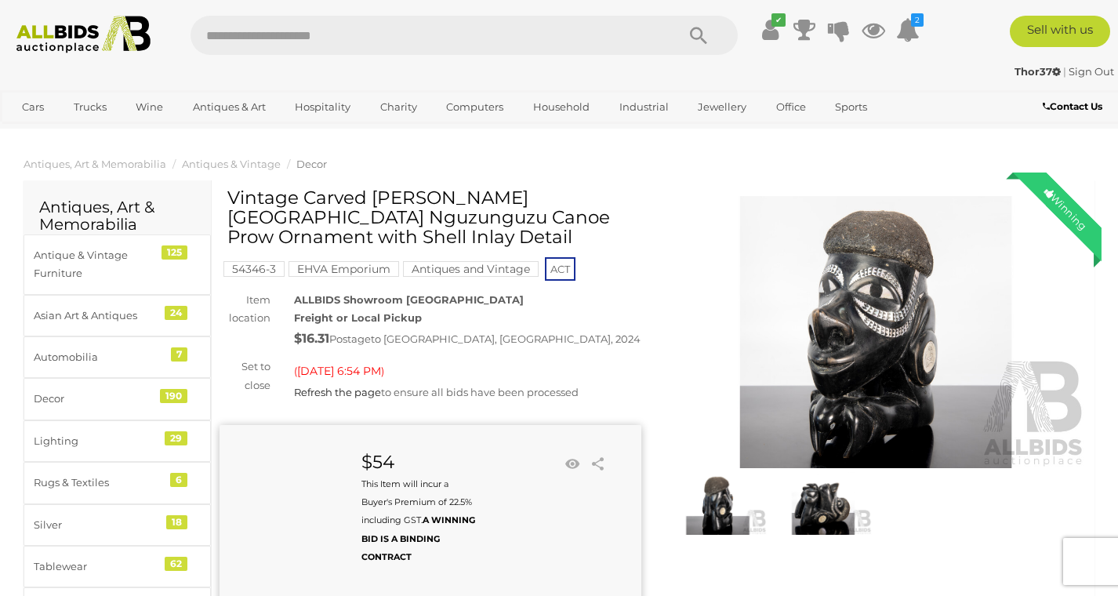
click at [825, 329] on img at bounding box center [876, 332] width 422 height 272
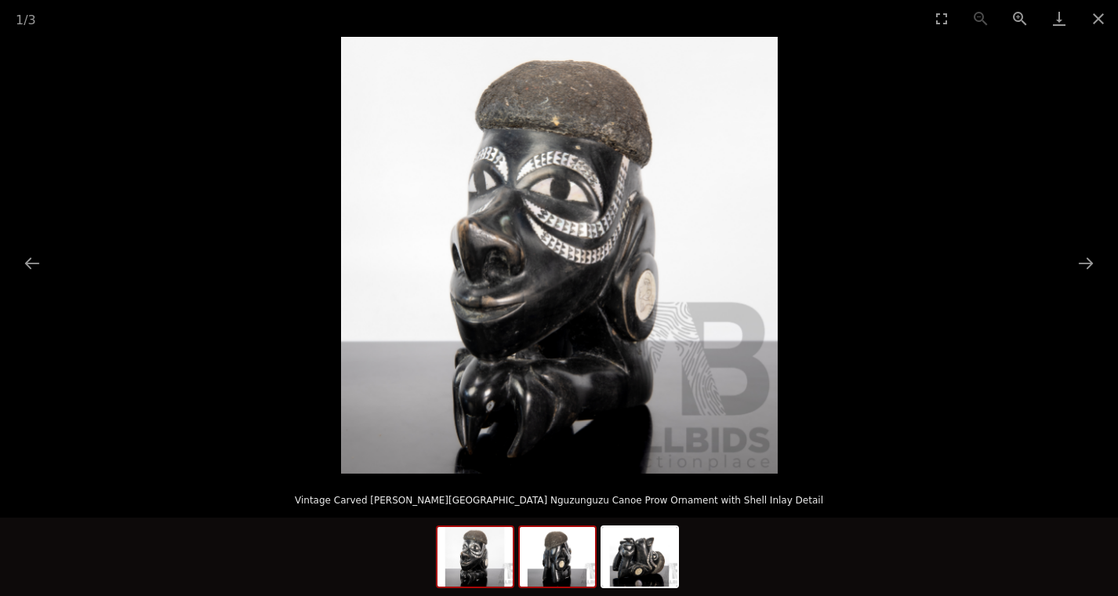
click at [570, 551] on img at bounding box center [557, 557] width 75 height 60
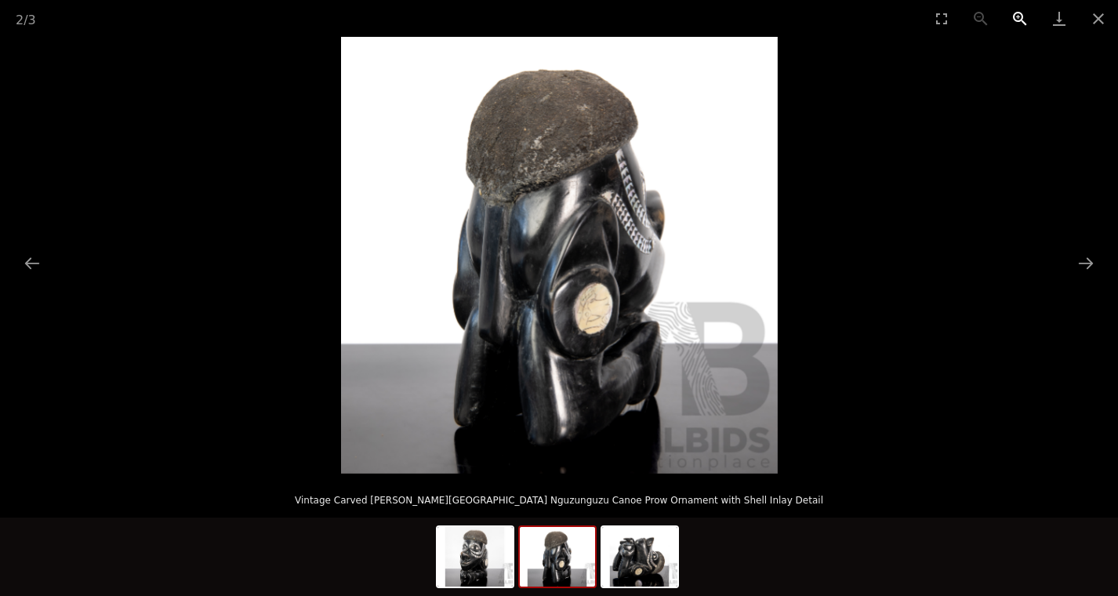
click at [1019, 22] on button "Zoom in" at bounding box center [1020, 18] width 39 height 37
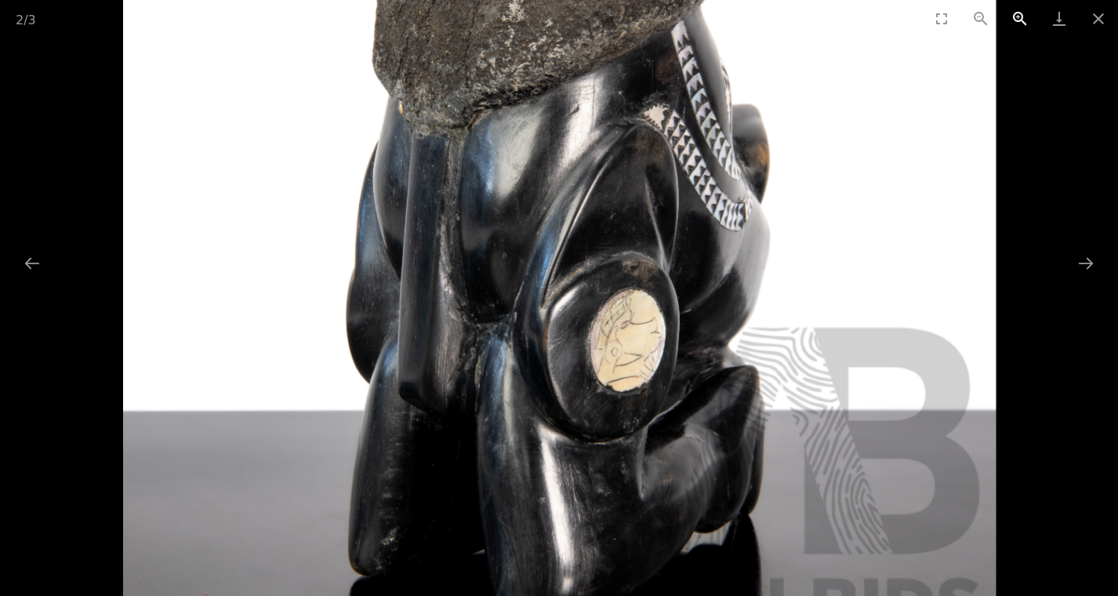
click at [1019, 22] on button "Zoom in" at bounding box center [1020, 18] width 39 height 37
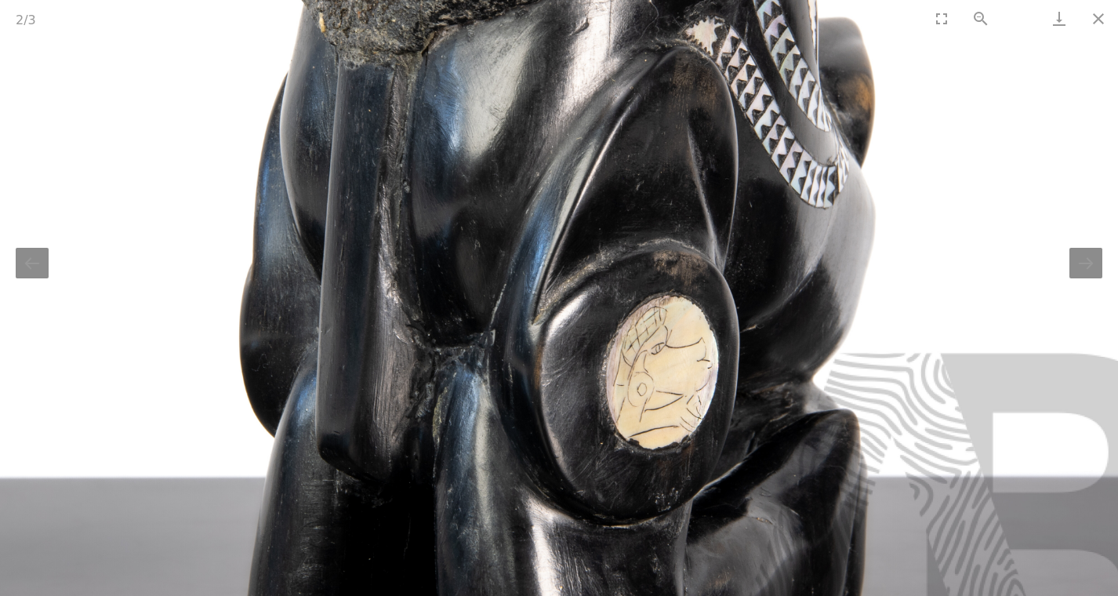
click at [1019, 22] on button "Zoom in" at bounding box center [1020, 18] width 39 height 37
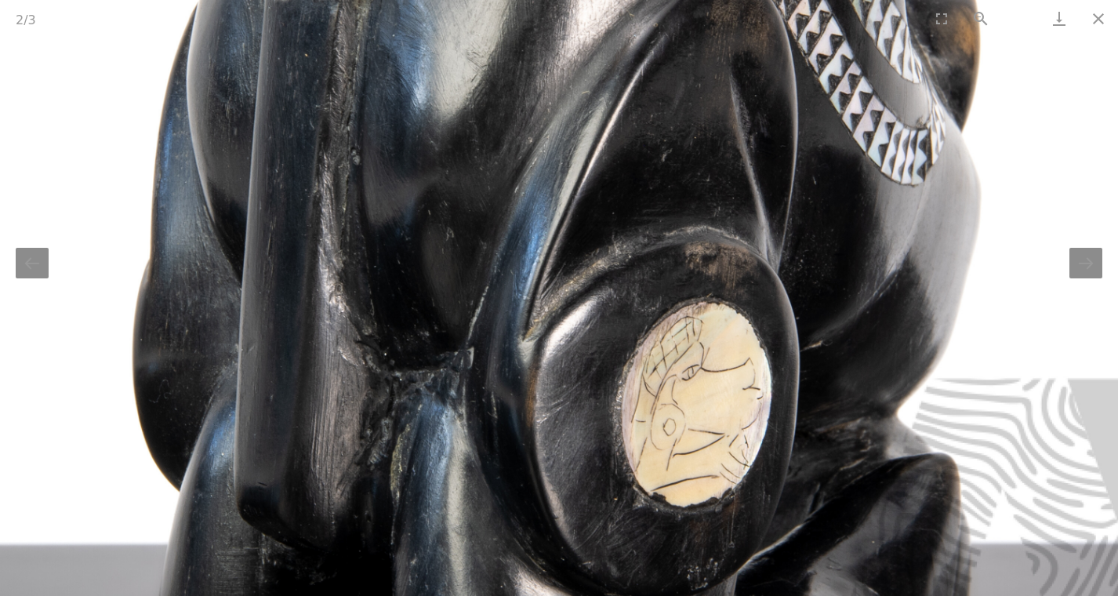
click at [1019, 22] on button "Zoom in" at bounding box center [1020, 18] width 39 height 37
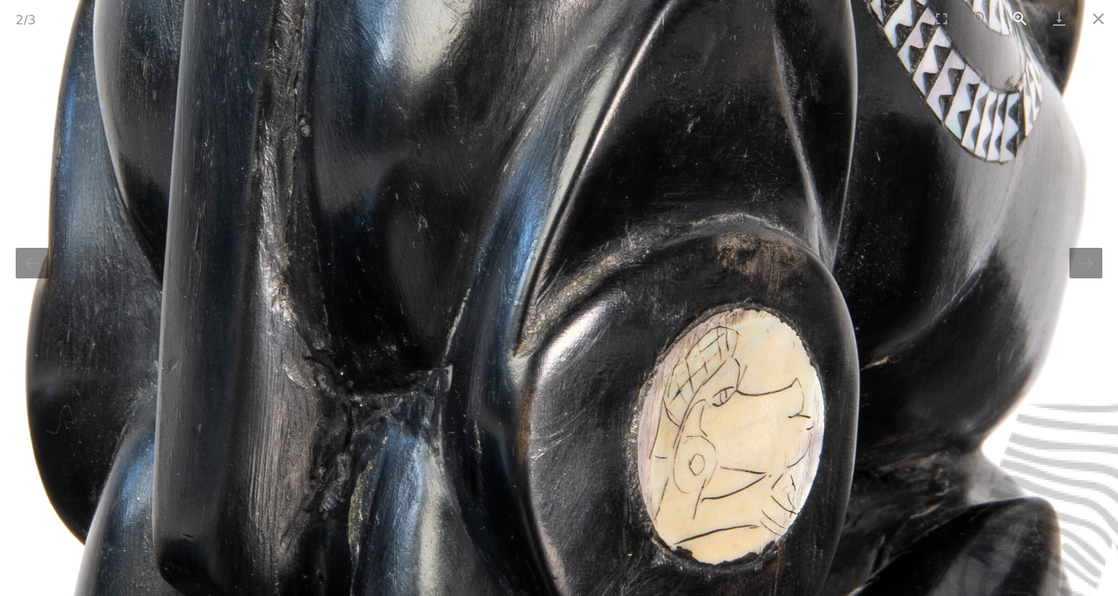
click at [1019, 22] on button "Zoom in" at bounding box center [1020, 18] width 39 height 37
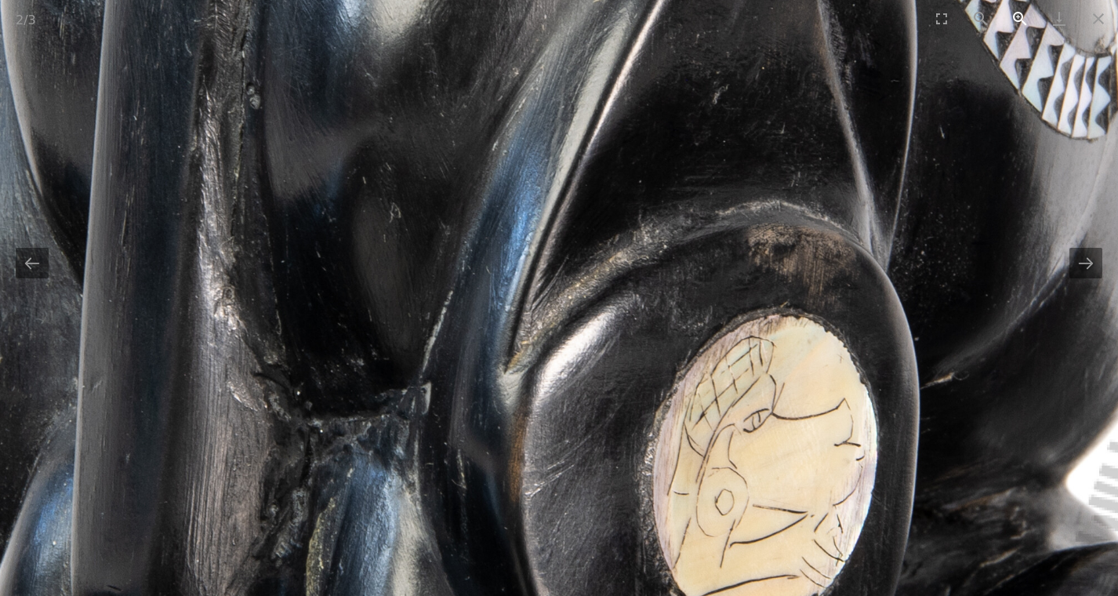
click at [1019, 22] on button "Zoom in" at bounding box center [1020, 18] width 39 height 37
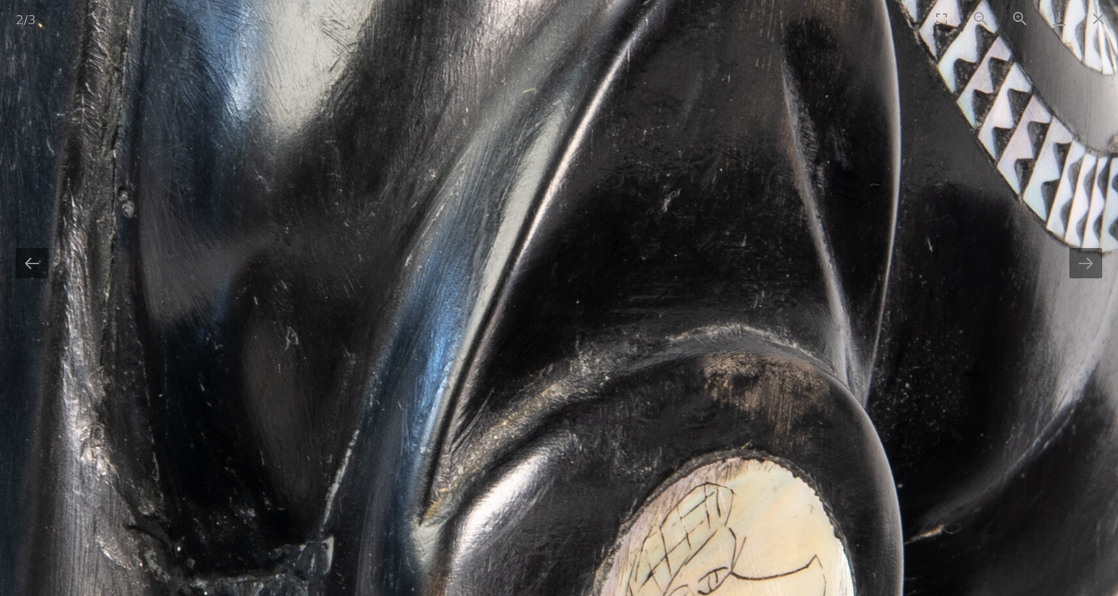
drag, startPoint x: 682, startPoint y: 149, endPoint x: 599, endPoint y: 302, distance: 173.7
click at [599, 302] on img at bounding box center [484, 264] width 3058 height 3058
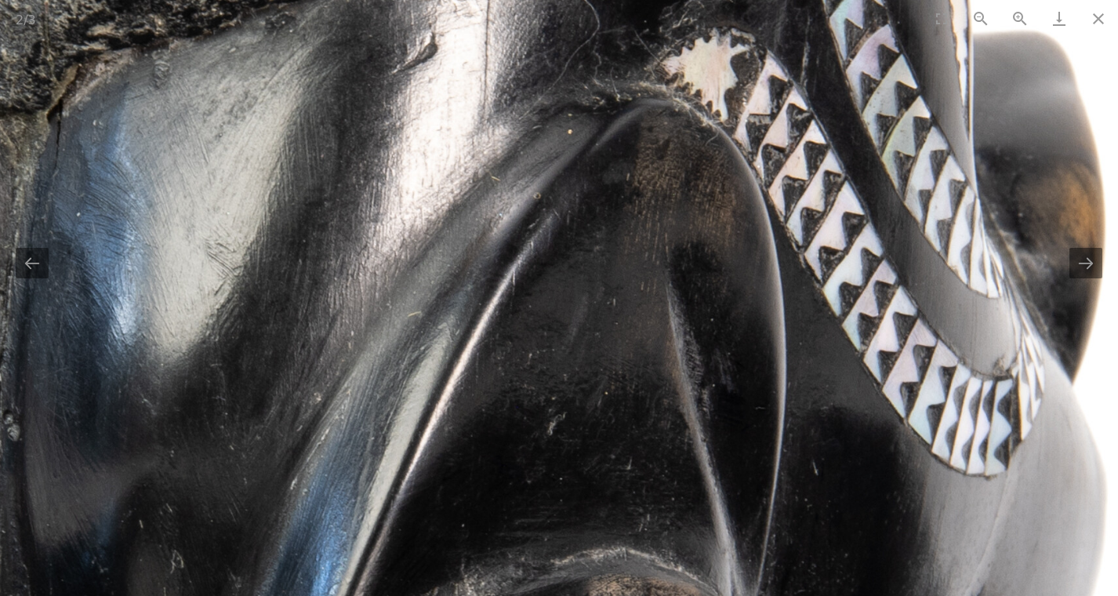
drag, startPoint x: 702, startPoint y: 123, endPoint x: 604, endPoint y: 297, distance: 199.8
click at [604, 297] on img at bounding box center [368, 487] width 3058 height 3058
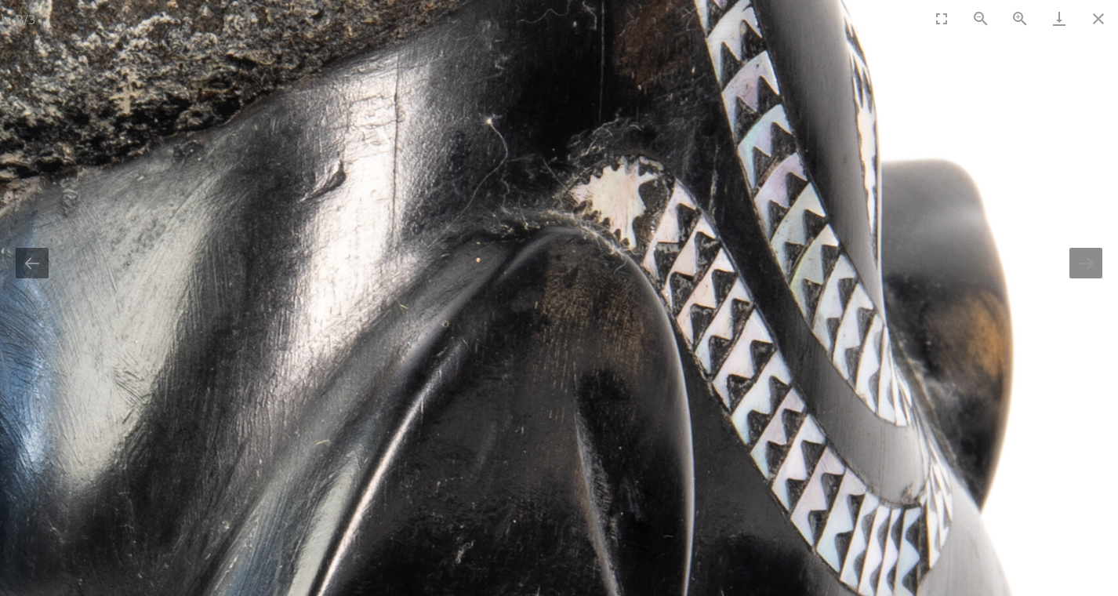
drag, startPoint x: 686, startPoint y: 191, endPoint x: 622, endPoint y: 261, distance: 94.9
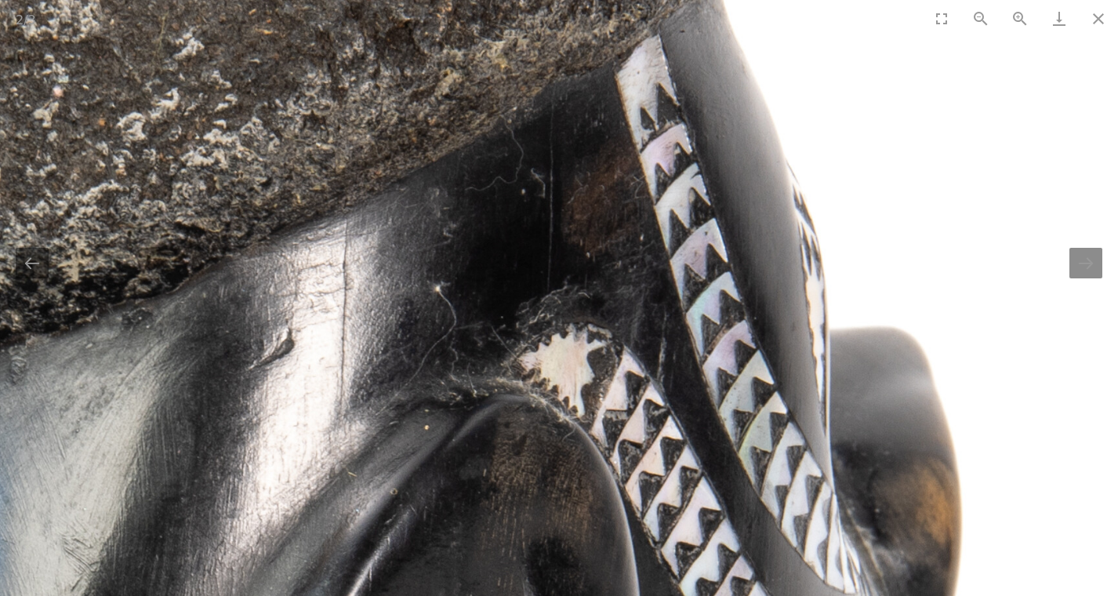
drag, startPoint x: 627, startPoint y: 184, endPoint x: 579, endPoint y: 347, distance: 171.0
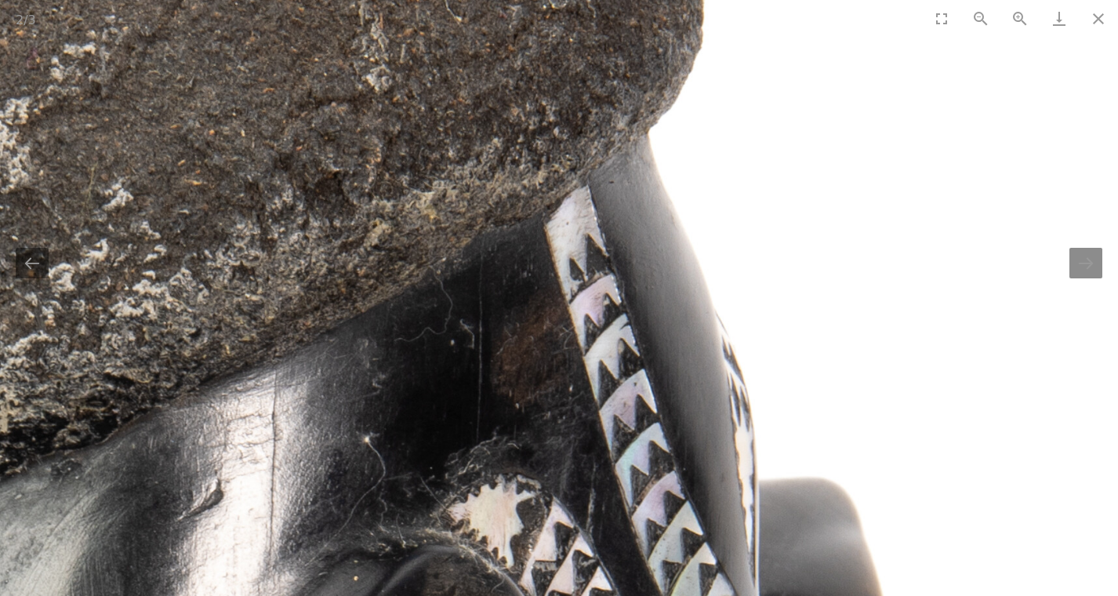
drag, startPoint x: 653, startPoint y: 195, endPoint x: 584, endPoint y: 324, distance: 146.7
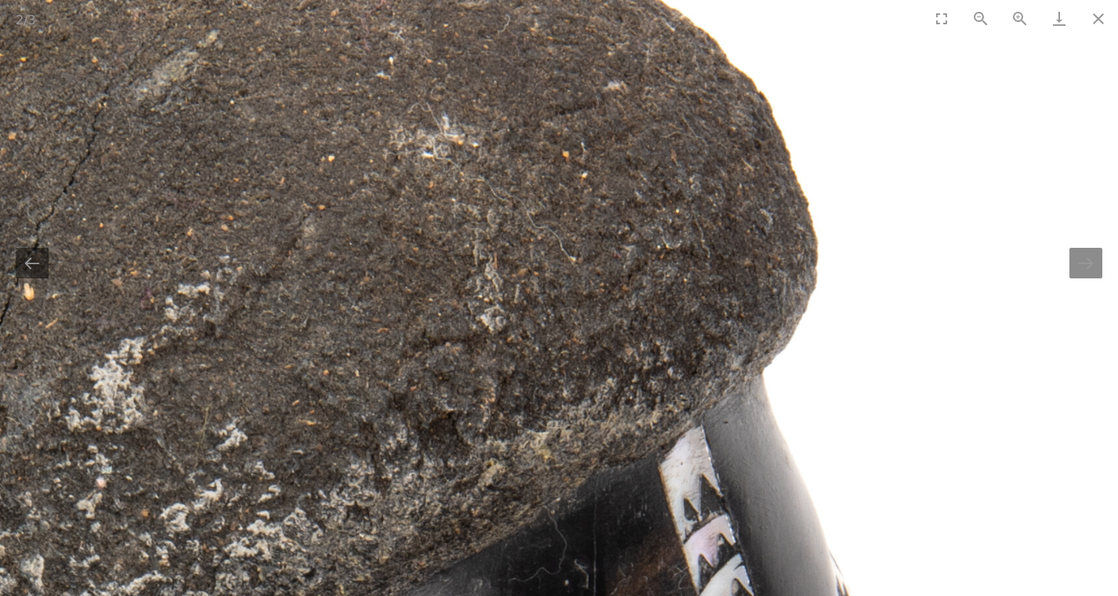
drag, startPoint x: 424, startPoint y: 160, endPoint x: 542, endPoint y: 387, distance: 255.4
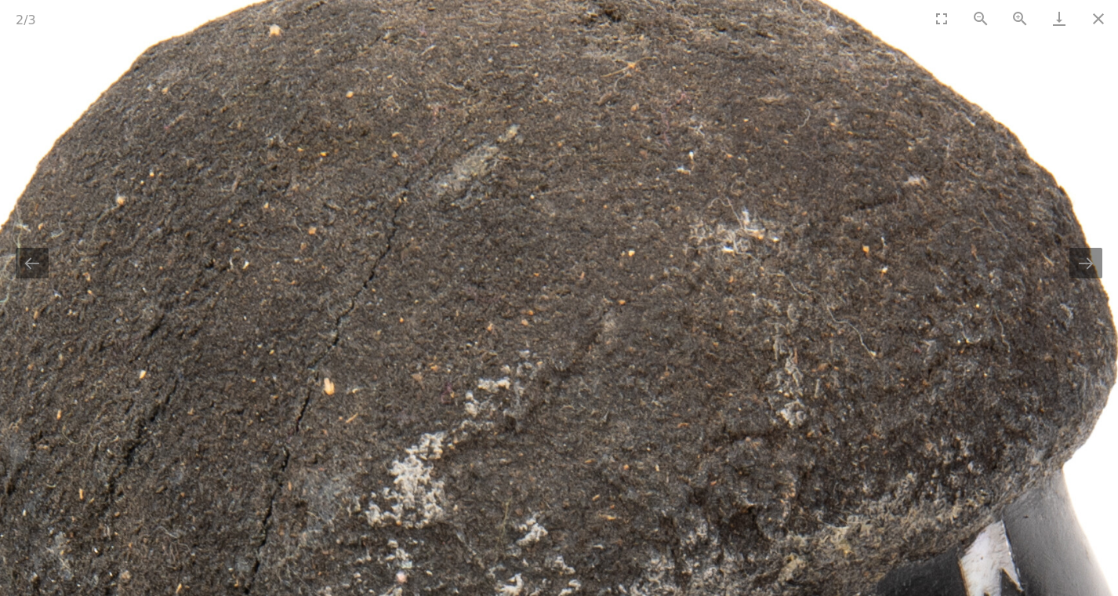
drag, startPoint x: 394, startPoint y: 267, endPoint x: 649, endPoint y: 338, distance: 263.7
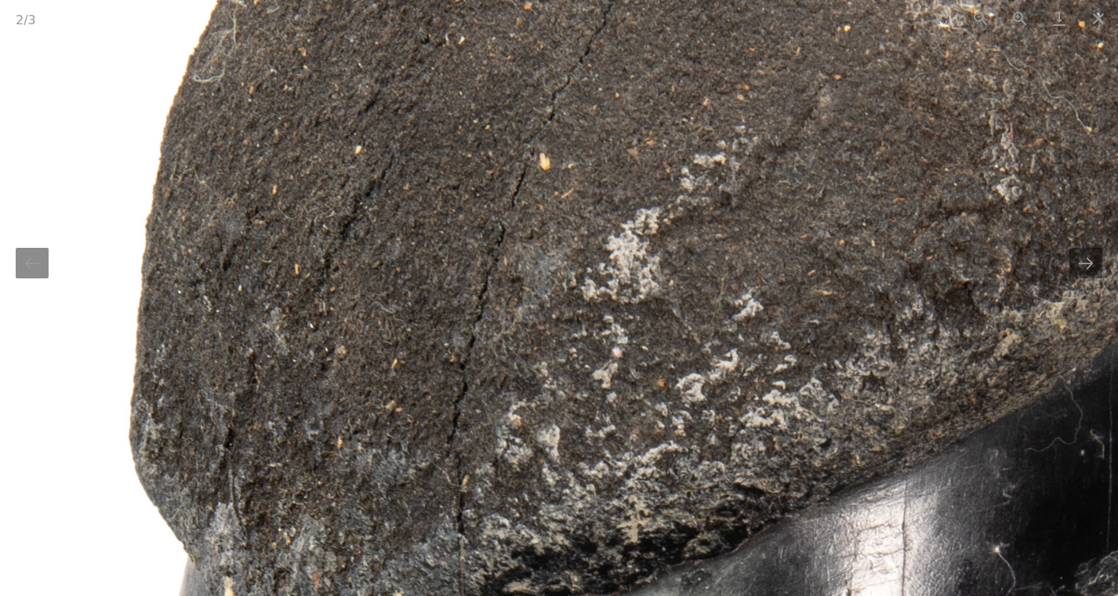
drag, startPoint x: 477, startPoint y: 343, endPoint x: 563, endPoint y: 131, distance: 228.7
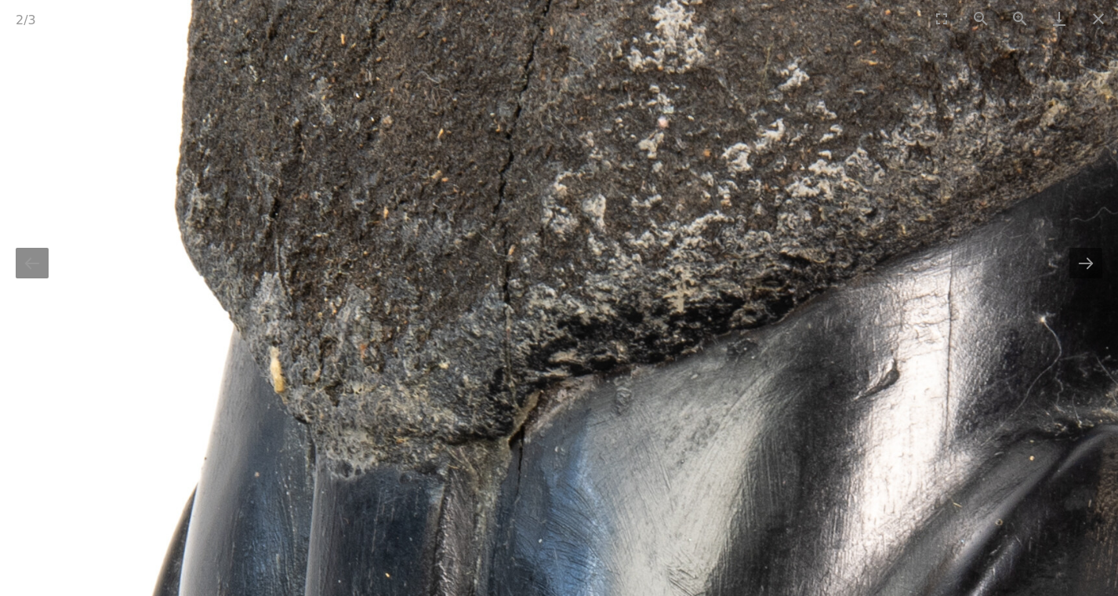
drag, startPoint x: 529, startPoint y: 298, endPoint x: 560, endPoint y: 159, distance: 142.1
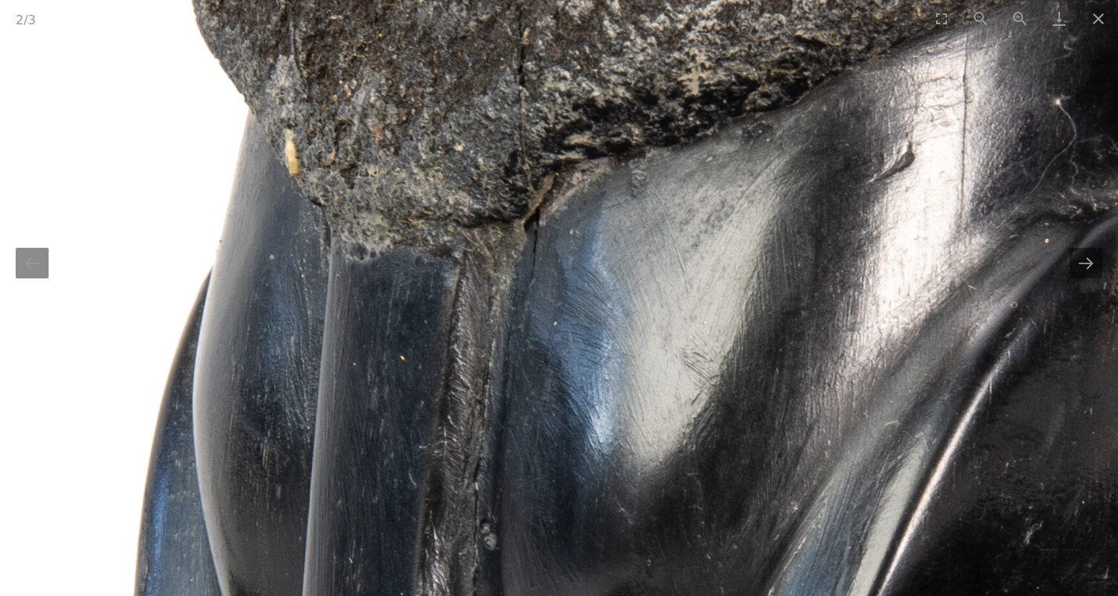
drag, startPoint x: 518, startPoint y: 251, endPoint x: 532, endPoint y: 43, distance: 208.3
click at [533, 40] on img at bounding box center [845, 596] width 3058 height 3058
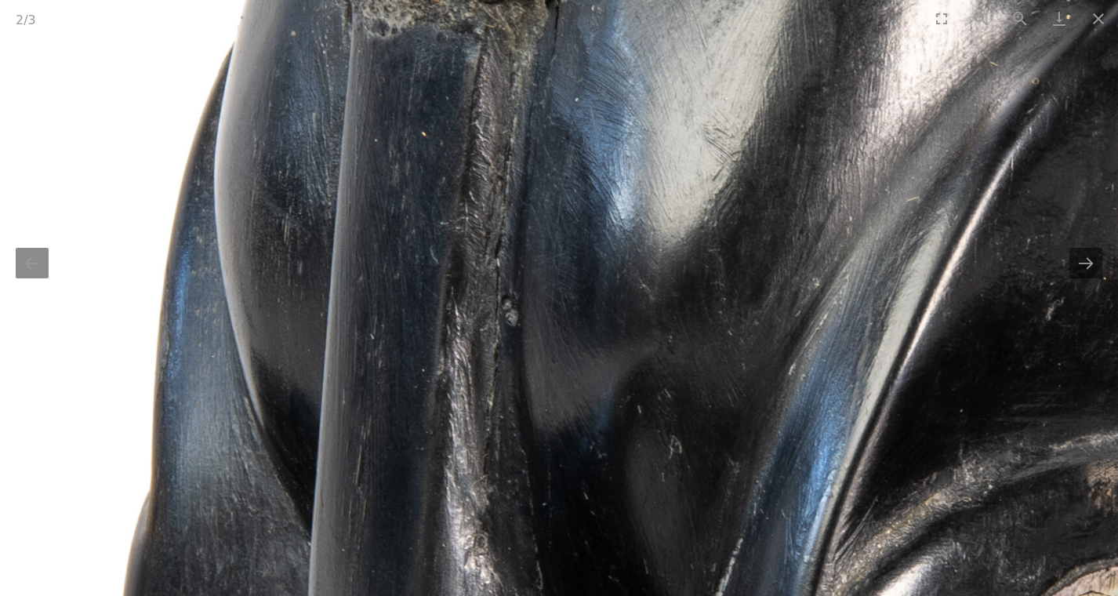
drag, startPoint x: 484, startPoint y: 184, endPoint x: 502, endPoint y: 34, distance: 150.9
click at [504, 25] on div "2 / 3 Vintage Carved [PERSON_NAME][GEOGRAPHIC_DATA] Nguzunguzu Canoe Prow Ornam…" at bounding box center [559, 298] width 1118 height 596
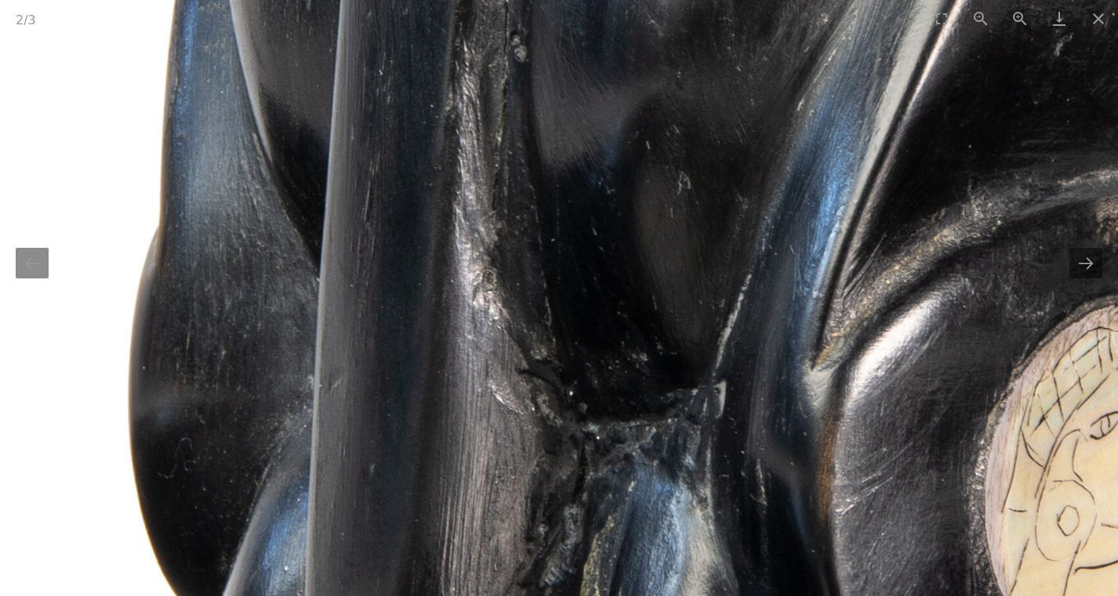
drag, startPoint x: 457, startPoint y: 285, endPoint x: 464, endPoint y: 71, distance: 214.2
click at [465, 68] on img at bounding box center [876, 108] width 3058 height 3058
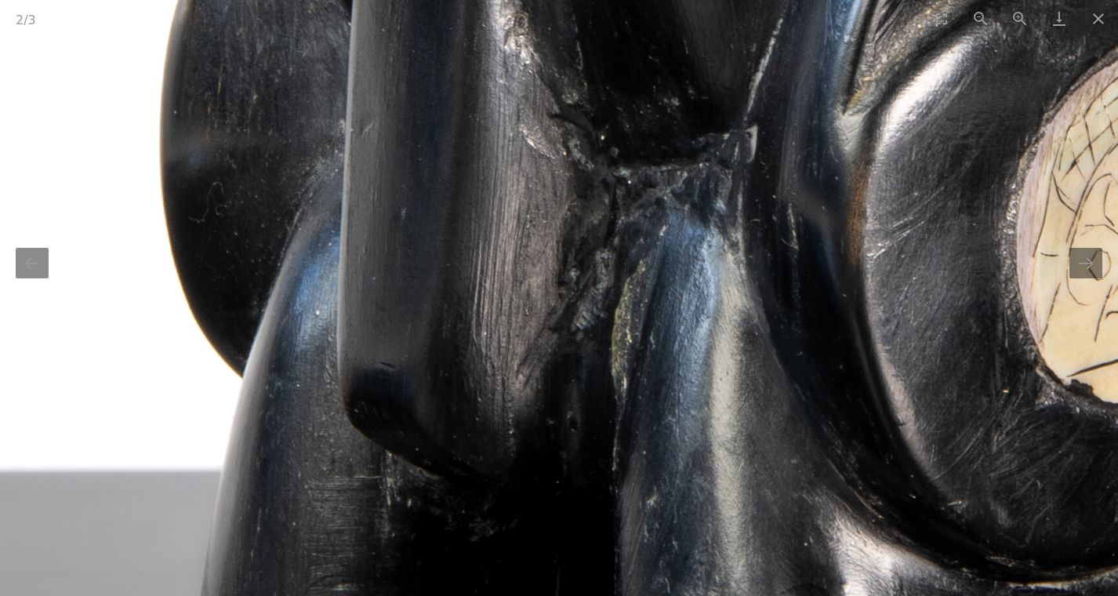
drag, startPoint x: 433, startPoint y: 307, endPoint x: 463, endPoint y: 127, distance: 182.8
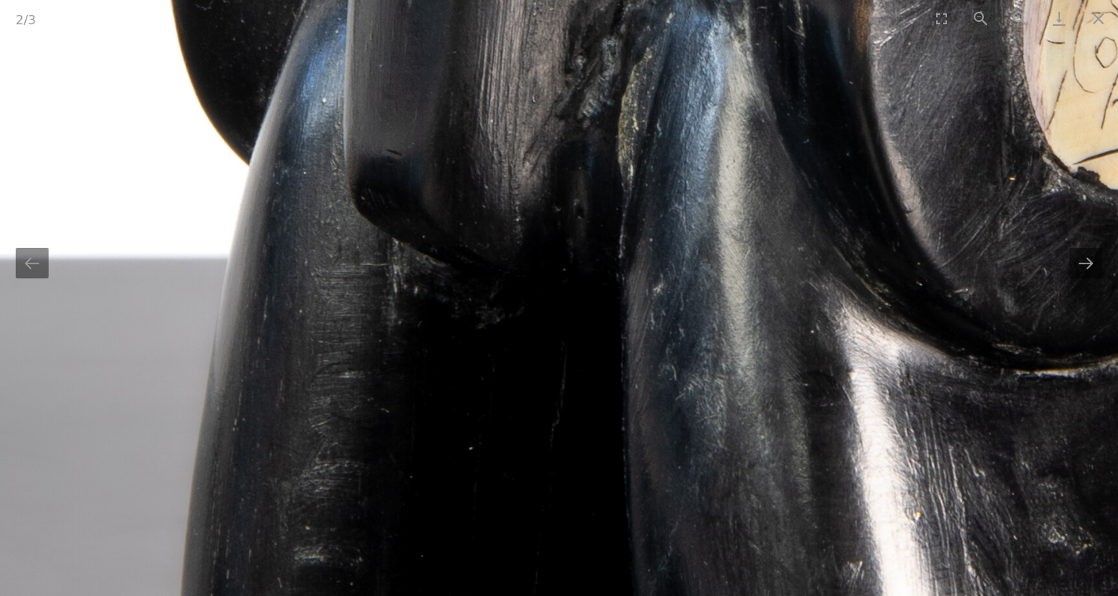
drag, startPoint x: 447, startPoint y: 299, endPoint x: 453, endPoint y: 107, distance: 192.2
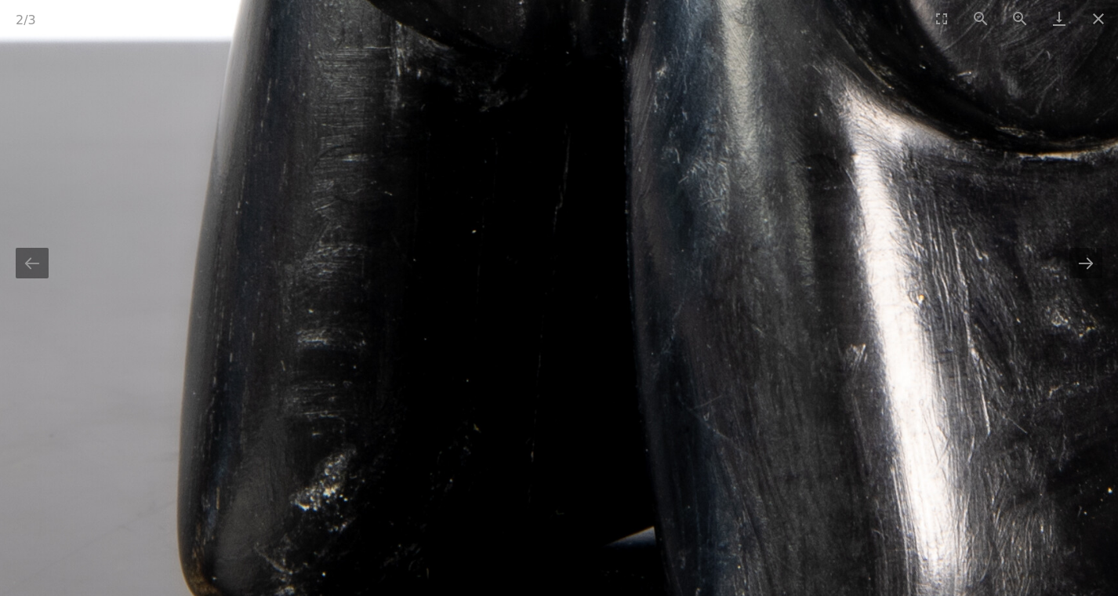
drag, startPoint x: 437, startPoint y: 266, endPoint x: 442, endPoint y: 116, distance: 149.9
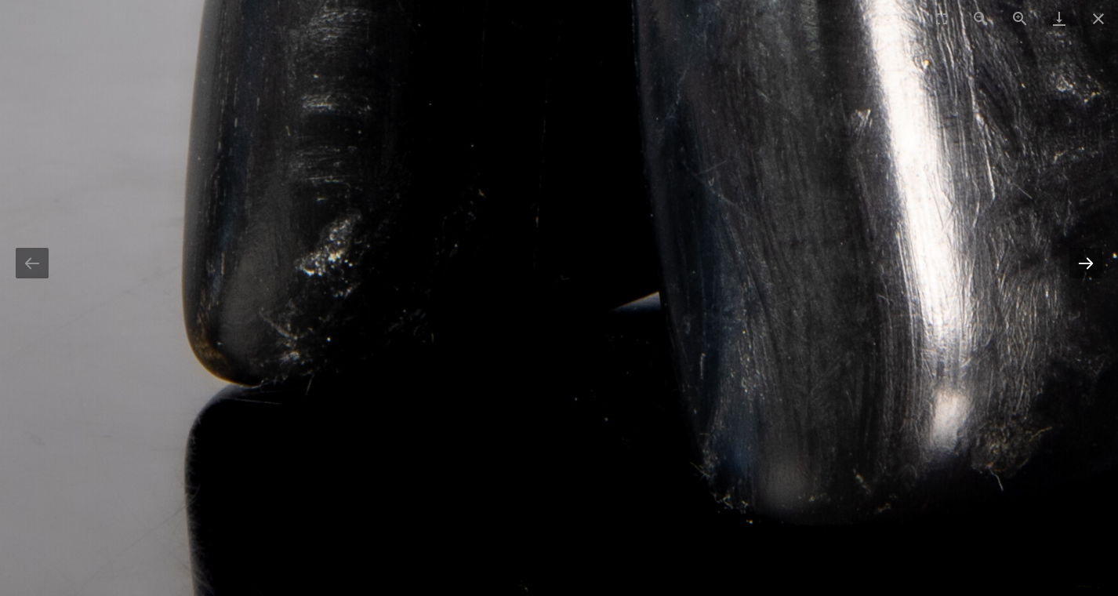
click at [1080, 265] on button "Next slide" at bounding box center [1086, 263] width 33 height 31
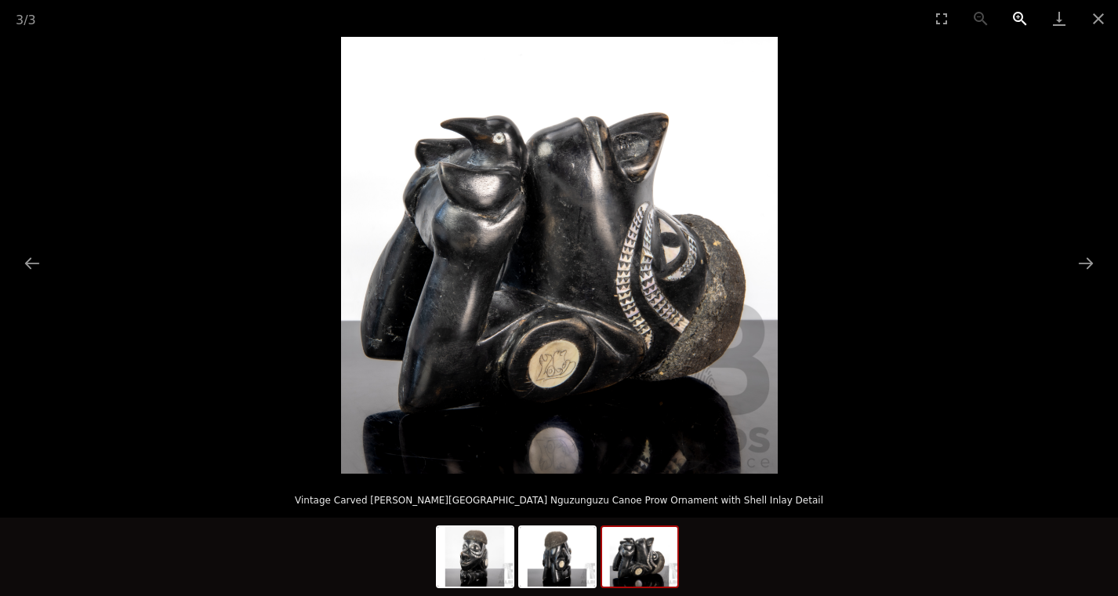
click at [1025, 24] on button "Zoom in" at bounding box center [1020, 18] width 39 height 37
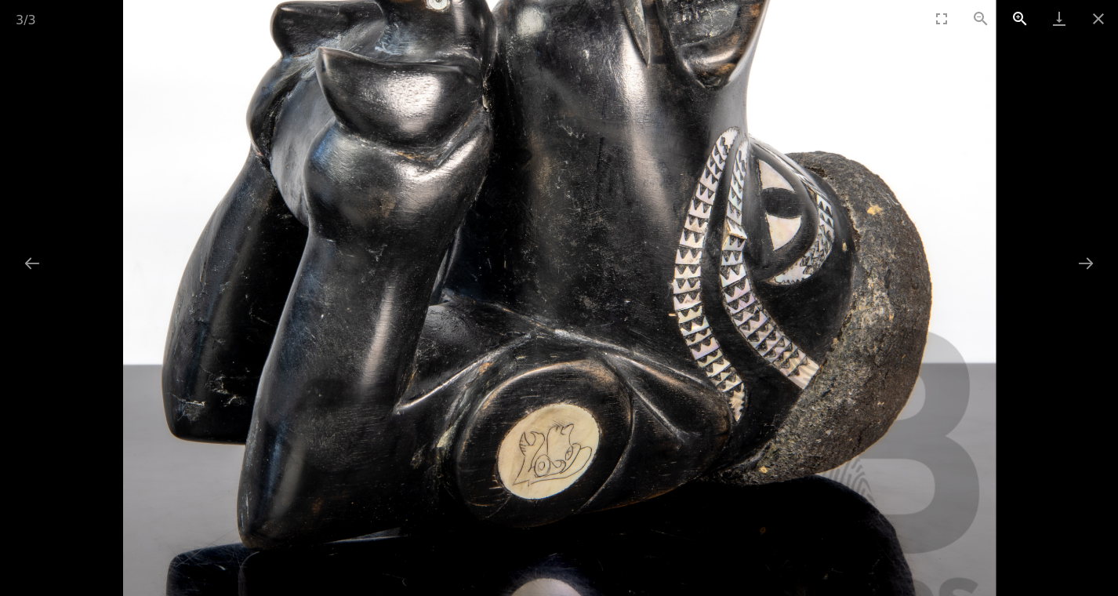
click at [1025, 24] on button "Zoom in" at bounding box center [1020, 18] width 39 height 37
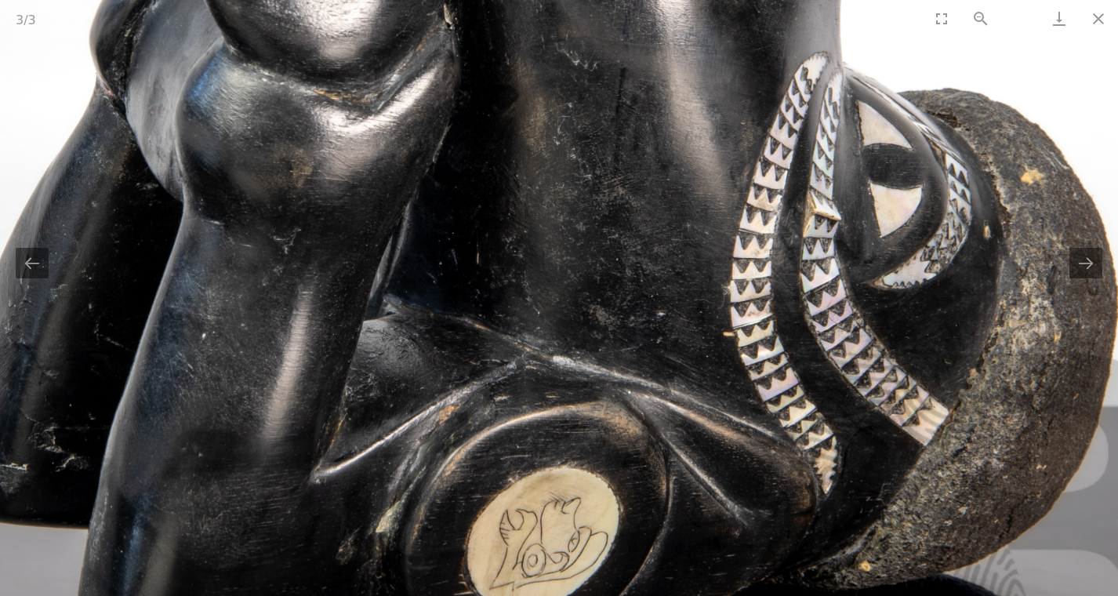
click at [1025, 24] on button "Zoom in" at bounding box center [1020, 18] width 39 height 37
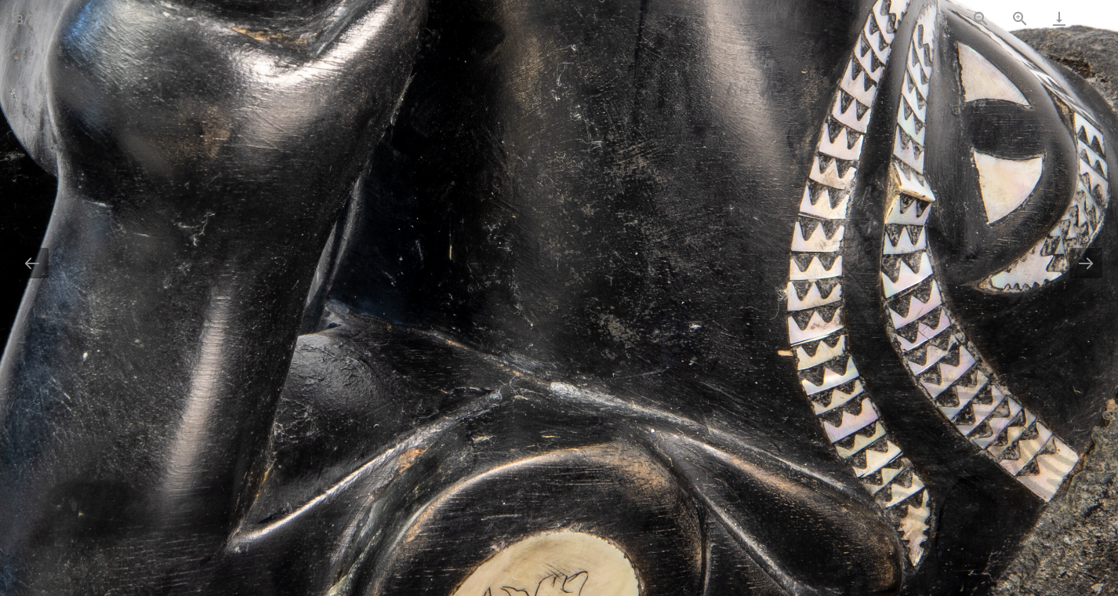
click at [1102, 10] on button "Close gallery" at bounding box center [1098, 18] width 39 height 37
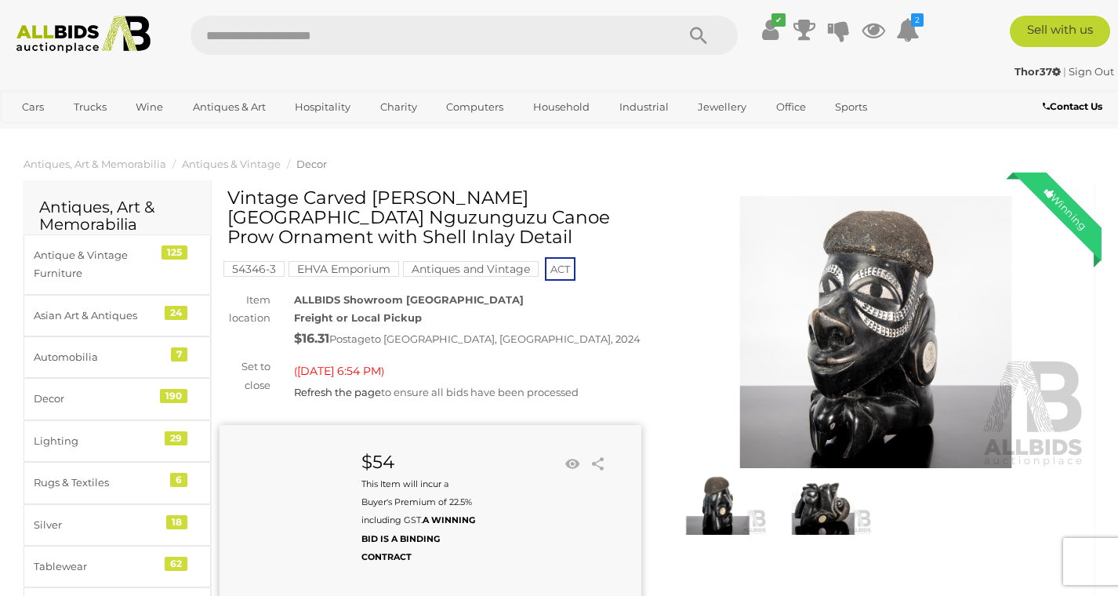
click at [826, 337] on img at bounding box center [876, 332] width 422 height 272
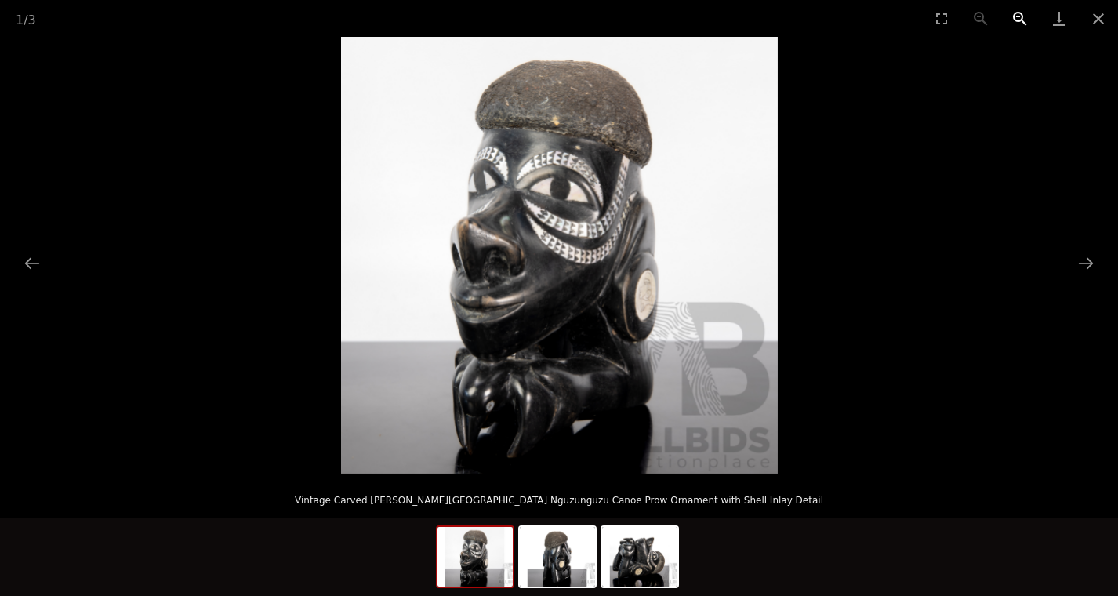
click at [1021, 20] on button "Zoom in" at bounding box center [1020, 18] width 39 height 37
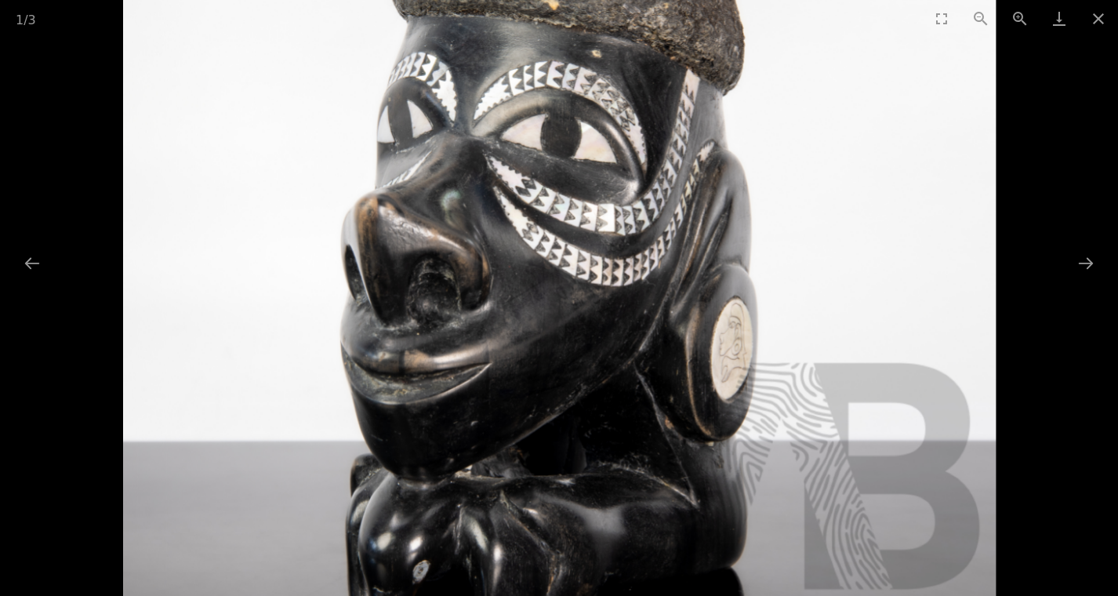
drag, startPoint x: 843, startPoint y: 225, endPoint x: 831, endPoint y: 257, distance: 34.2
click at [831, 257] on img at bounding box center [559, 268] width 874 height 874
click at [982, 20] on button "Zoom out" at bounding box center [981, 18] width 39 height 37
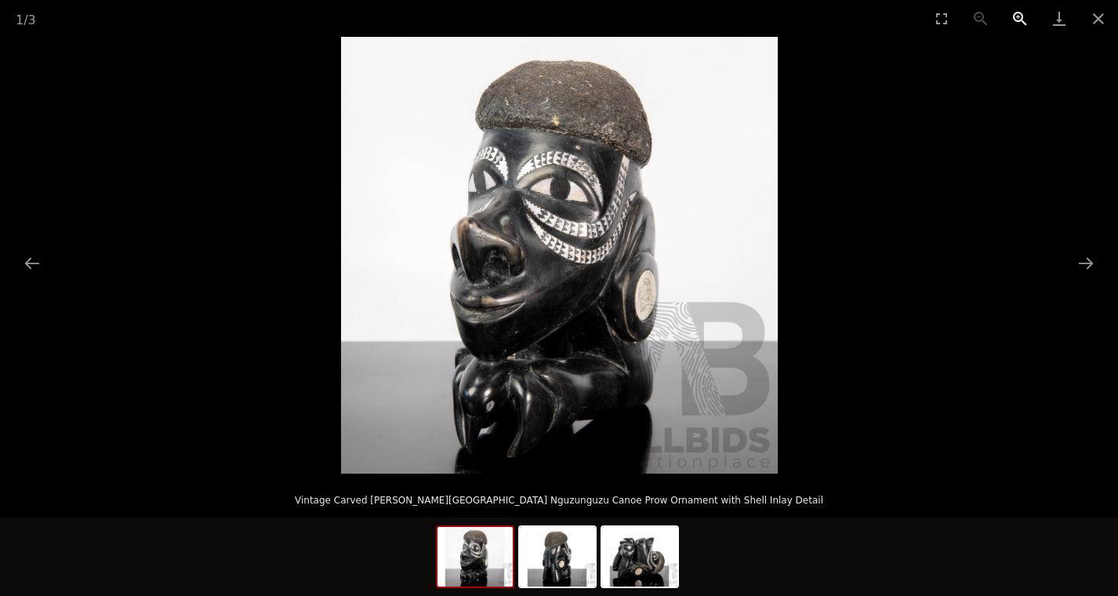
click at [1016, 16] on button "Zoom in" at bounding box center [1020, 18] width 39 height 37
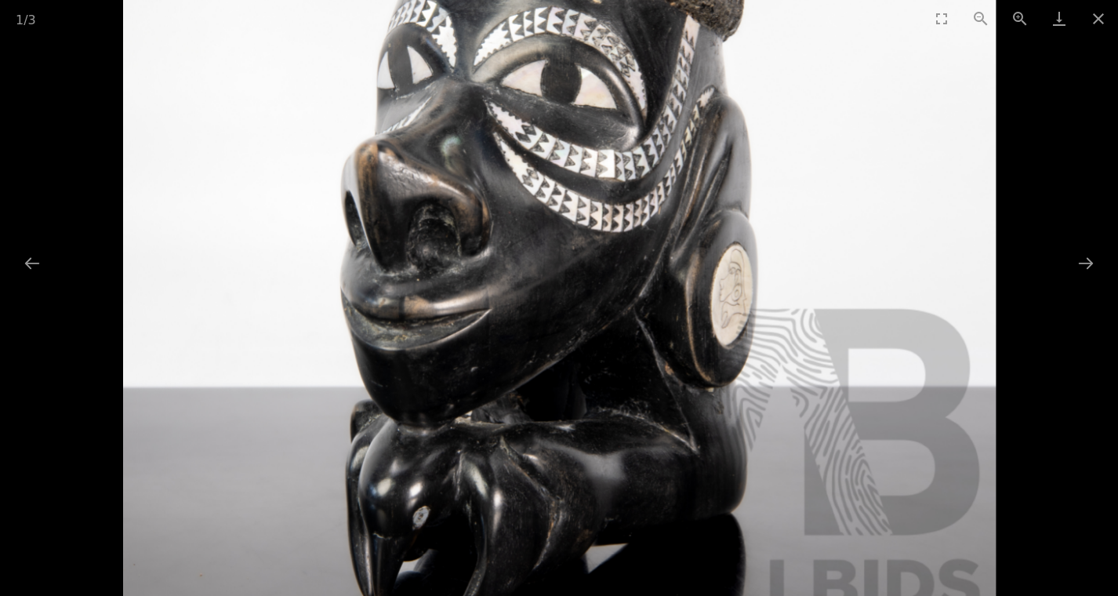
drag, startPoint x: 940, startPoint y: 96, endPoint x: 933, endPoint y: 71, distance: 26.1
click at [933, 71] on img at bounding box center [559, 215] width 874 height 874
click at [983, 19] on button "Zoom out" at bounding box center [981, 18] width 39 height 37
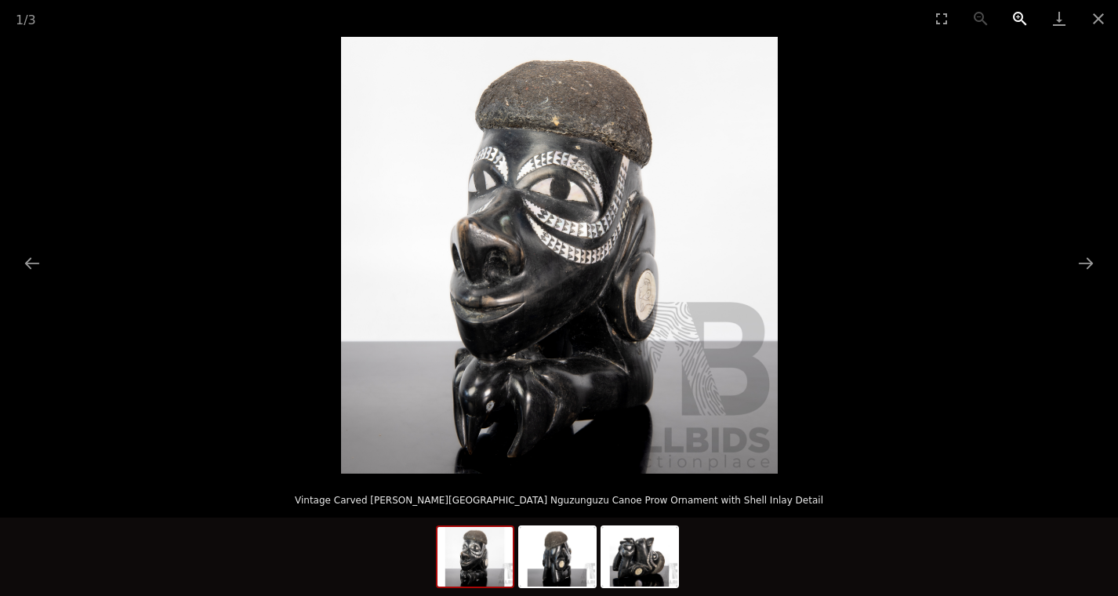
click at [1020, 19] on button "Zoom in" at bounding box center [1020, 18] width 39 height 37
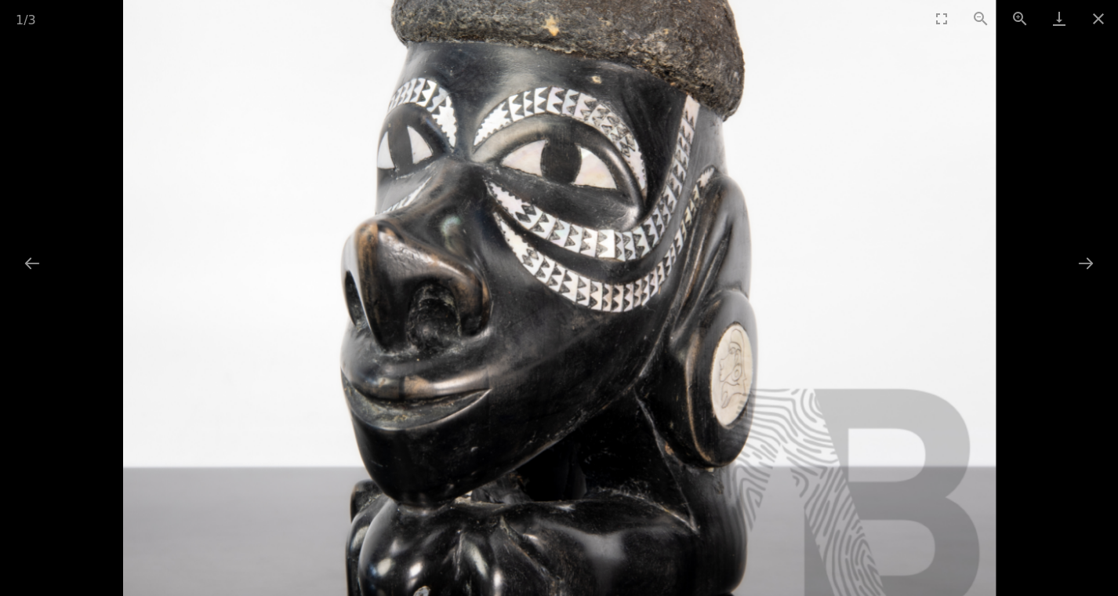
drag, startPoint x: 952, startPoint y: 108, endPoint x: 933, endPoint y: 164, distance: 59.0
click at [933, 164] on img at bounding box center [559, 295] width 874 height 874
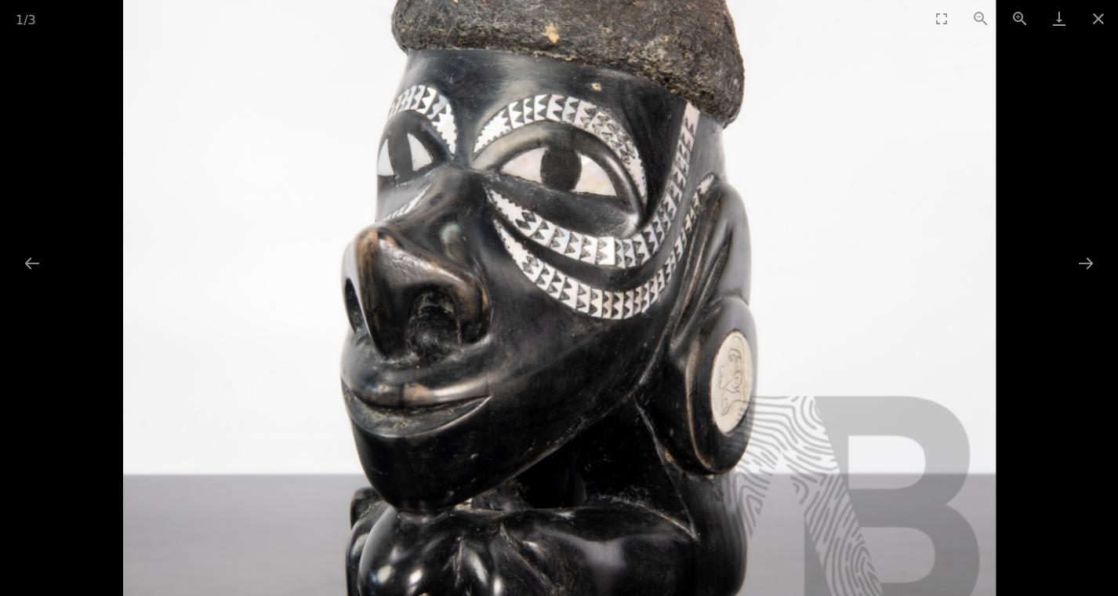
scroll to position [6, 0]
